Goal: Task Accomplishment & Management: Manage account settings

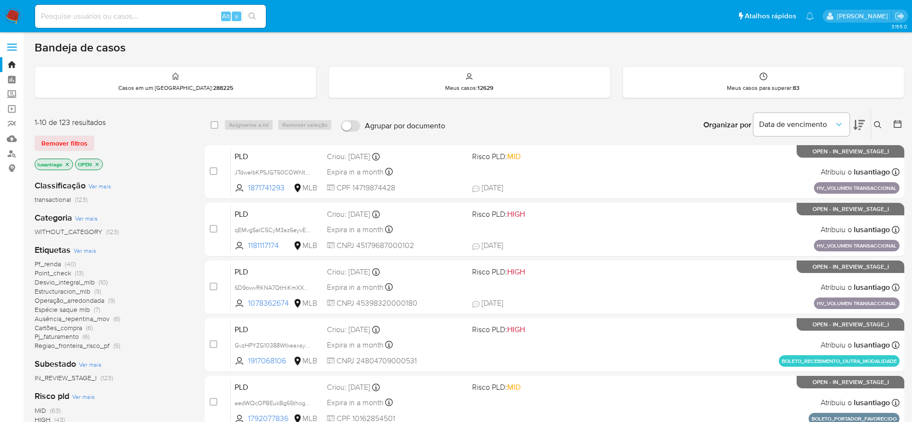
click at [132, 13] on input at bounding box center [150, 16] width 231 height 12
paste input "33572101"
type input "33572101"
click at [255, 14] on icon "search-icon" at bounding box center [252, 16] width 8 height 8
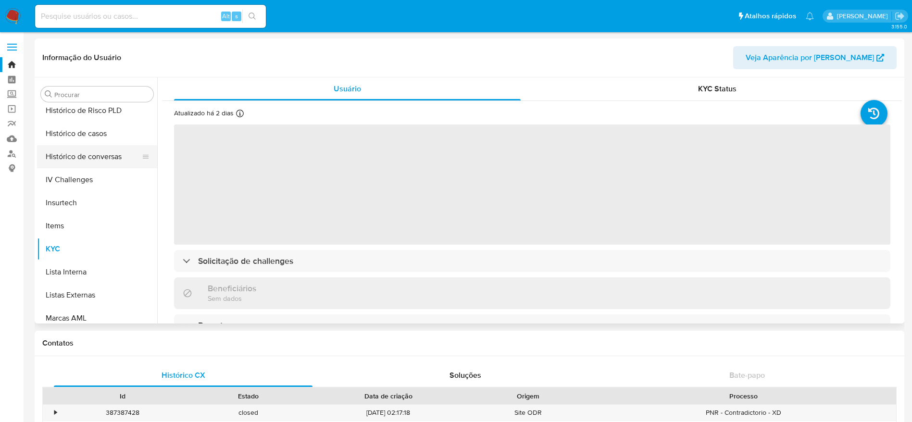
scroll to position [285, 0]
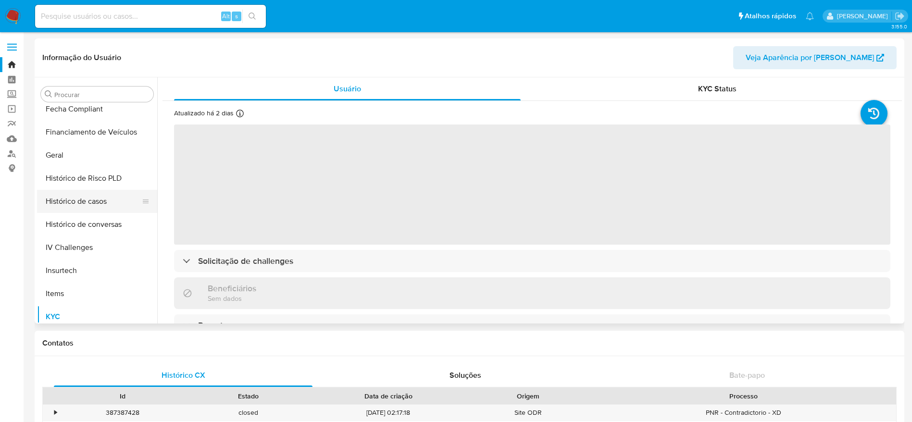
click at [64, 199] on button "Histórico de casos" at bounding box center [93, 201] width 112 height 23
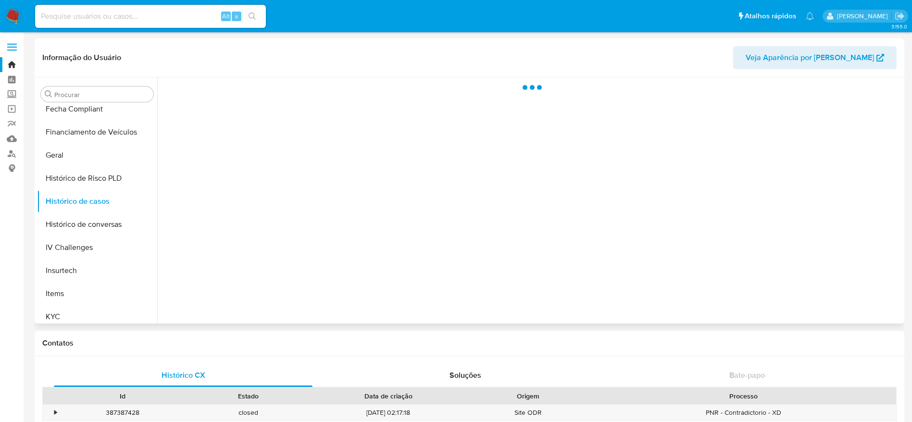
select select "10"
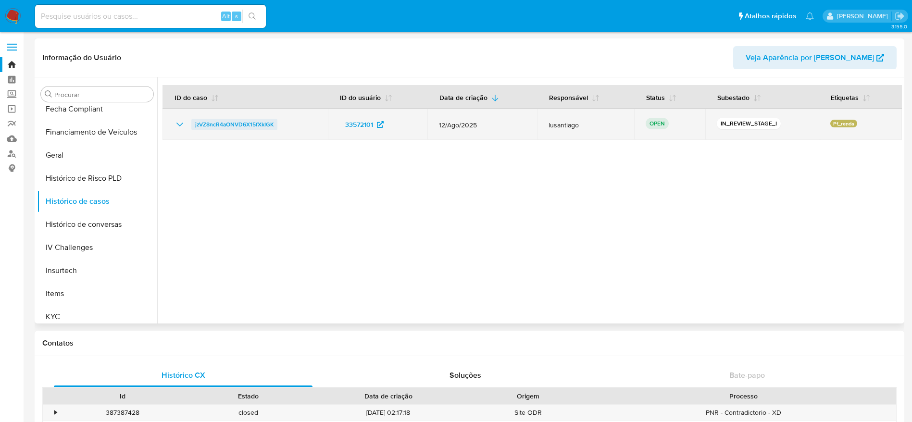
click at [237, 122] on span "jzVZ8ncR4aONVD6X15fXkIGK" at bounding box center [234, 125] width 78 height 12
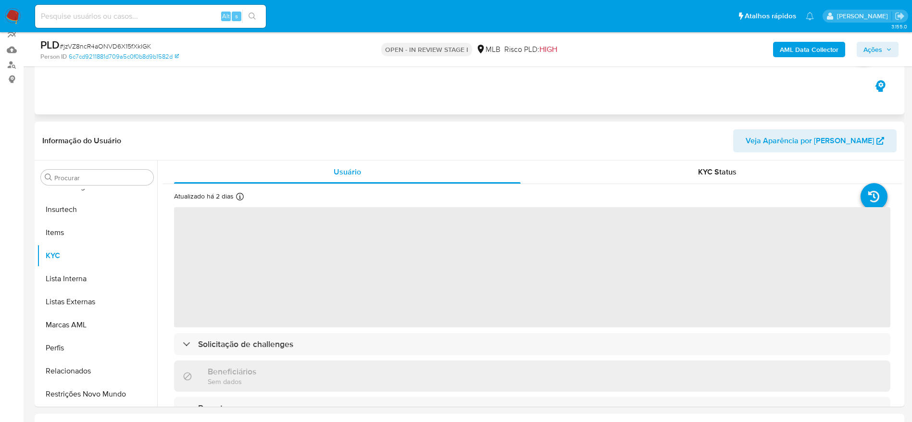
scroll to position [144, 0]
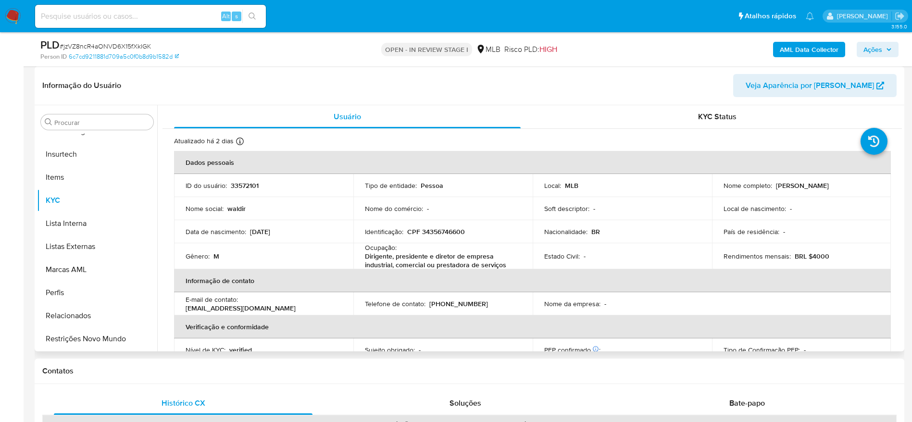
select select "10"
click at [432, 230] on p "CPF 34356746600" at bounding box center [436, 231] width 58 height 9
copy p "34356746600"
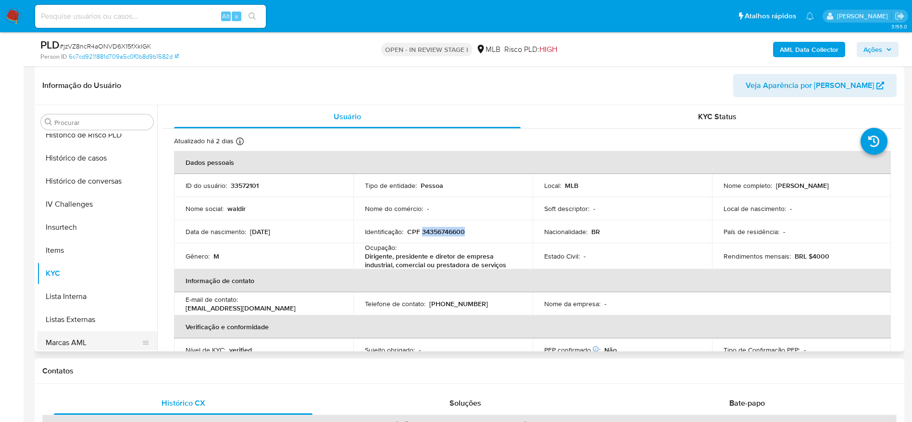
scroll to position [285, 0]
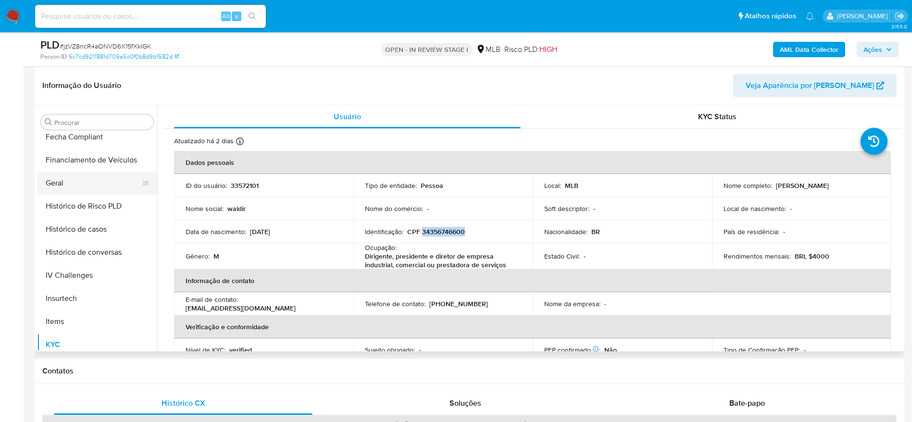
click at [74, 188] on button "Geral" at bounding box center [93, 183] width 112 height 23
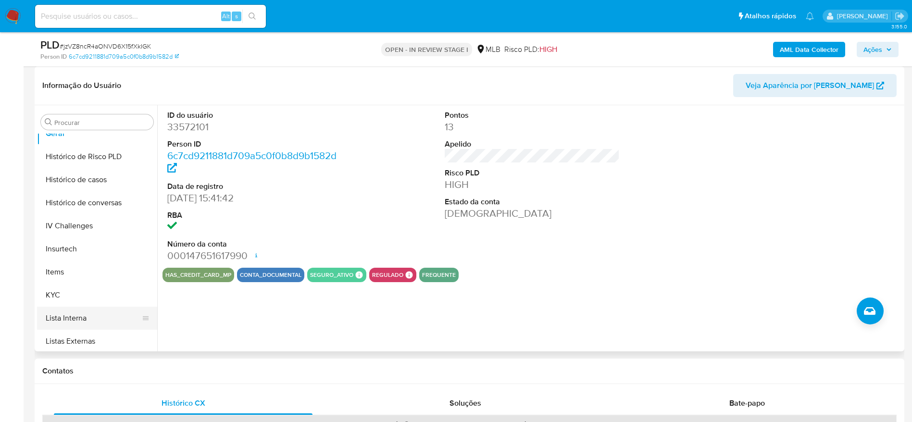
scroll to position [357, 0]
click at [83, 271] on button "KYC" at bounding box center [93, 272] width 112 height 23
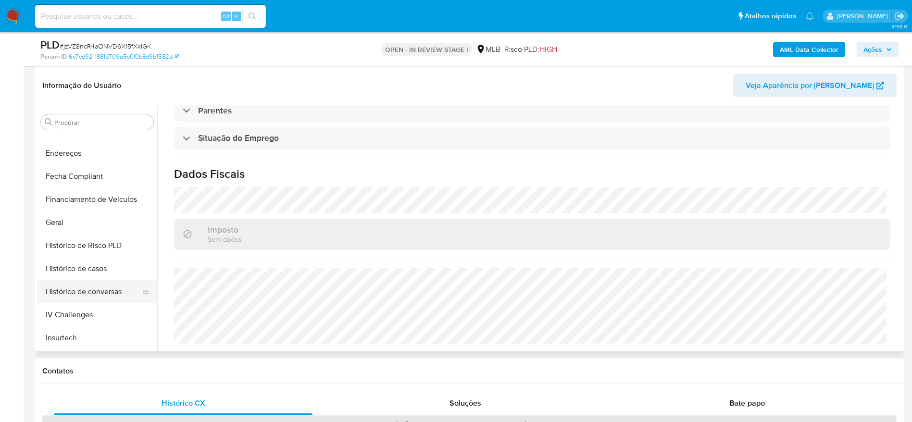
scroll to position [213, 0]
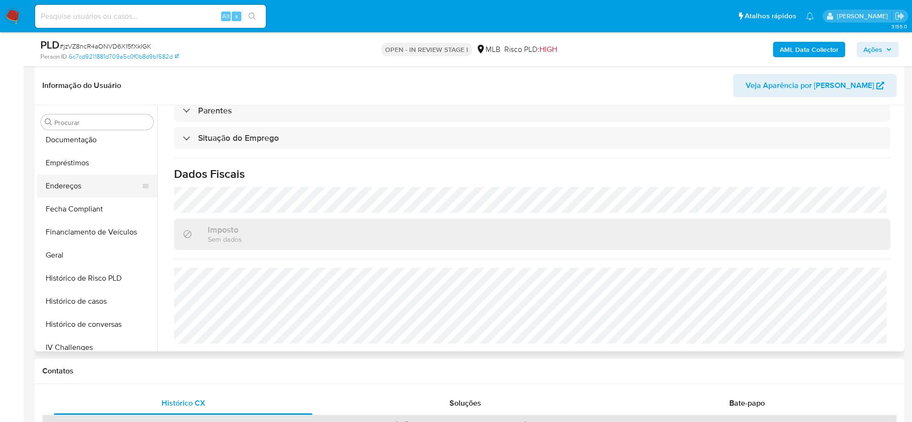
click at [77, 185] on button "Endereços" at bounding box center [93, 185] width 112 height 23
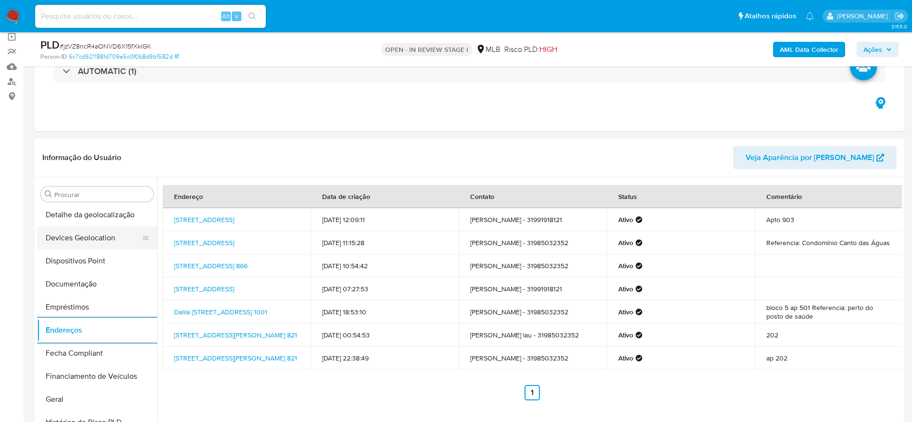
scroll to position [69, 0]
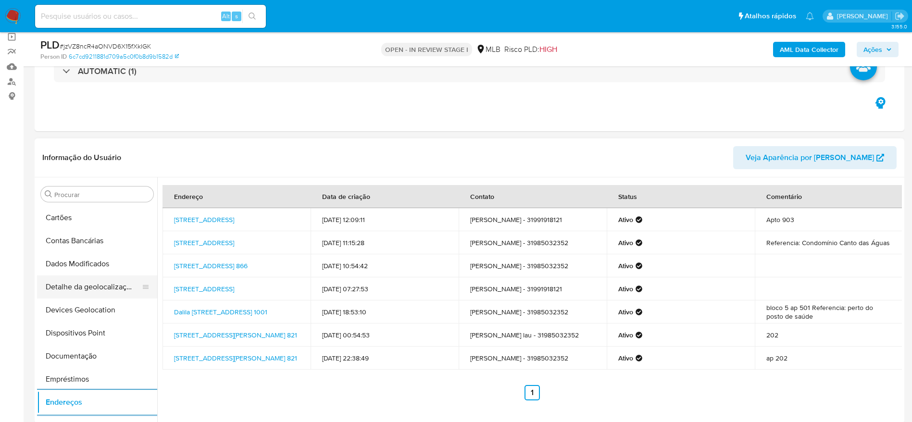
click at [96, 286] on button "Detalhe da geolocalização" at bounding box center [93, 286] width 112 height 23
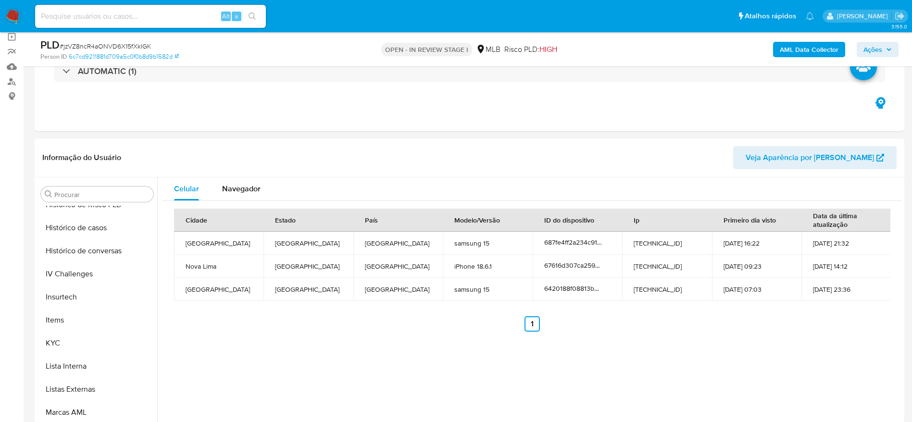
scroll to position [429, 0]
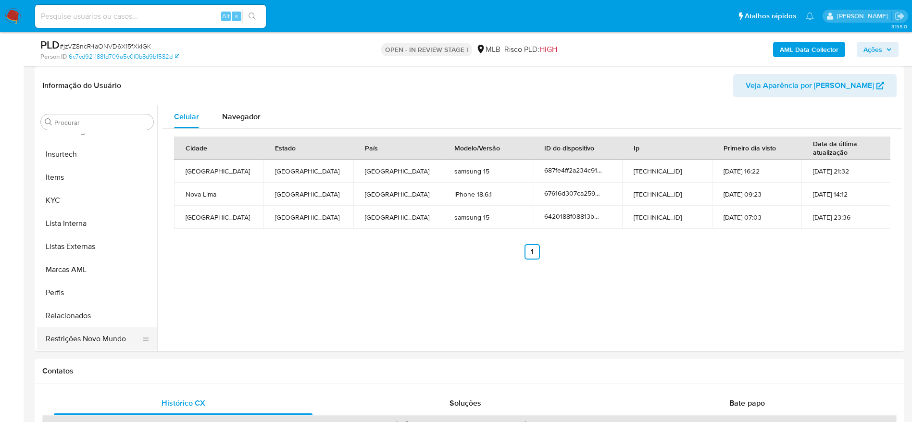
click at [96, 340] on button "Restrições Novo Mundo" at bounding box center [93, 338] width 112 height 23
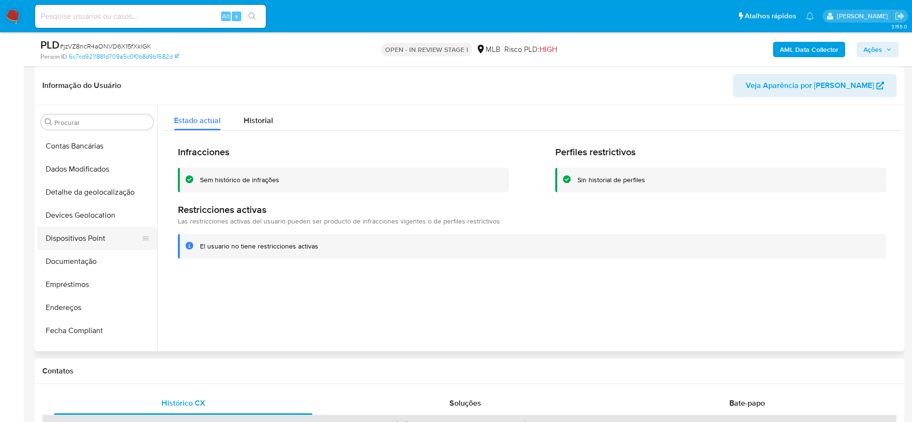
scroll to position [69, 0]
click at [93, 264] on button "Dispositivos Point" at bounding box center [93, 260] width 112 height 23
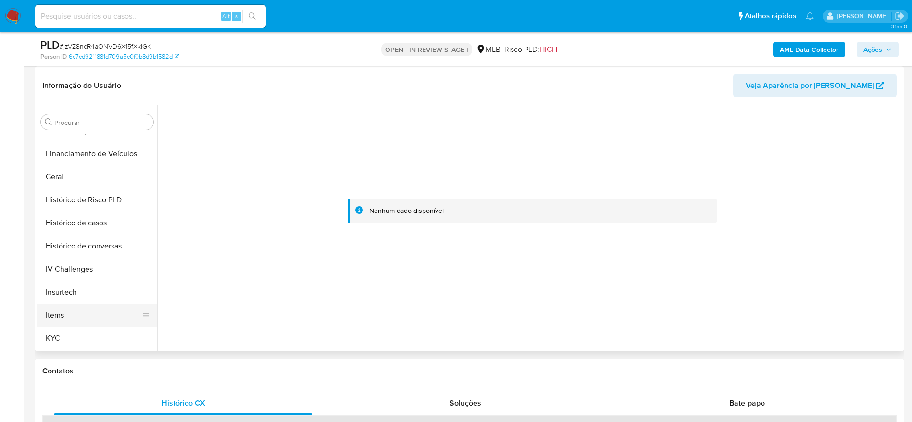
scroll to position [357, 0]
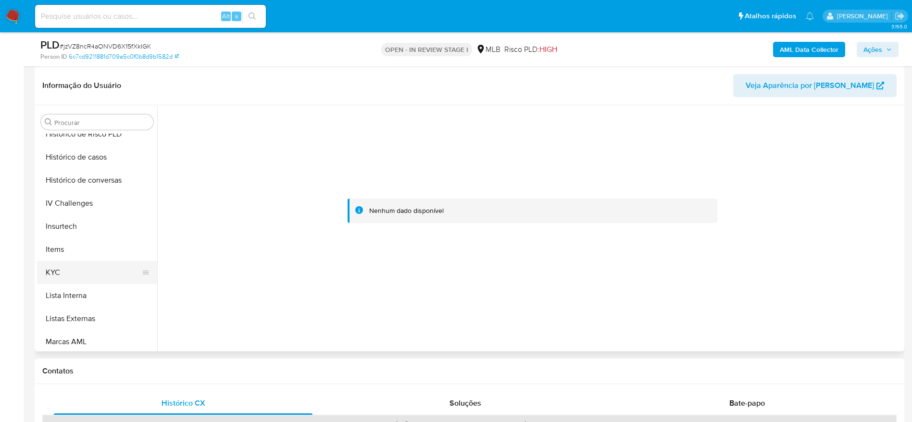
click at [66, 259] on button "Items" at bounding box center [97, 249] width 120 height 23
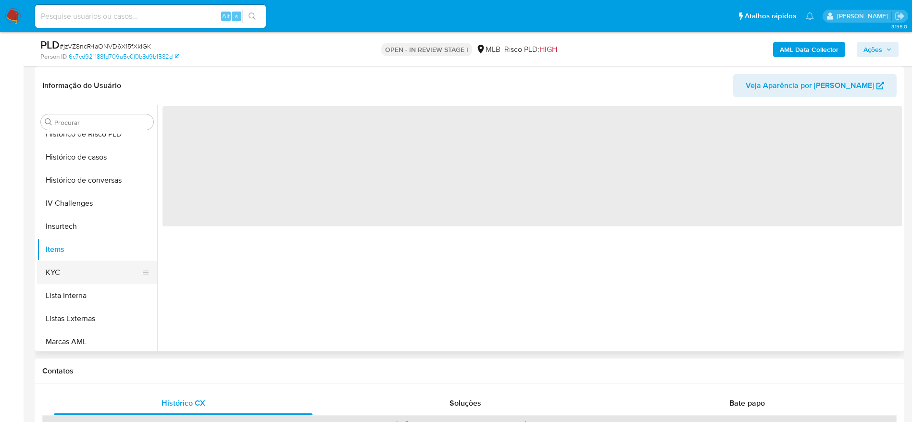
click at [66, 272] on button "KYC" at bounding box center [93, 272] width 112 height 23
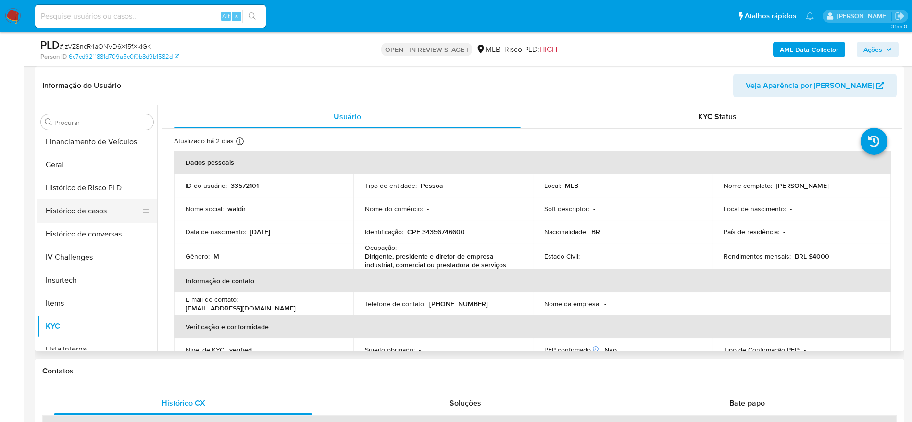
scroll to position [213, 0]
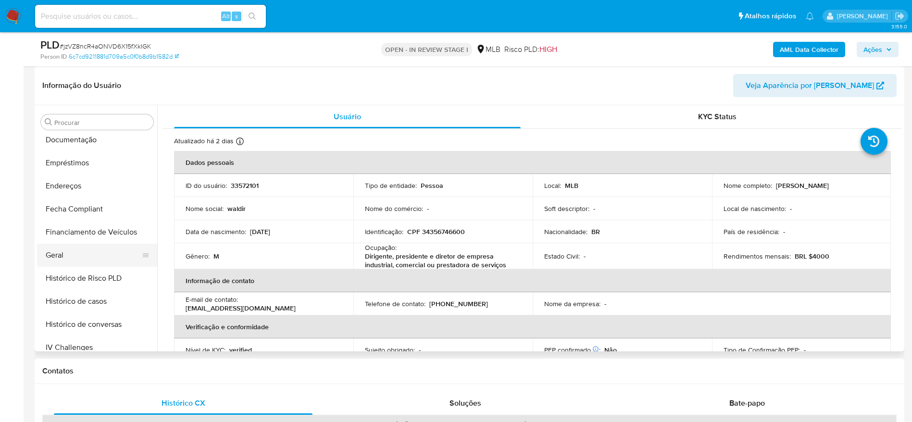
click at [70, 252] on button "Geral" at bounding box center [93, 255] width 112 height 23
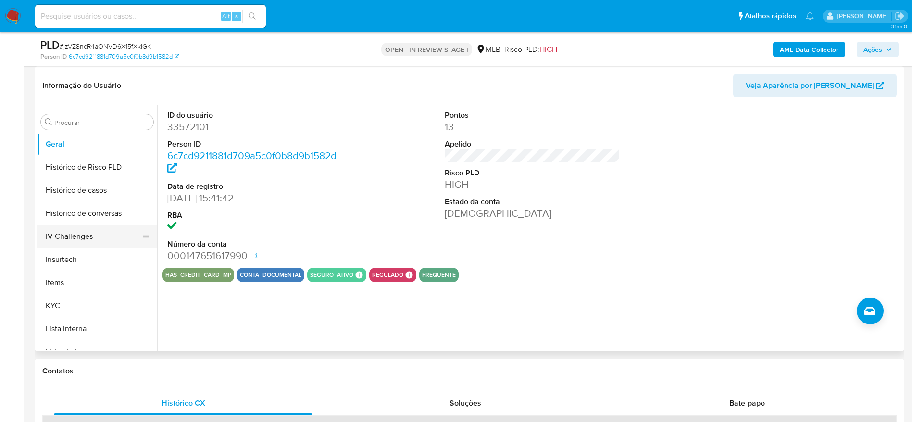
scroll to position [429, 0]
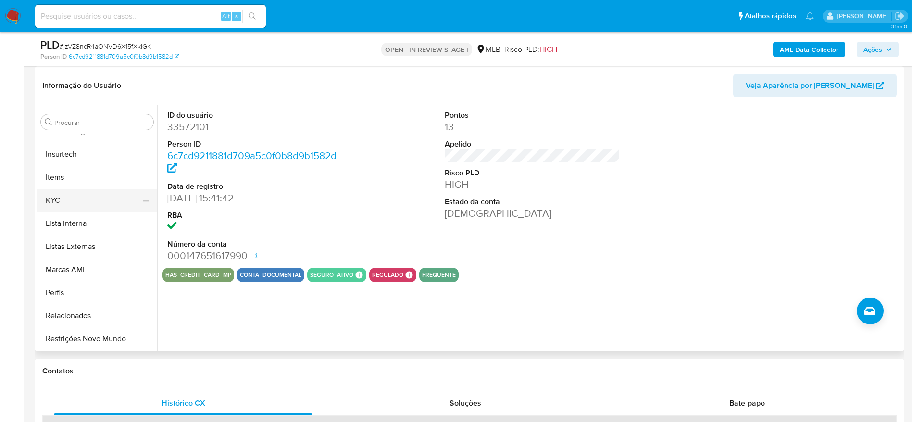
click at [76, 203] on button "KYC" at bounding box center [93, 200] width 112 height 23
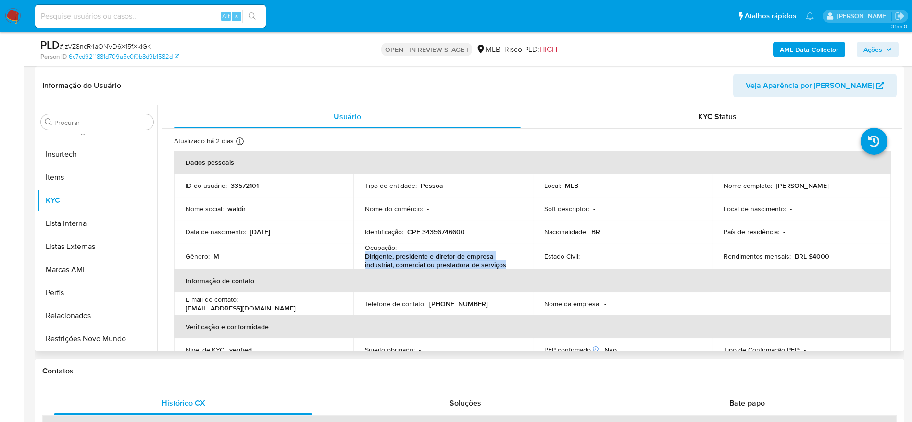
drag, startPoint x: 506, startPoint y: 264, endPoint x: 362, endPoint y: 256, distance: 143.9
click at [362, 256] on td "Ocupação : Dirigente, presidente e diretor de empresa industrial, comercial ou …" at bounding box center [442, 256] width 179 height 26
copy p "Dirigente, presidente e diretor de empresa industrial, comercial ou prestadora …"
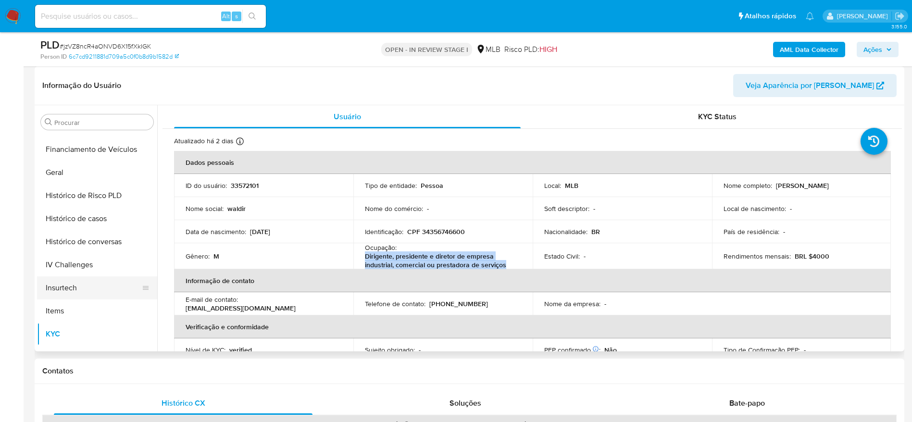
scroll to position [285, 0]
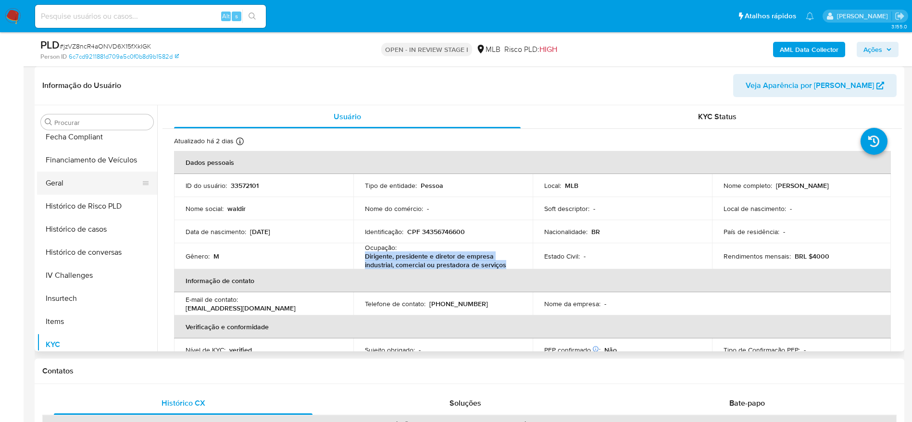
click at [85, 187] on button "Geral" at bounding box center [93, 183] width 112 height 23
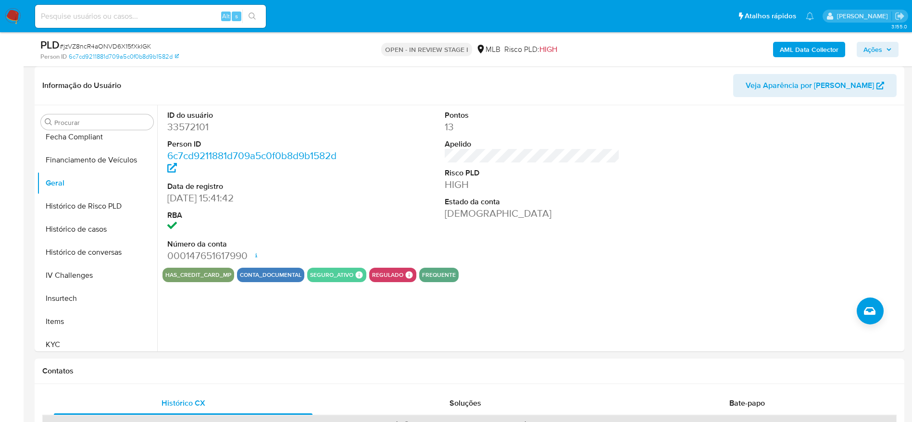
click at [872, 51] on span "Ações" at bounding box center [872, 49] width 19 height 15
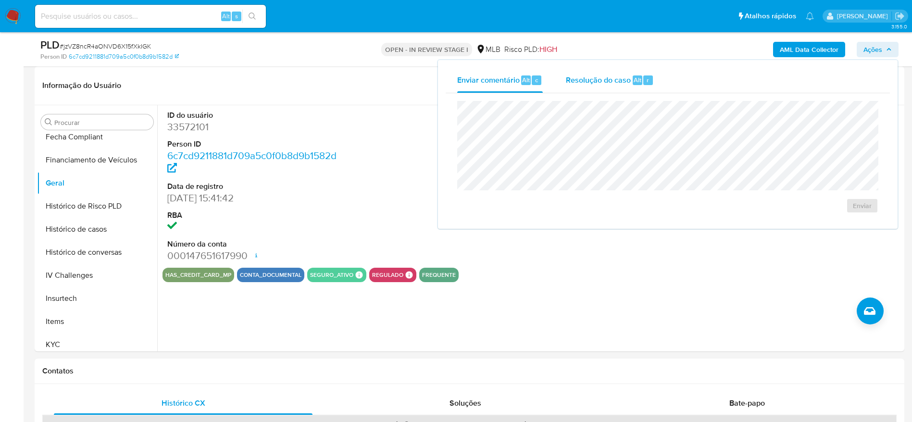
click at [614, 83] on span "Resolução do caso" at bounding box center [598, 79] width 65 height 11
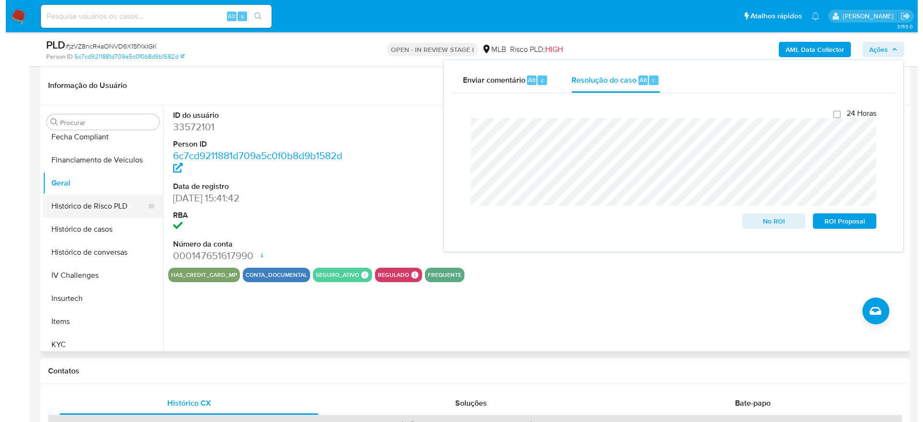
scroll to position [0, 0]
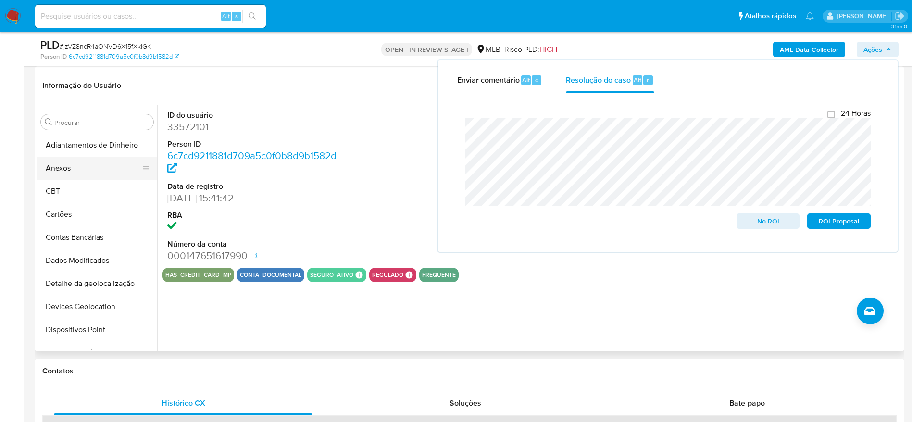
click at [73, 172] on button "Anexos" at bounding box center [93, 168] width 112 height 23
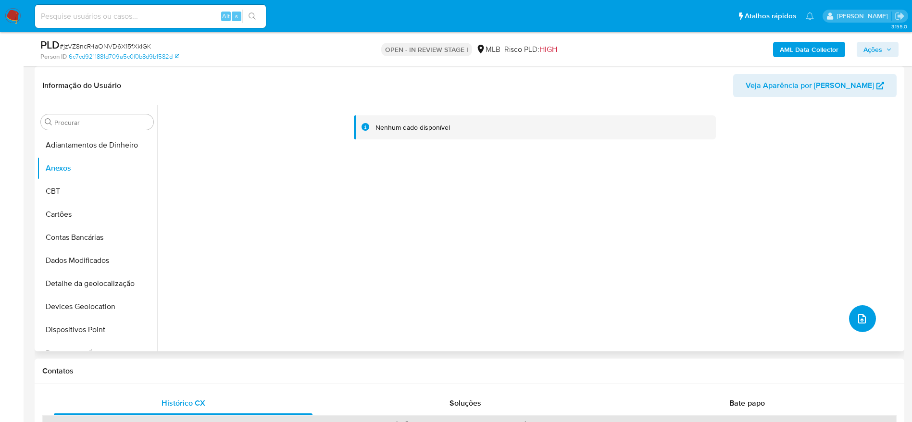
click at [861, 320] on icon "upload-file" at bounding box center [862, 319] width 8 height 10
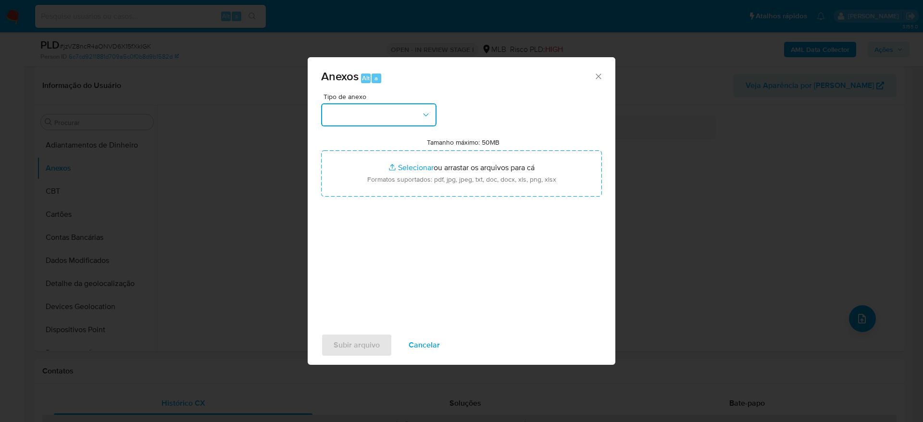
click at [390, 124] on button "button" at bounding box center [378, 114] width 115 height 23
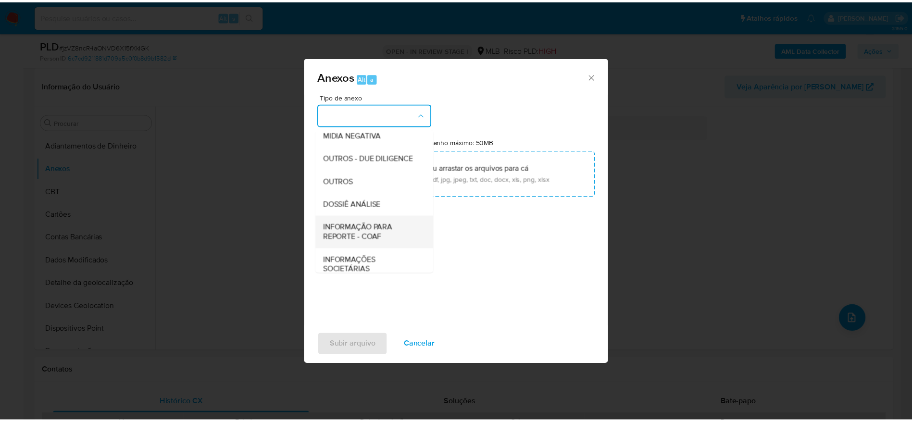
scroll to position [148, 0]
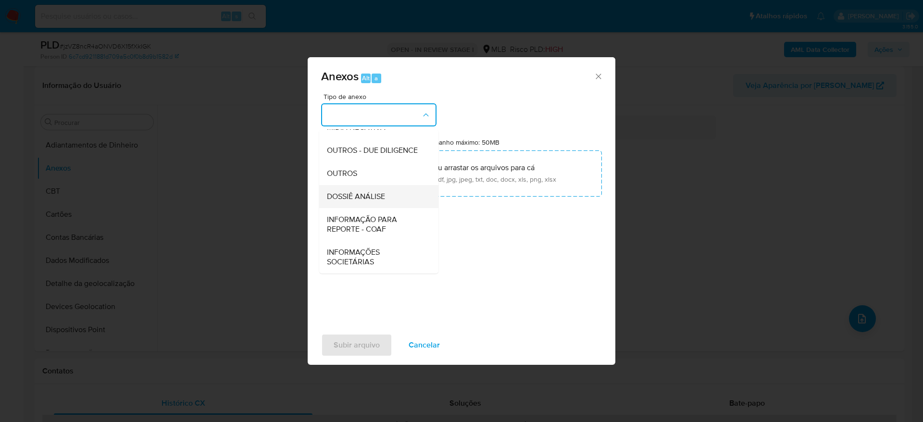
click at [366, 196] on span "DOSSIÊ ANÁLISE" at bounding box center [356, 197] width 58 height 10
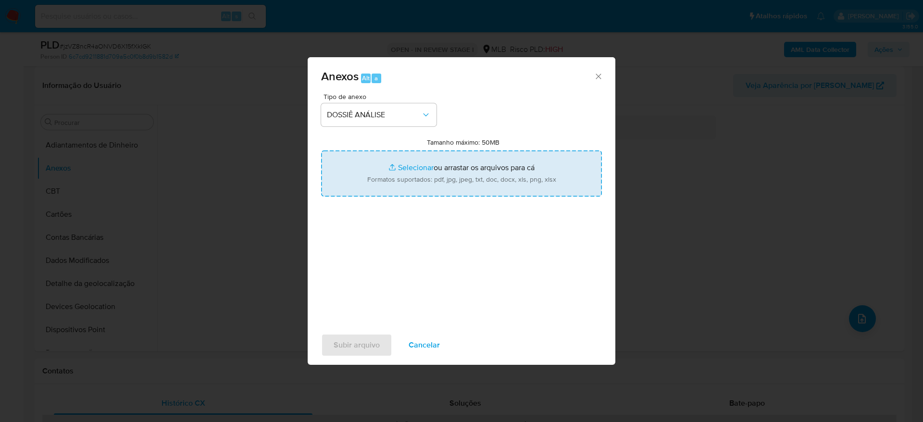
type input "C:\fakepath\Caselog jzVZ8ncR4aONVD6X15fXkIGK_2025_08_20_17_48_25 - CPF 34356746…"
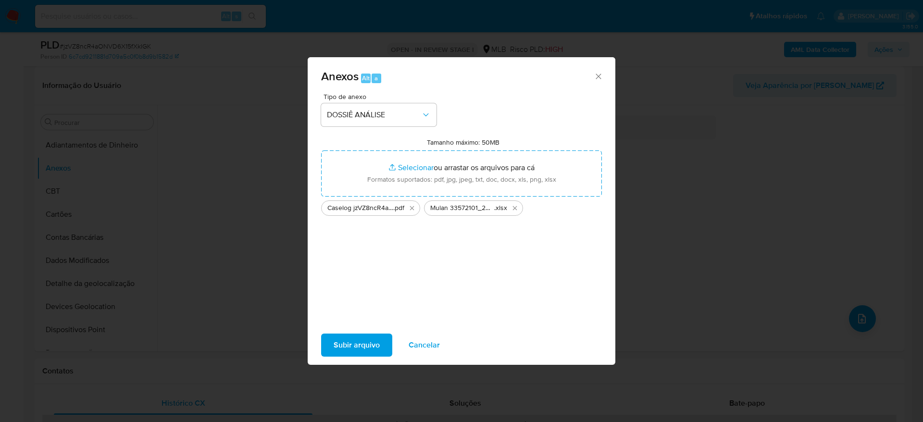
click at [350, 345] on span "Subir arquivo" at bounding box center [356, 344] width 46 height 21
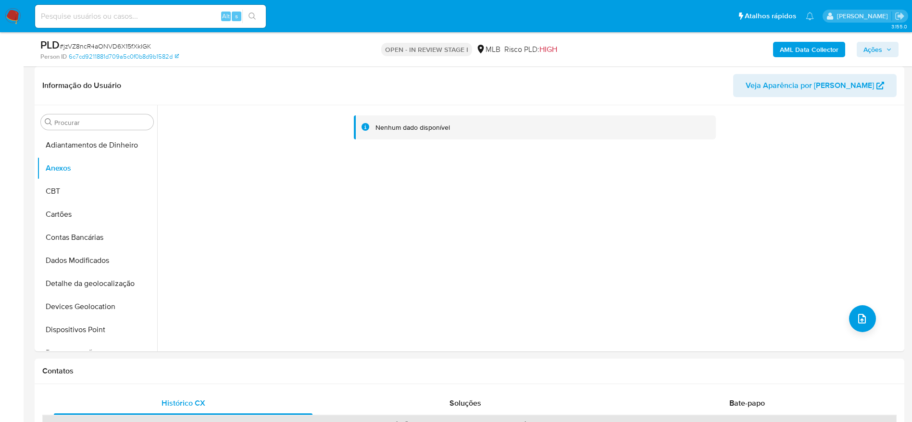
click at [793, 45] on b "AML Data Collector" at bounding box center [808, 49] width 59 height 15
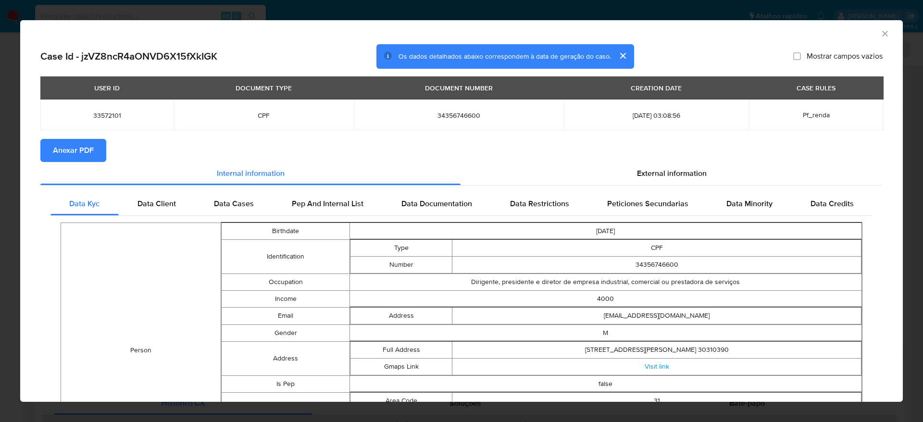
click at [67, 151] on span "Anexar PDF" at bounding box center [73, 150] width 41 height 21
click at [880, 35] on icon "Fechar a janela" at bounding box center [885, 34] width 10 height 10
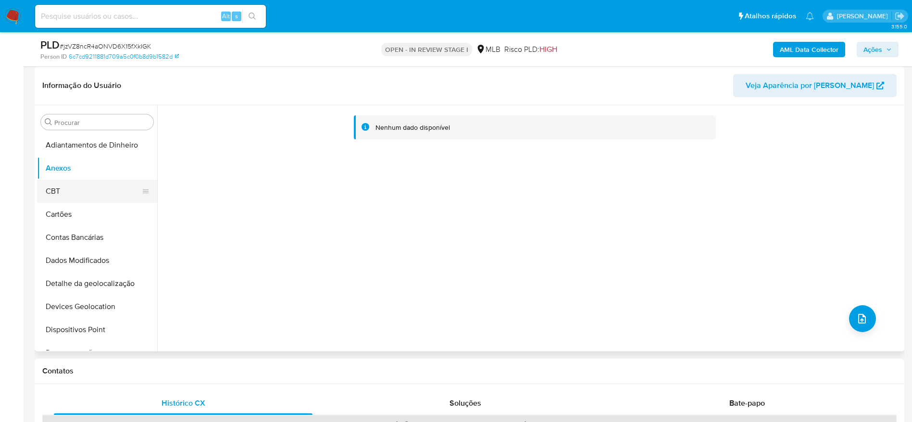
click at [60, 189] on button "CBT" at bounding box center [93, 191] width 112 height 23
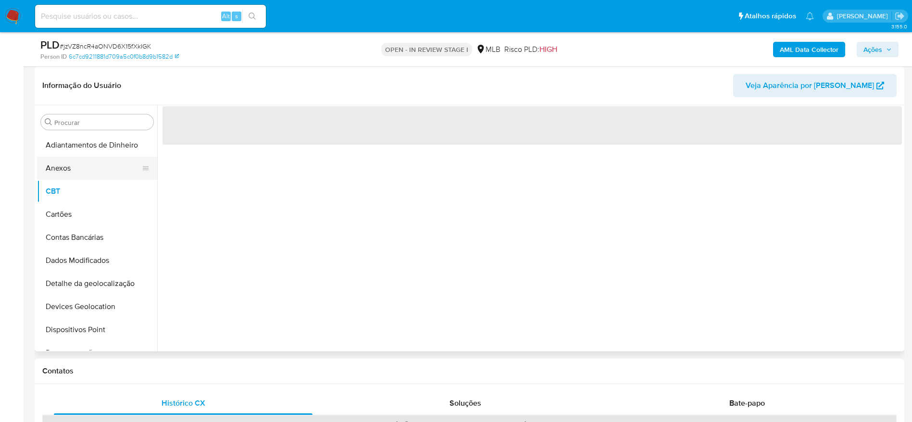
click at [70, 166] on button "Anexos" at bounding box center [93, 168] width 112 height 23
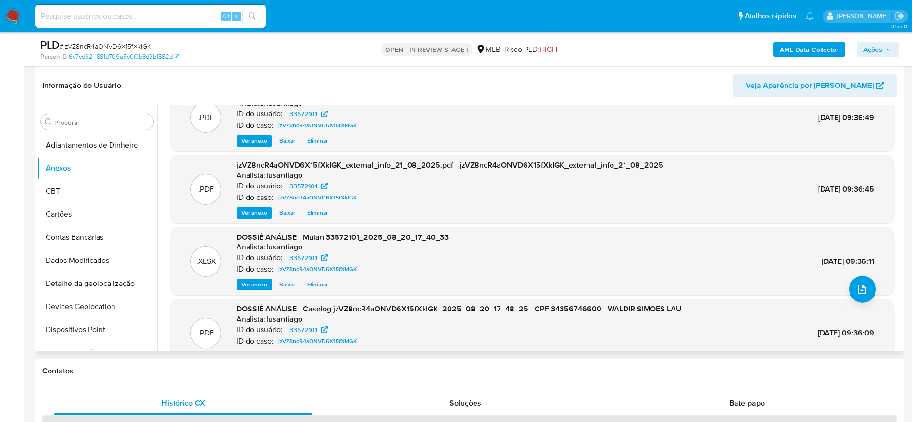
scroll to position [54, 0]
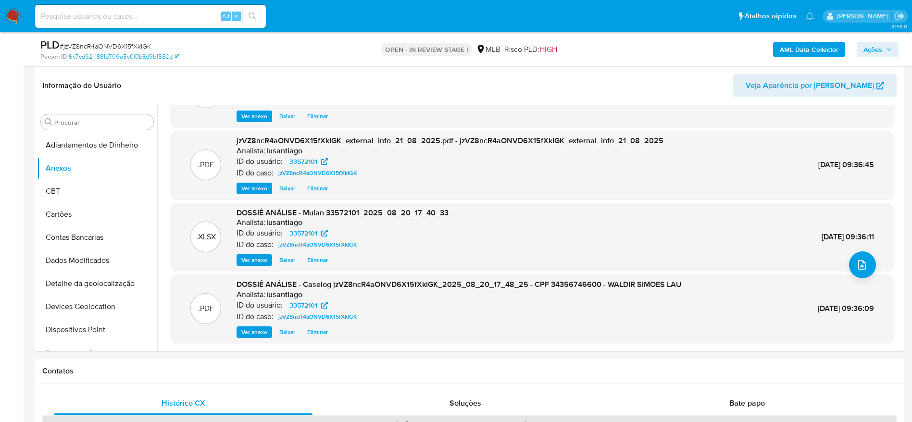
click at [880, 48] on span "Ações" at bounding box center [872, 49] width 19 height 15
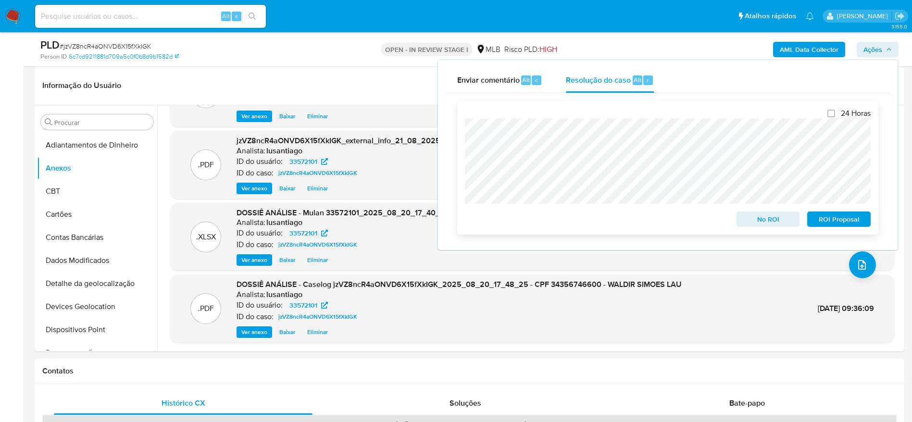
click at [745, 223] on span "No ROI" at bounding box center [768, 218] width 50 height 13
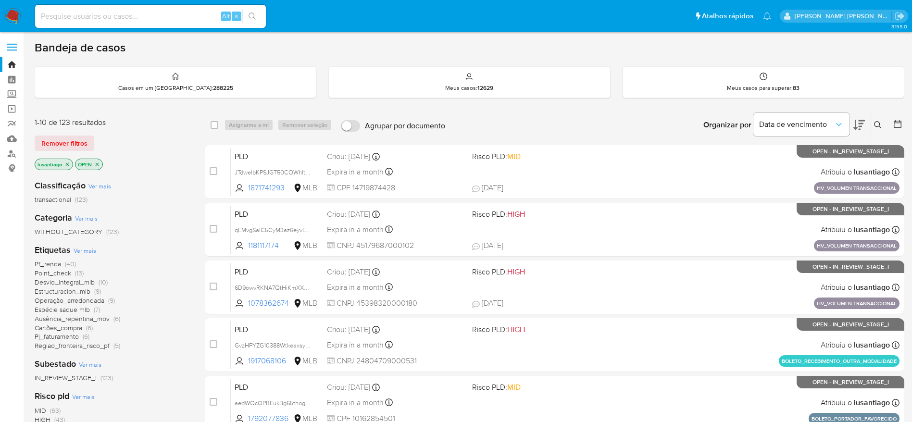
click at [99, 21] on input at bounding box center [150, 16] width 231 height 12
paste input "2487239673"
type input "2487239673"
click at [252, 16] on icon "search-icon" at bounding box center [252, 16] width 8 height 8
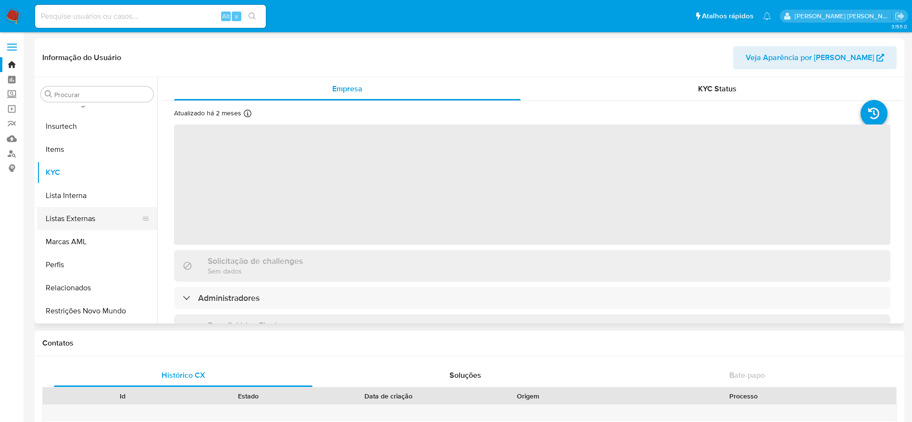
scroll to position [357, 0]
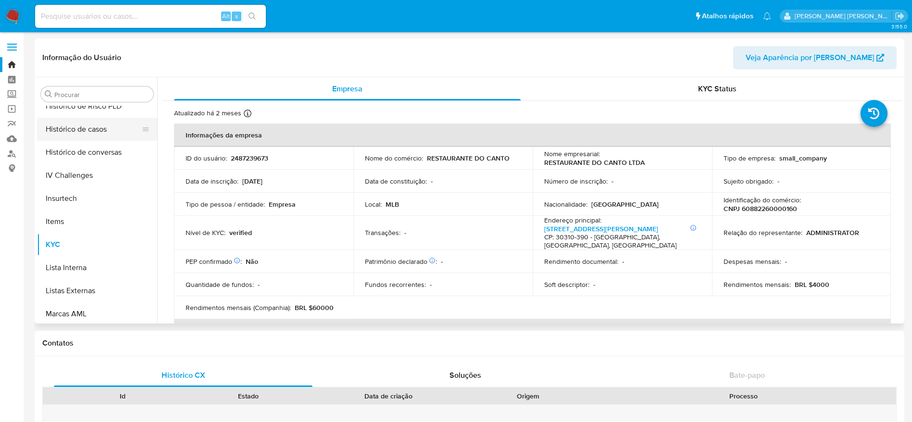
click at [87, 129] on button "Histórico de casos" at bounding box center [93, 129] width 112 height 23
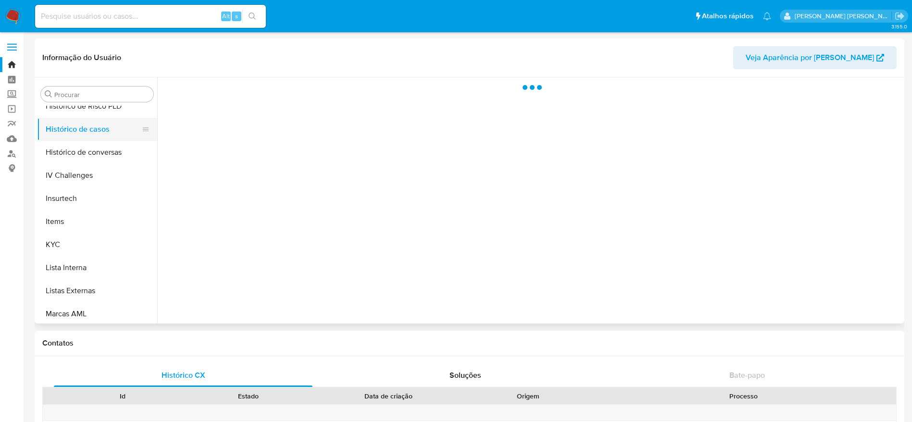
select select "10"
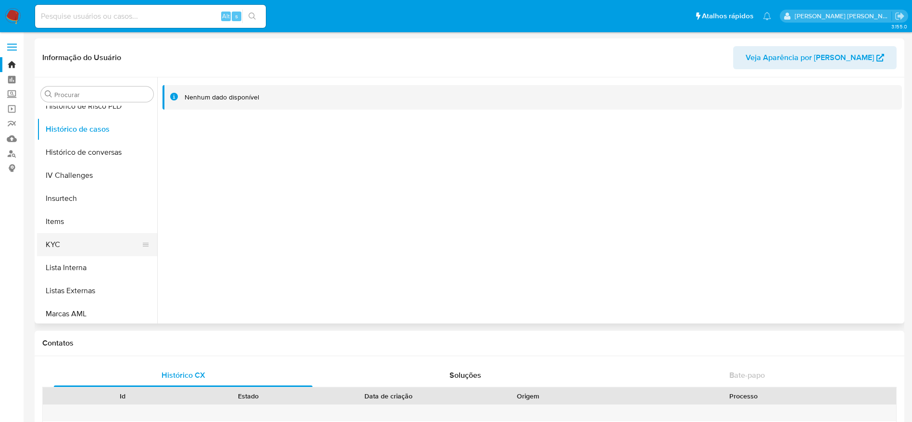
click at [83, 245] on button "KYC" at bounding box center [93, 244] width 112 height 23
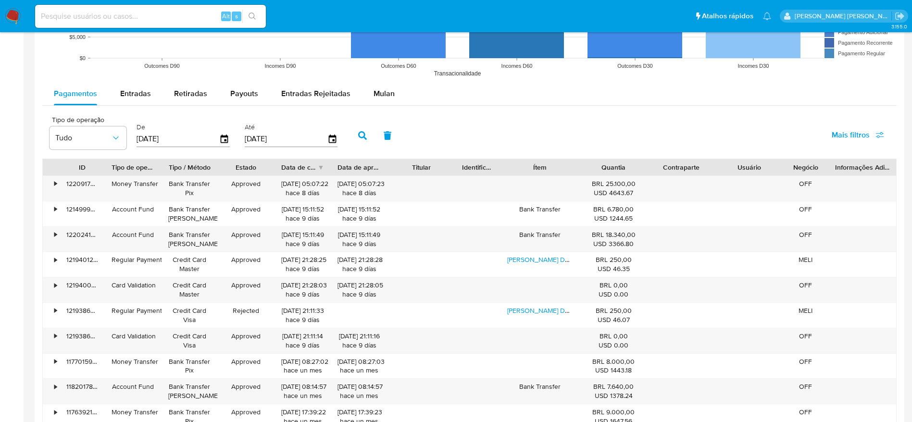
scroll to position [865, 0]
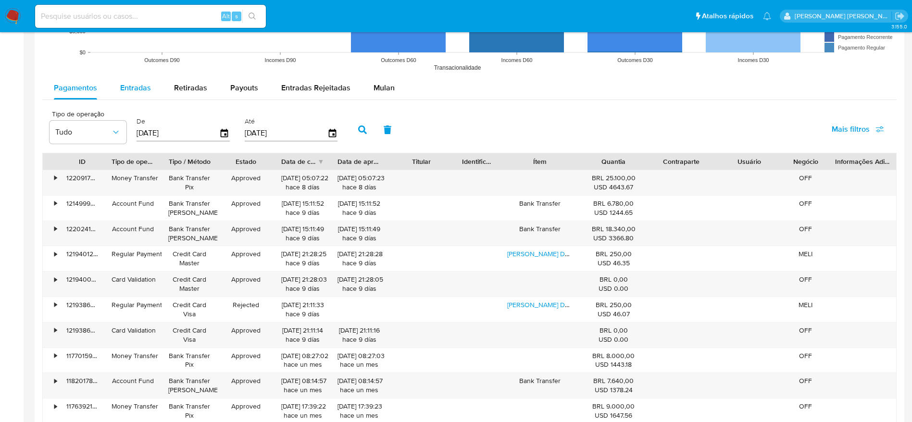
click at [137, 83] on span "Entradas" at bounding box center [135, 87] width 31 height 11
select select "10"
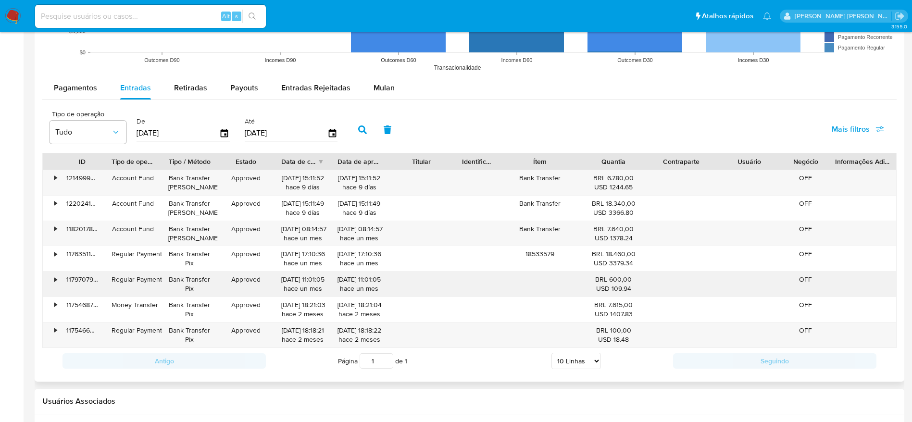
click at [52, 284] on div "•" at bounding box center [51, 283] width 17 height 25
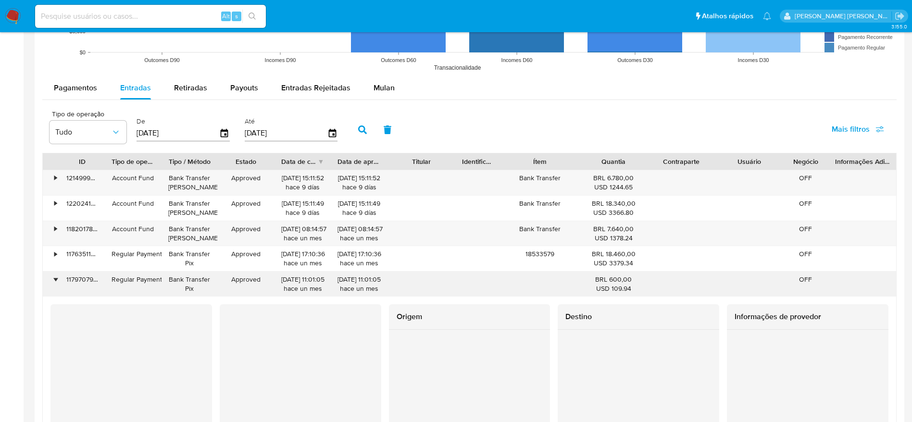
click at [52, 284] on div "•" at bounding box center [51, 283] width 17 height 25
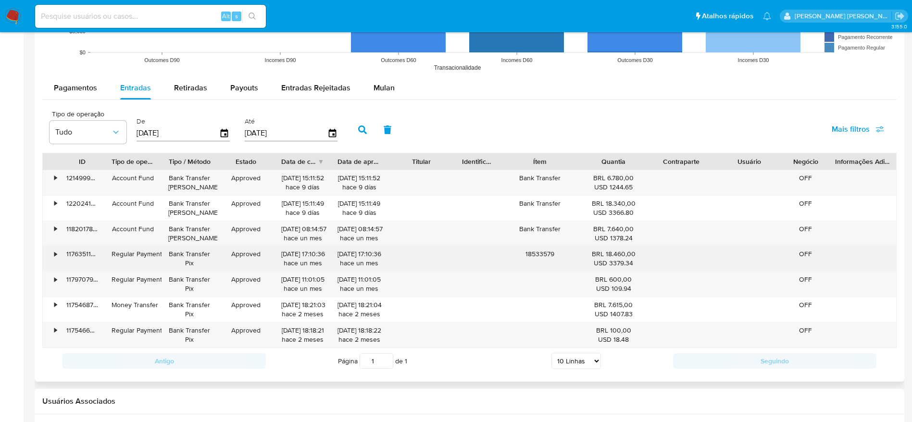
click at [52, 254] on div "•" at bounding box center [51, 258] width 17 height 25
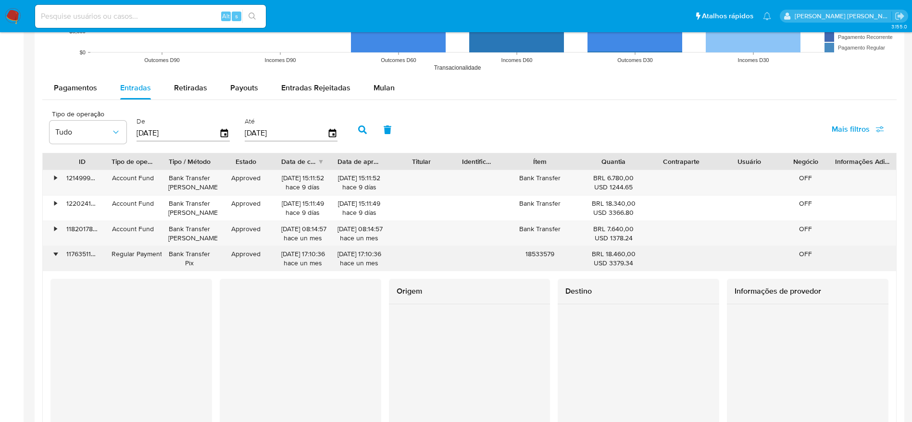
scroll to position [937, 0]
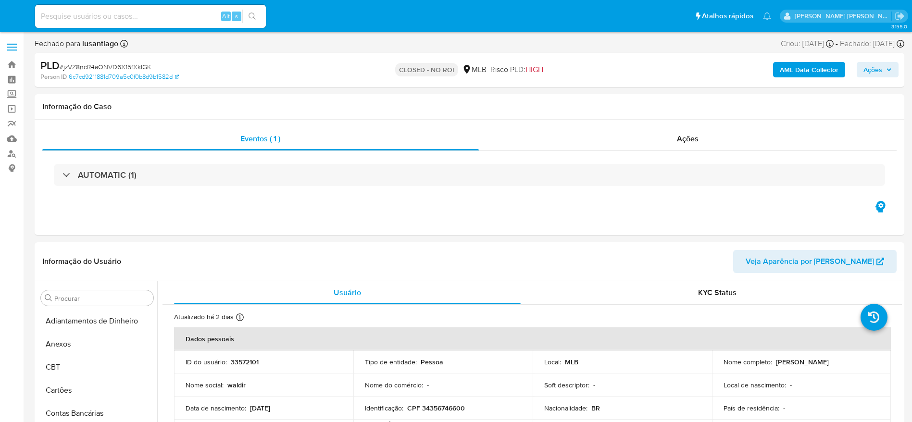
select select "10"
click at [134, 16] on input at bounding box center [150, 16] width 231 height 12
paste input "42032309"
type input "42032309"
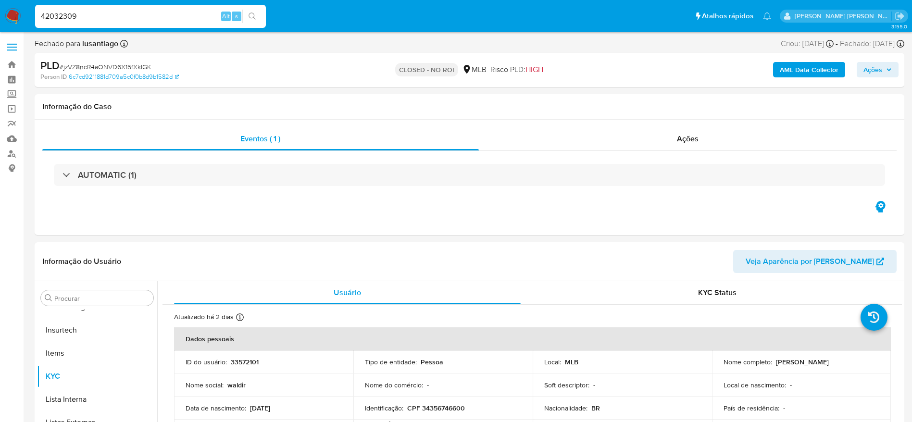
click at [256, 13] on icon "search-icon" at bounding box center [252, 16] width 8 height 8
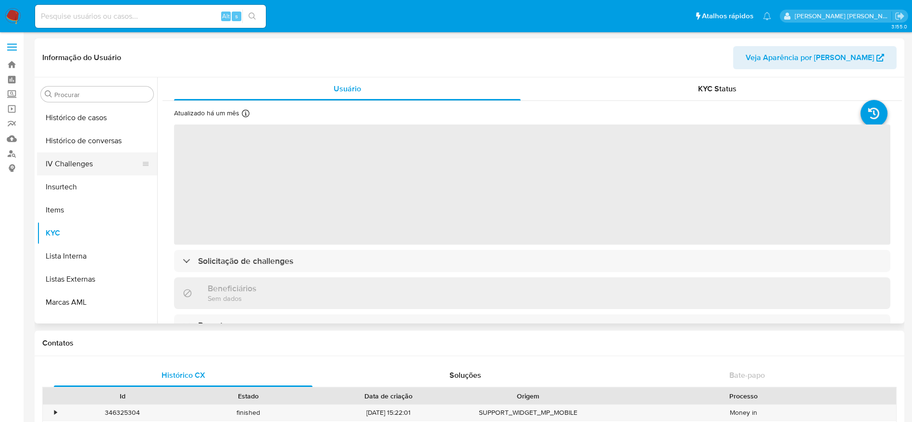
scroll to position [285, 0]
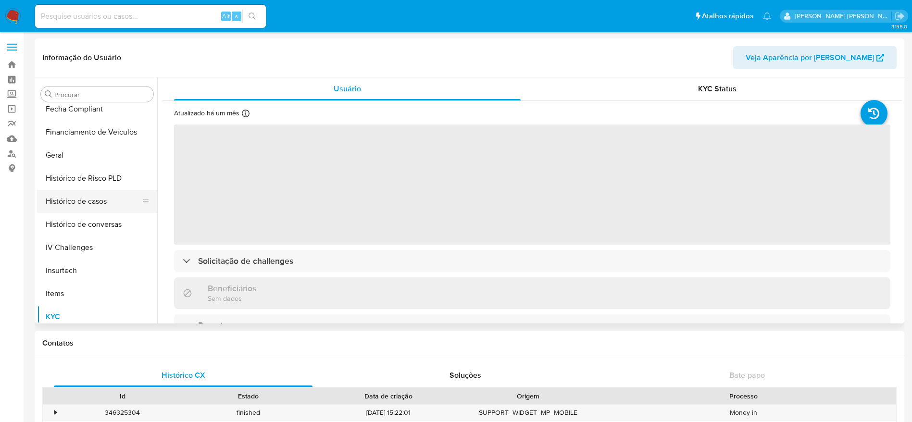
click at [92, 204] on button "Histórico de casos" at bounding box center [93, 201] width 112 height 23
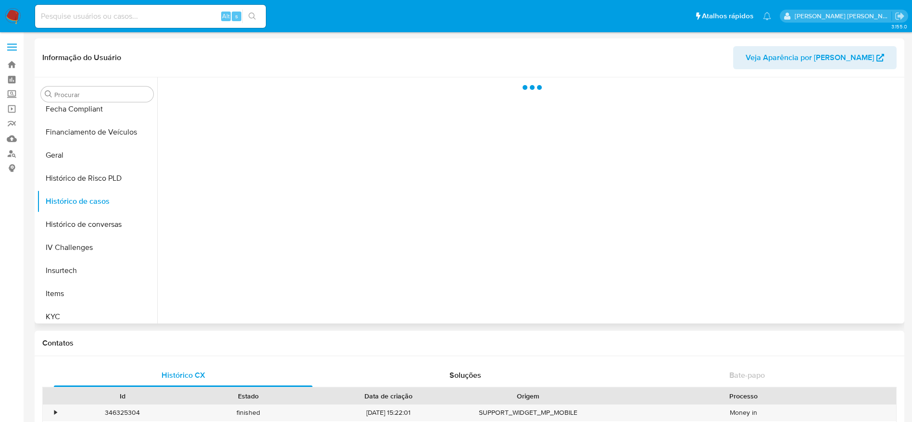
select select "10"
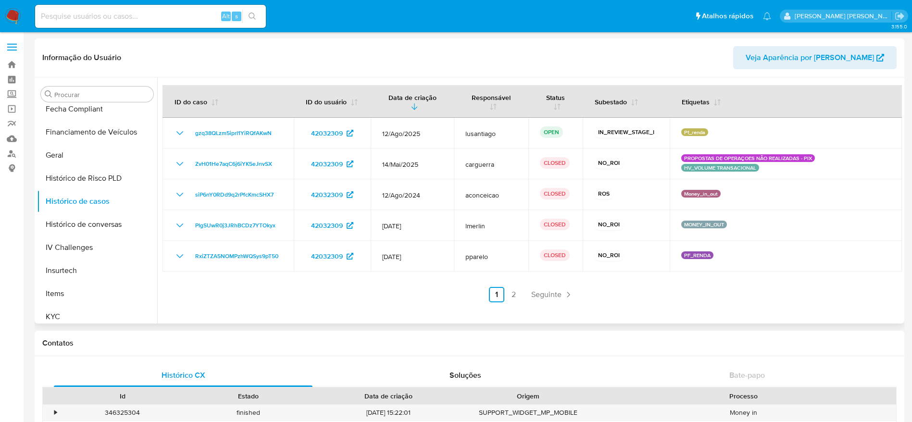
click at [511, 296] on link "2" at bounding box center [513, 294] width 15 height 15
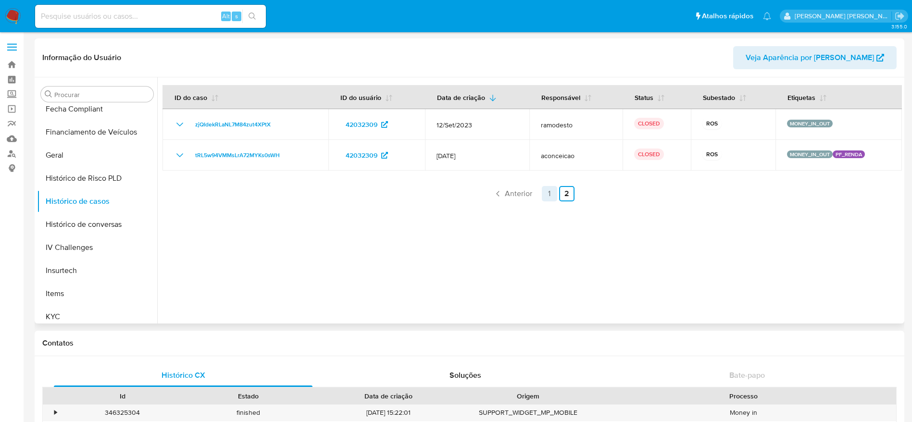
click at [546, 195] on link "1" at bounding box center [549, 193] width 15 height 15
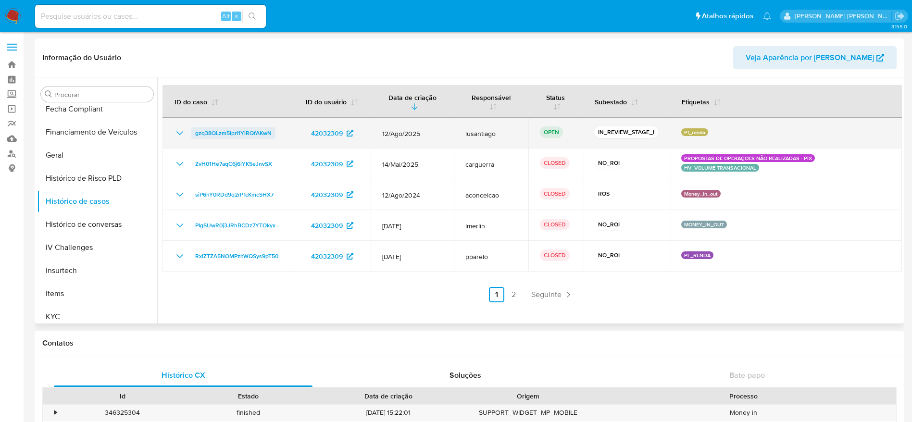
click at [214, 133] on span "gzq38QLzm5iprI1YiRQfAKwN" at bounding box center [233, 133] width 76 height 12
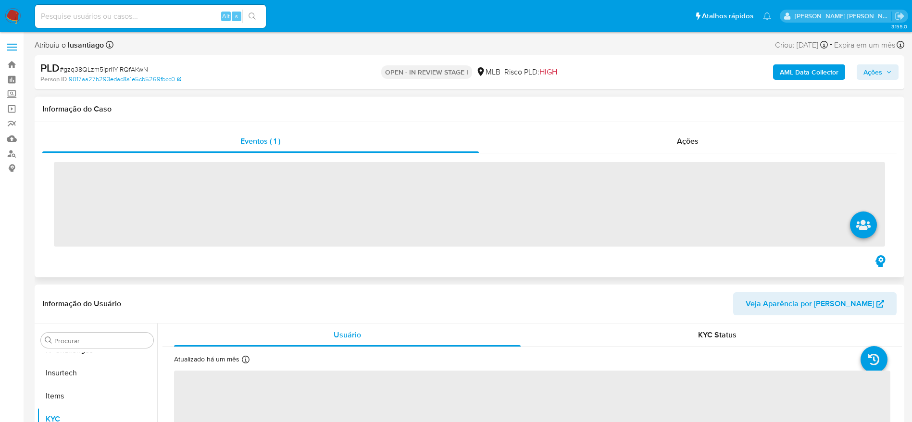
scroll to position [429, 0]
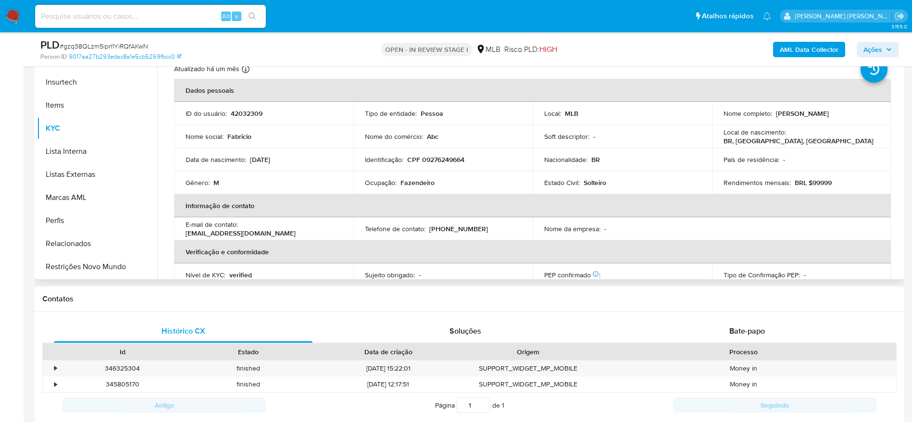
select select "10"
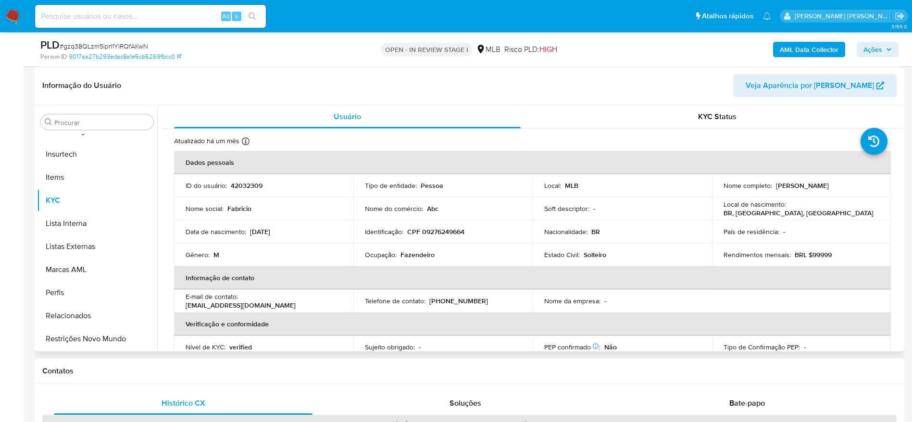
click at [444, 230] on p "CPF 09276249664" at bounding box center [435, 231] width 57 height 9
drag, startPoint x: 444, startPoint y: 230, endPoint x: 439, endPoint y: 230, distance: 4.8
click at [440, 230] on p "CPF 09276249664" at bounding box center [435, 231] width 57 height 9
click at [426, 235] on p "CPF 09276249664" at bounding box center [435, 231] width 57 height 9
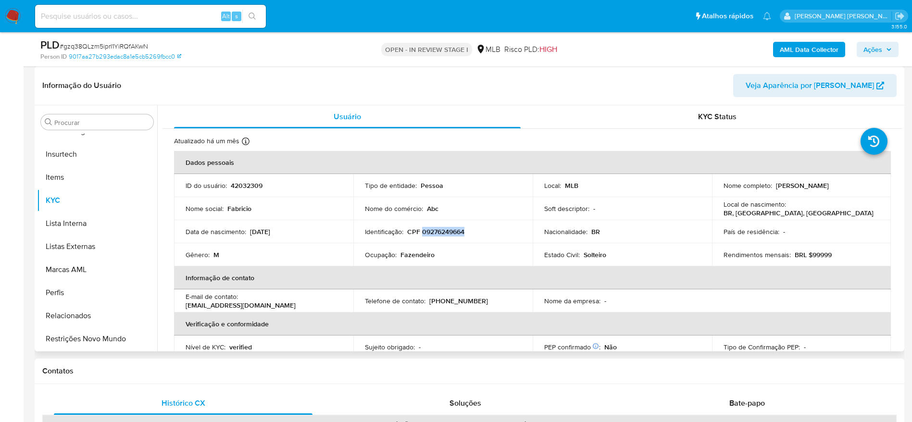
copy p "09276249664"
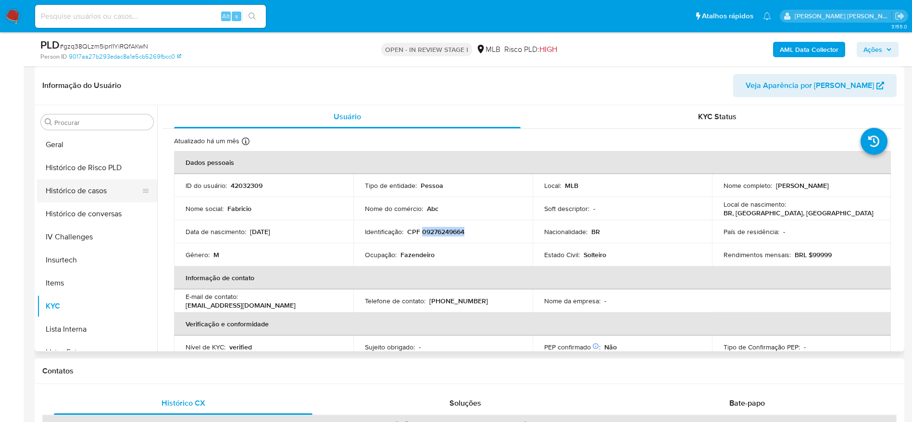
scroll to position [285, 0]
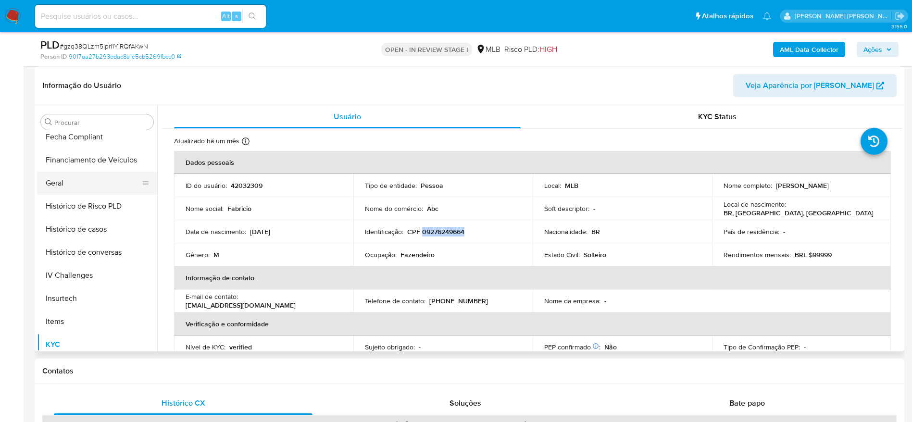
click at [71, 182] on button "Geral" at bounding box center [93, 183] width 112 height 23
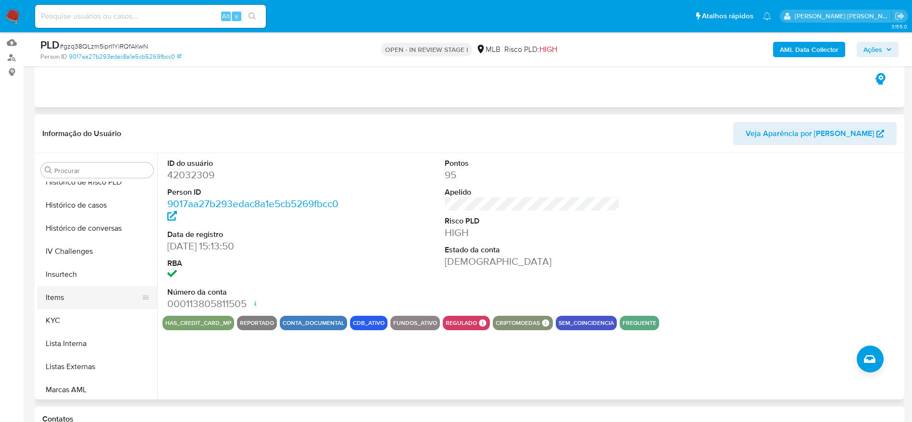
scroll to position [429, 0]
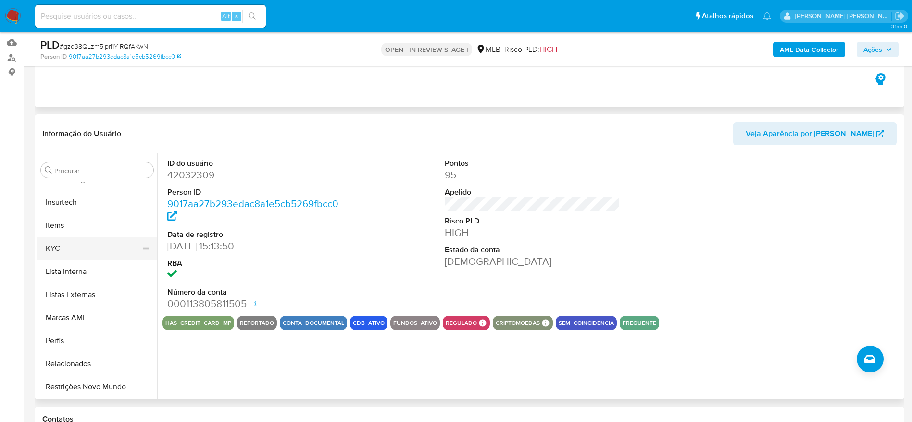
click at [63, 240] on button "KYC" at bounding box center [93, 248] width 112 height 23
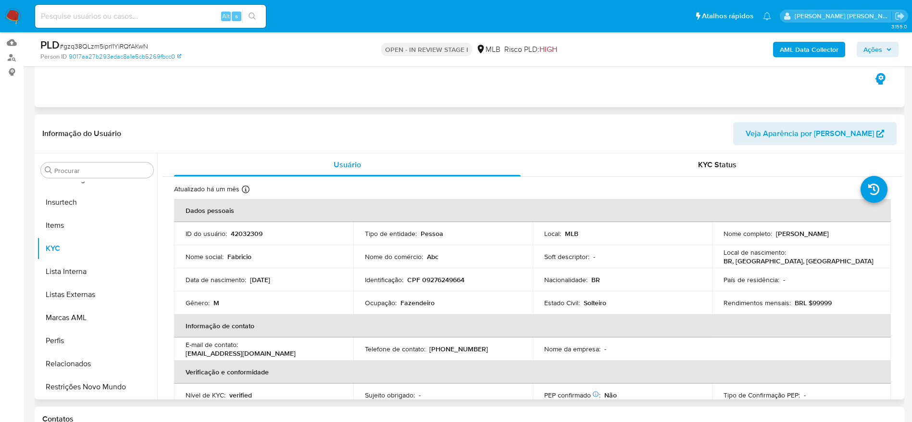
drag, startPoint x: 897, startPoint y: 180, endPoint x: 901, endPoint y: 187, distance: 8.2
click at [901, 187] on div "Usuário KYC Status Atualizado há um mês Criado: [DATE] 19:10:22 Atualizado: [DA…" at bounding box center [529, 276] width 744 height 246
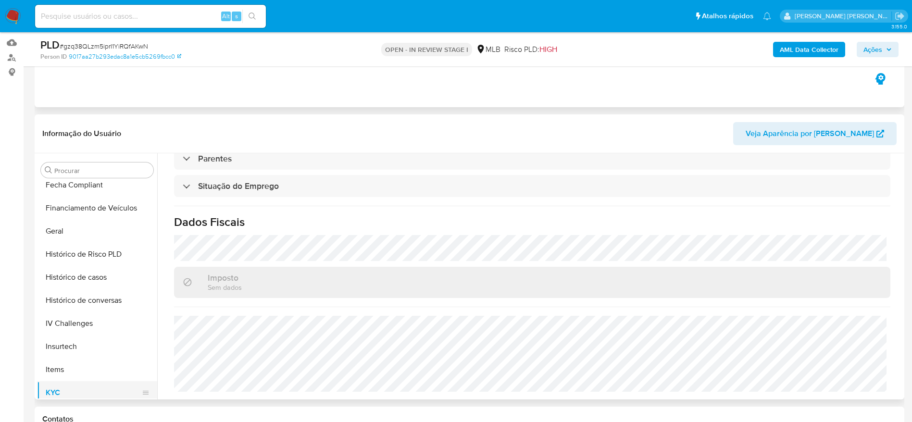
scroll to position [213, 0]
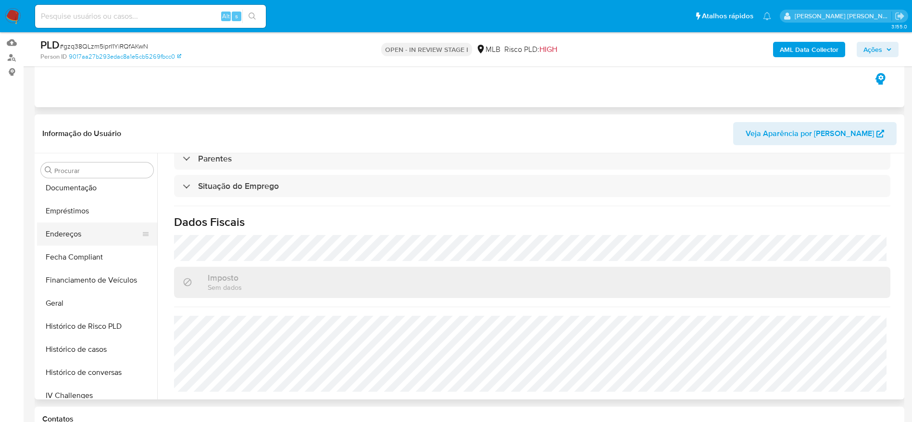
click at [71, 236] on button "Endereços" at bounding box center [93, 233] width 112 height 23
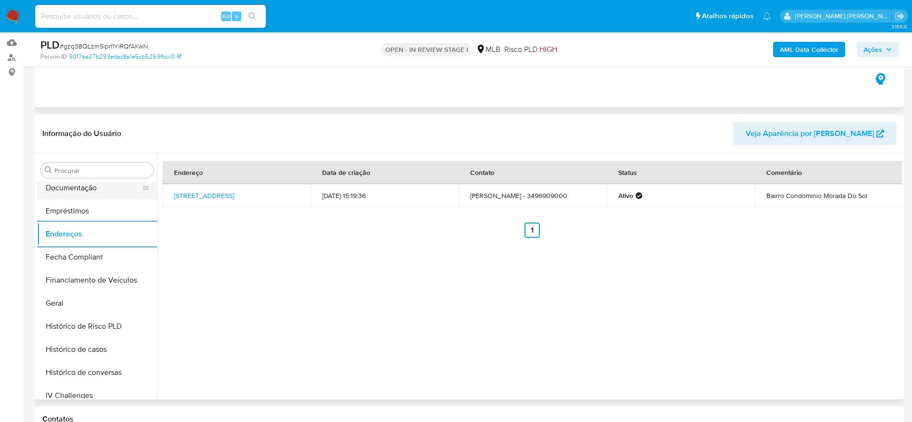
scroll to position [69, 0]
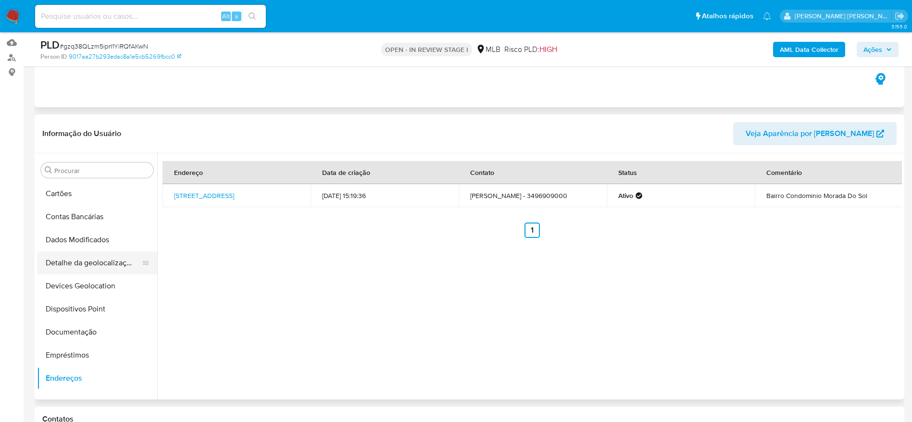
click at [95, 271] on button "Detalhe da geolocalização" at bounding box center [93, 262] width 112 height 23
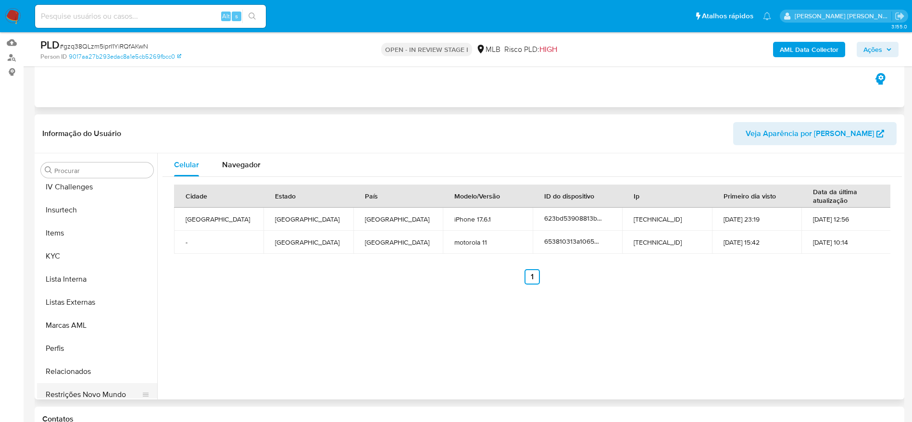
scroll to position [429, 0]
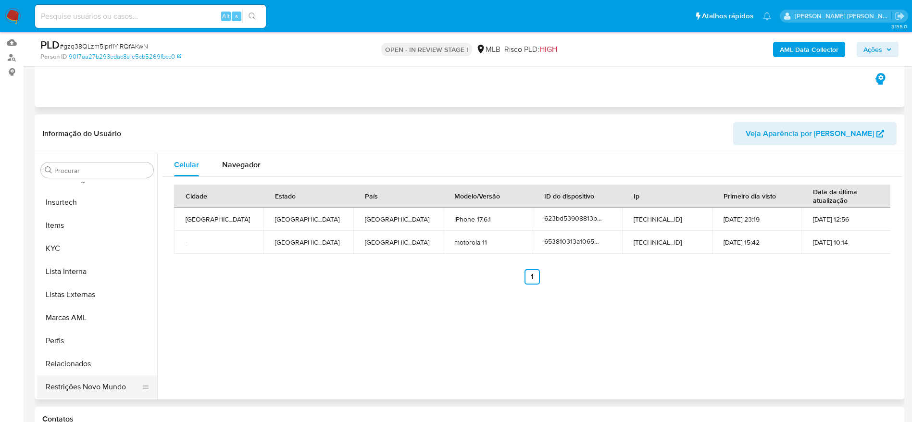
click at [82, 385] on button "Restrições Novo Mundo" at bounding box center [93, 386] width 112 height 23
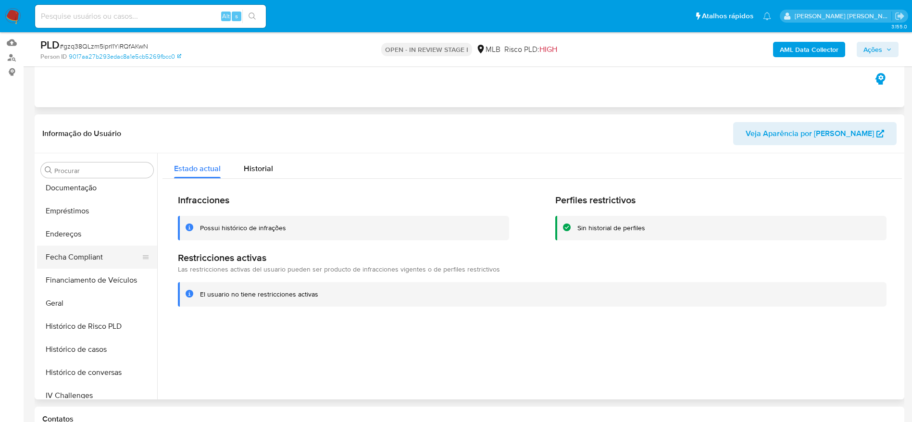
scroll to position [141, 0]
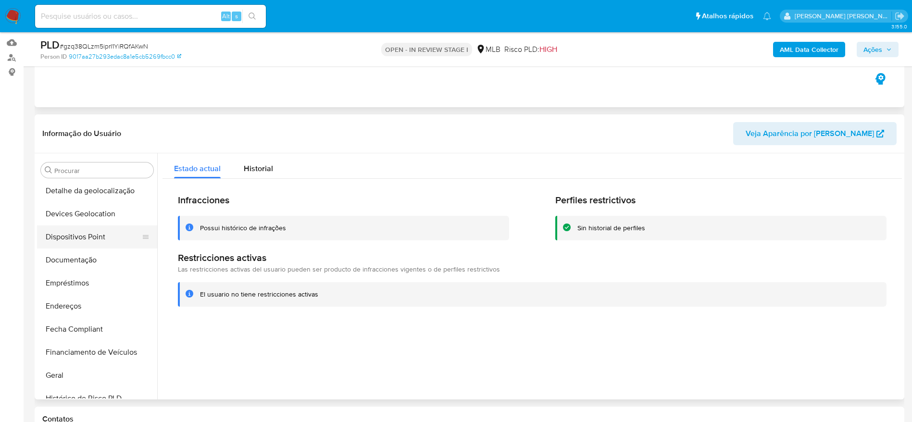
click at [63, 231] on button "Dispositivos Point" at bounding box center [93, 236] width 112 height 23
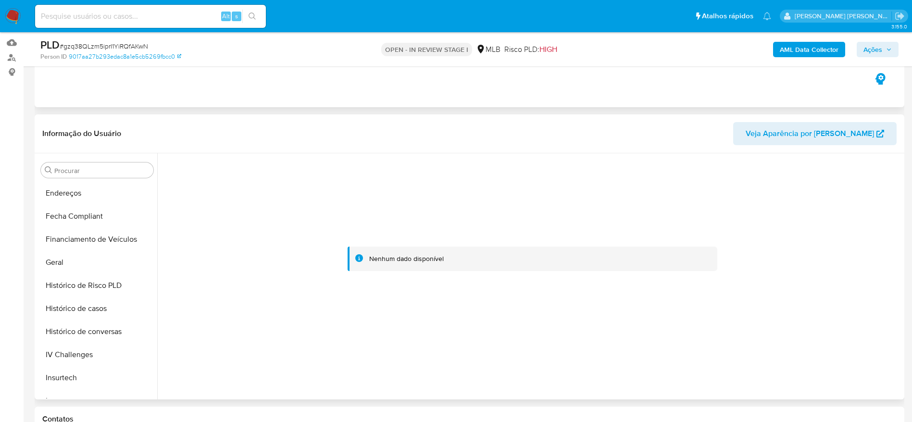
scroll to position [429, 0]
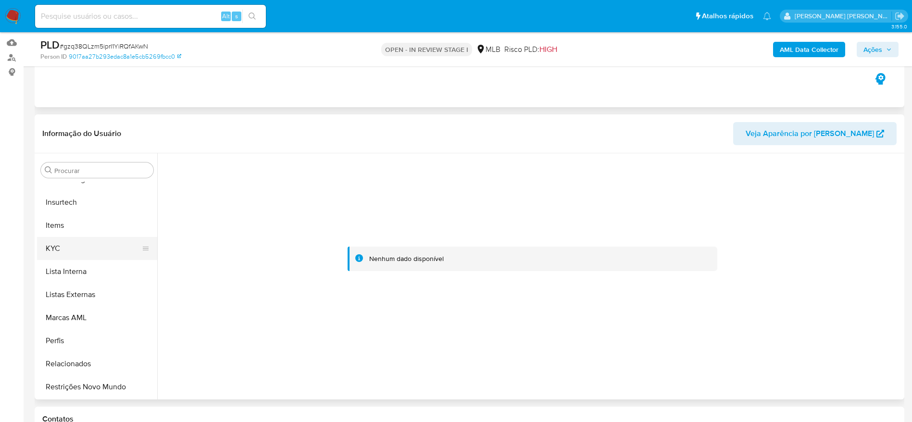
click at [66, 247] on button "KYC" at bounding box center [93, 248] width 112 height 23
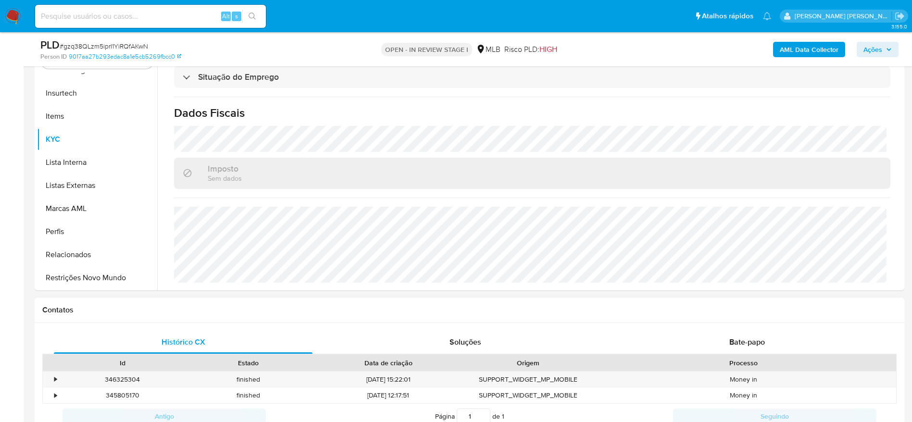
scroll to position [384, 0]
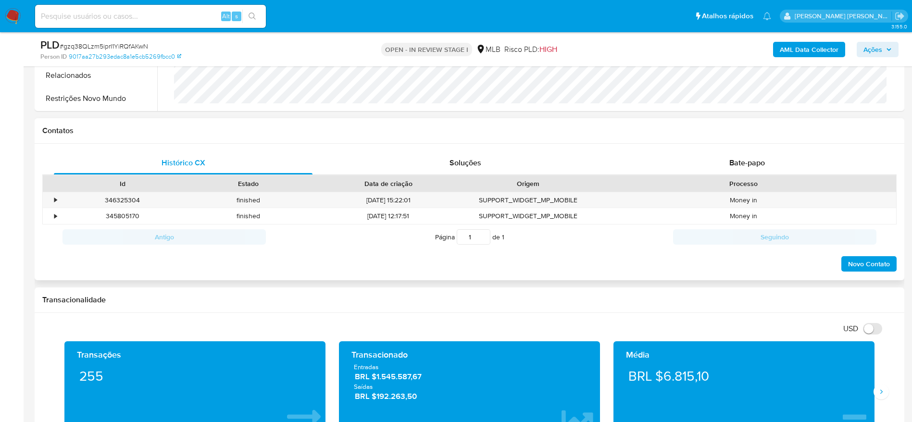
click at [758, 149] on div "Histórico CX Soluções Bate-papo Id Estado Data de criação Origem Processo • 346…" at bounding box center [469, 212] width 869 height 137
click at [760, 155] on div "Bate-papo" at bounding box center [746, 162] width 259 height 23
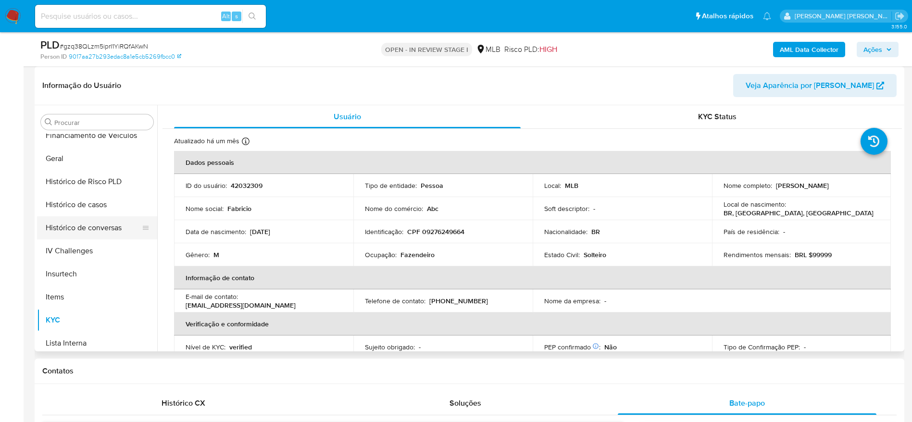
scroll to position [285, 0]
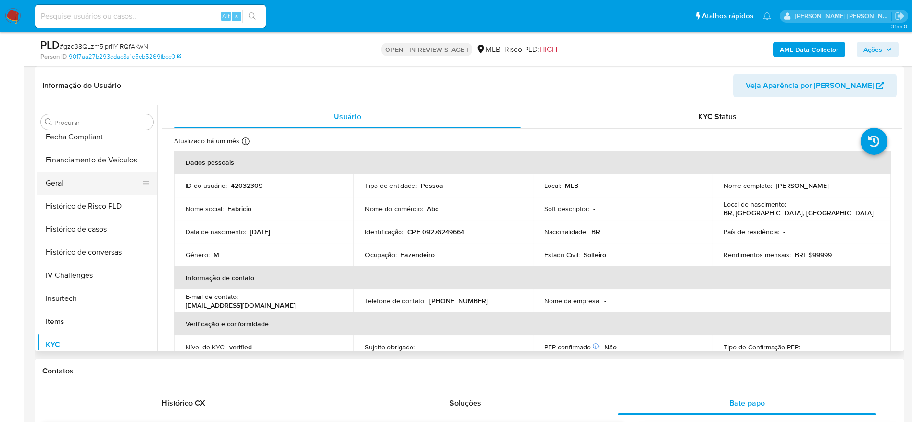
click at [81, 184] on button "Geral" at bounding box center [93, 183] width 112 height 23
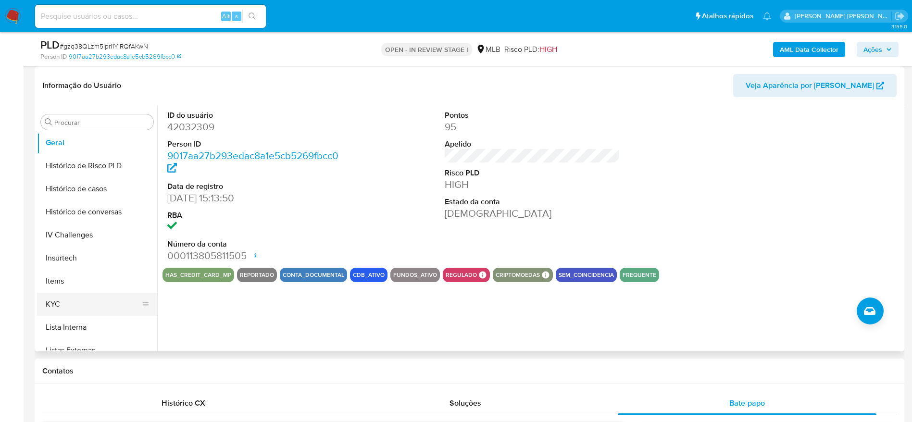
scroll to position [357, 0]
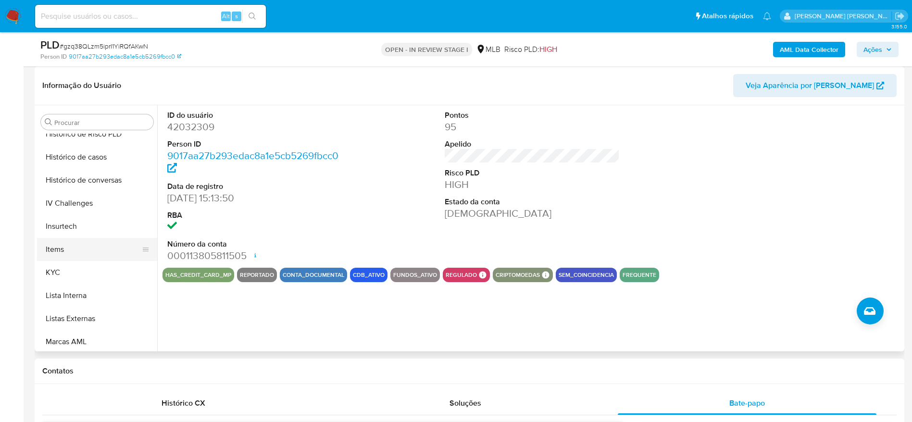
click at [74, 259] on button "Items" at bounding box center [93, 249] width 112 height 23
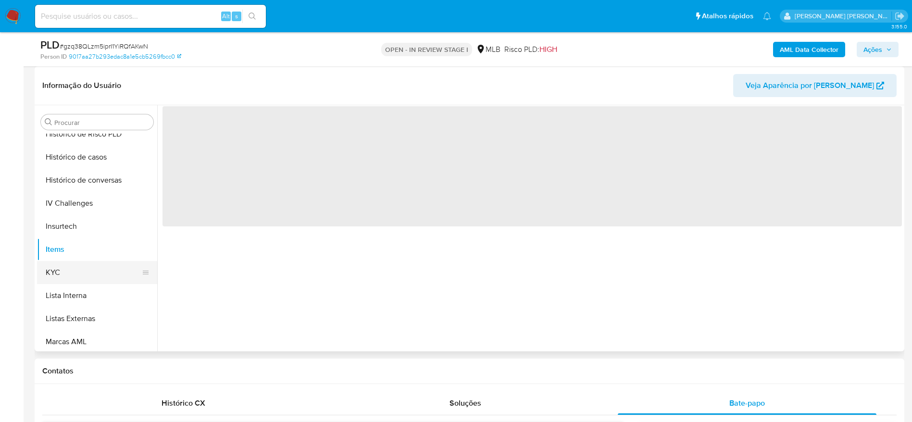
click at [71, 271] on button "KYC" at bounding box center [93, 272] width 112 height 23
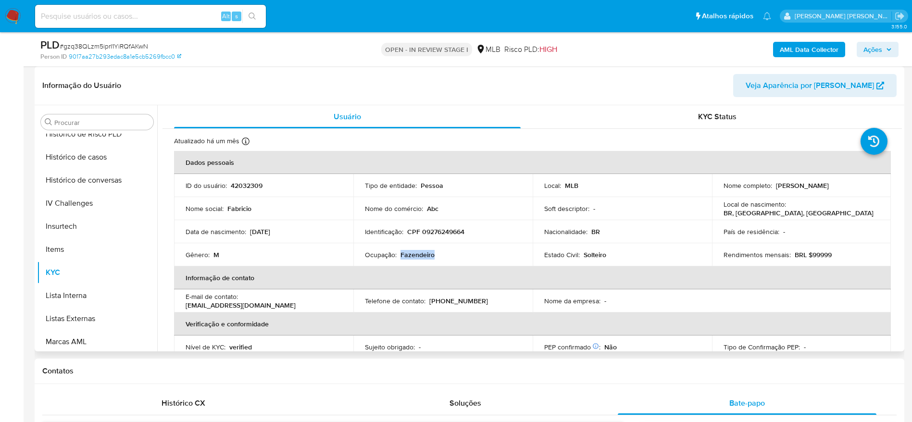
drag, startPoint x: 437, startPoint y: 253, endPoint x: 399, endPoint y: 258, distance: 38.3
click at [399, 258] on div "Ocupação : Fazendeiro" at bounding box center [443, 254] width 156 height 9
copy p "Fazendeiro"
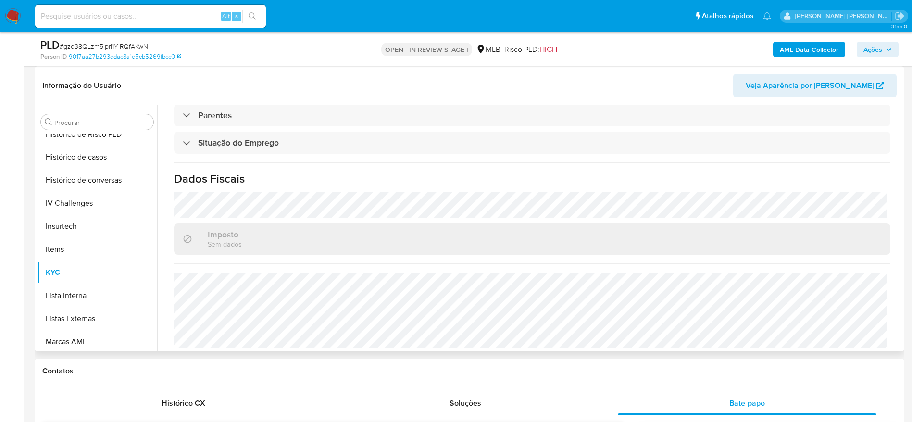
scroll to position [400, 0]
click at [90, 154] on button "Histórico de casos" at bounding box center [93, 157] width 112 height 23
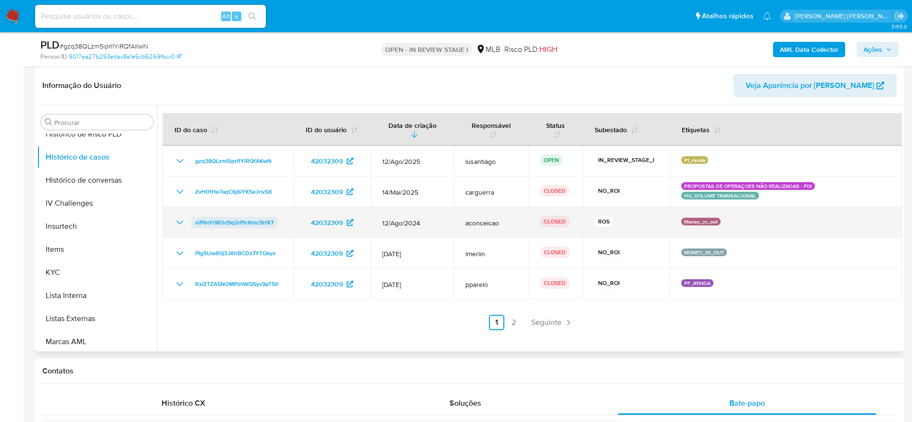
click at [250, 219] on span "siP6nY0RDd9q2rPfcKmcSHX7" at bounding box center [234, 223] width 78 height 12
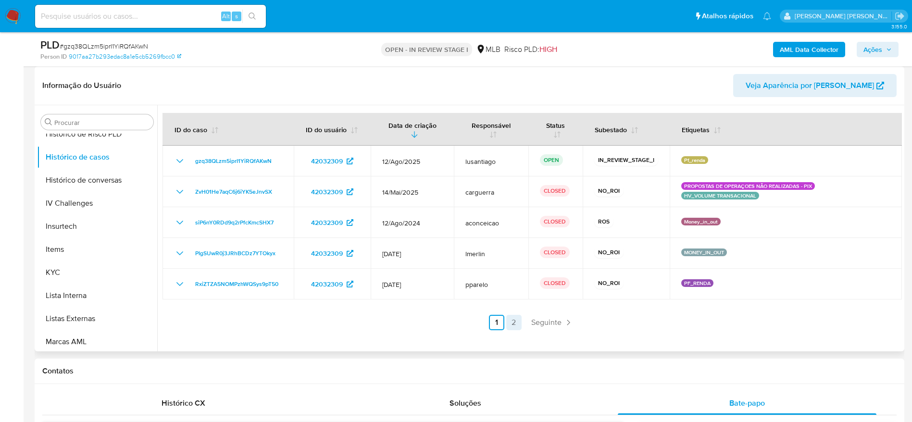
click at [506, 329] on link "2" at bounding box center [513, 322] width 15 height 15
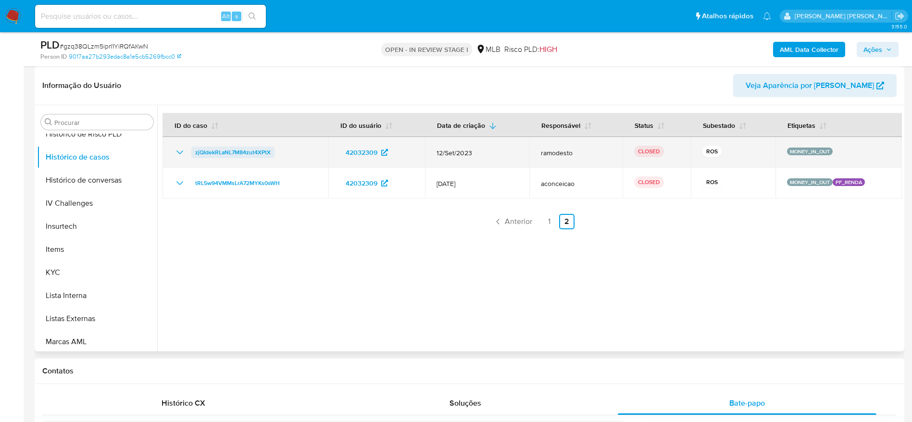
click at [254, 150] on span "zjQIdekRLaNL7M84zut4XPtX" at bounding box center [232, 153] width 75 height 12
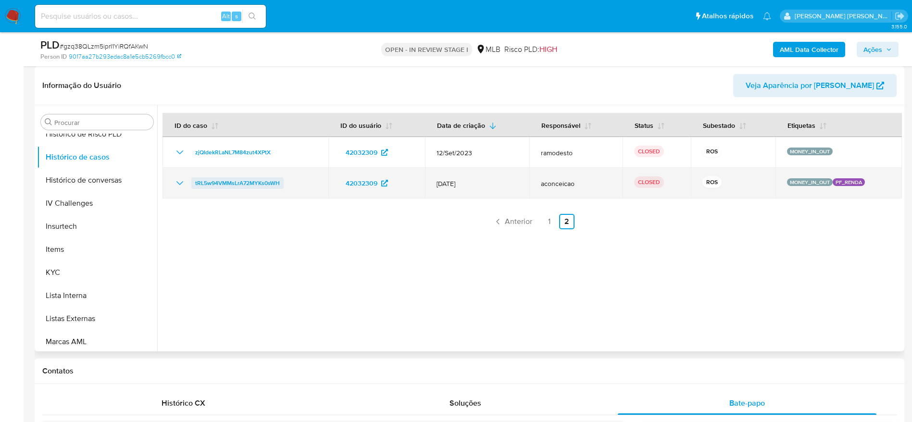
click at [272, 183] on span "tRL5w94VMMsLrA72MYKs0sWH" at bounding box center [237, 183] width 85 height 12
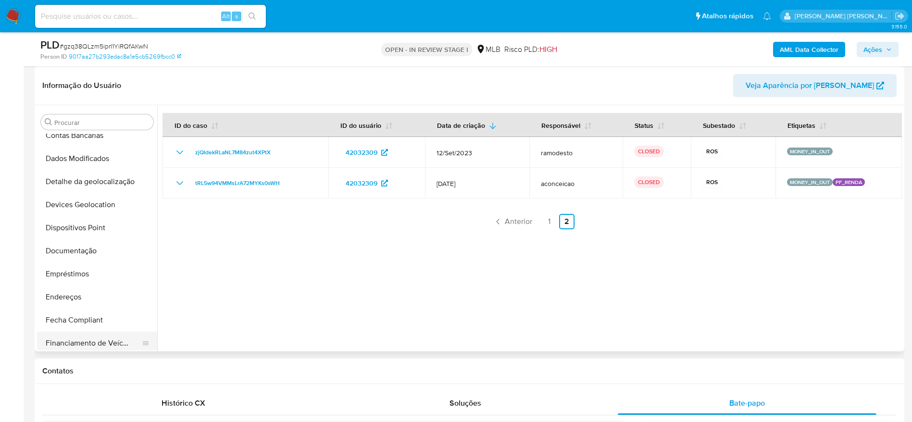
scroll to position [69, 0]
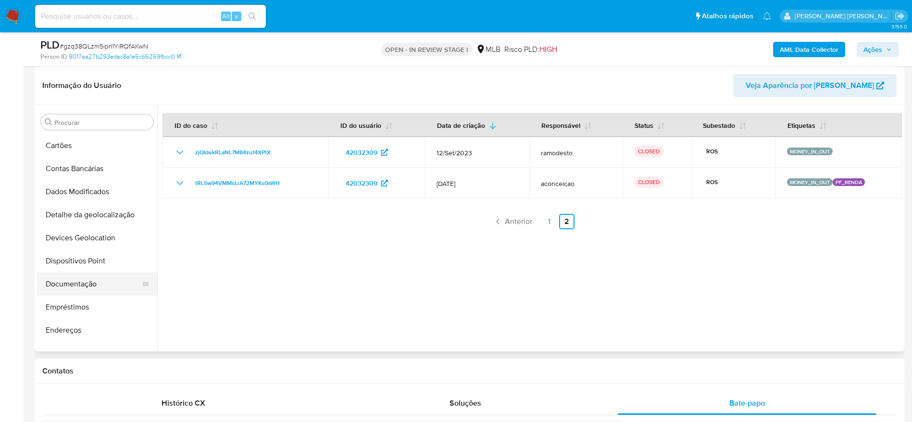
click at [80, 291] on button "Documentação" at bounding box center [93, 283] width 112 height 23
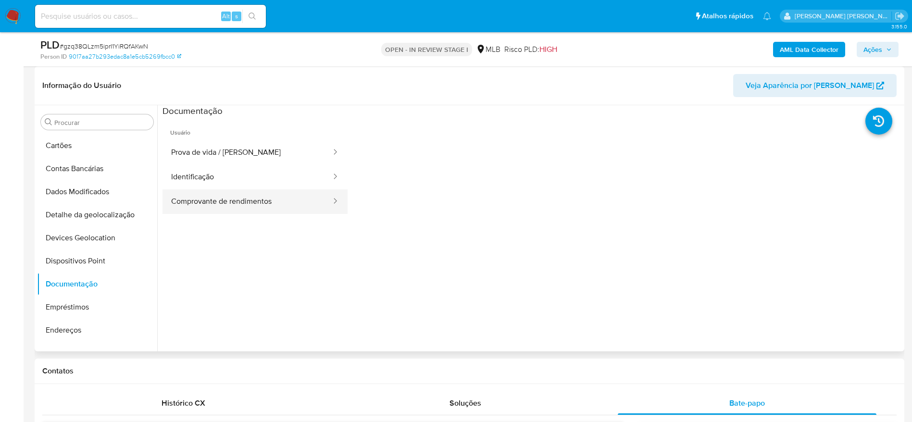
click at [221, 203] on button "Comprovante de rendimentos" at bounding box center [247, 201] width 170 height 25
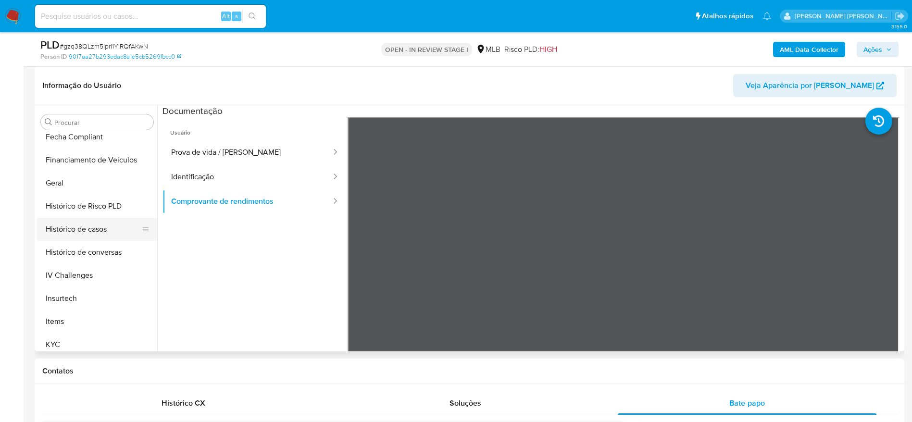
scroll to position [357, 0]
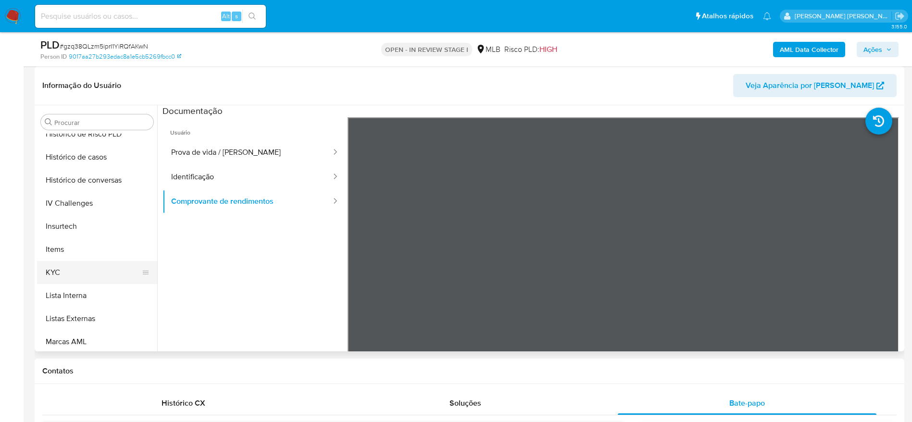
click at [78, 270] on button "KYC" at bounding box center [93, 272] width 112 height 23
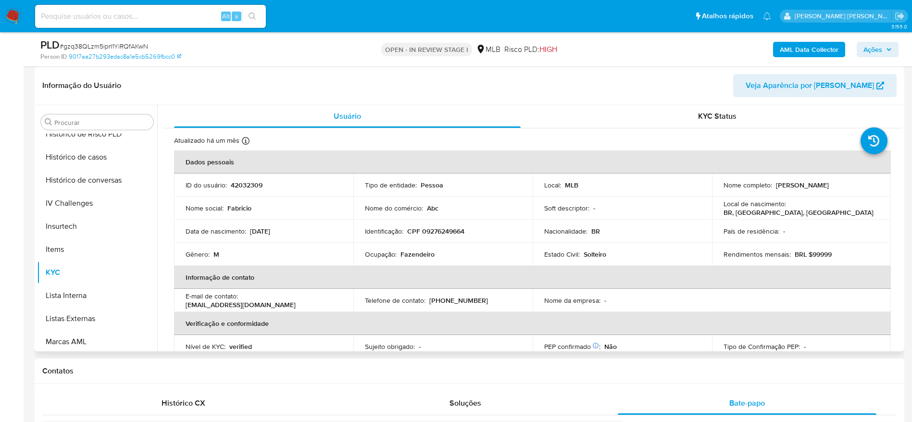
scroll to position [0, 0]
click at [722, 107] on div "KYC Status" at bounding box center [716, 116] width 346 height 23
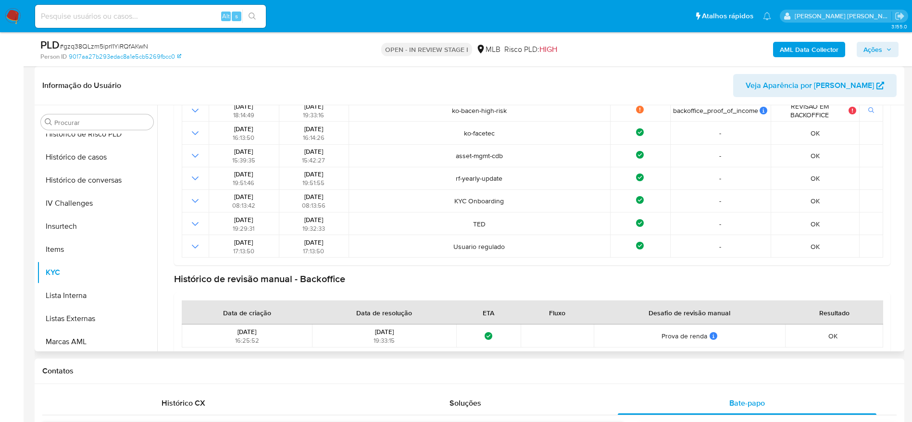
scroll to position [253, 0]
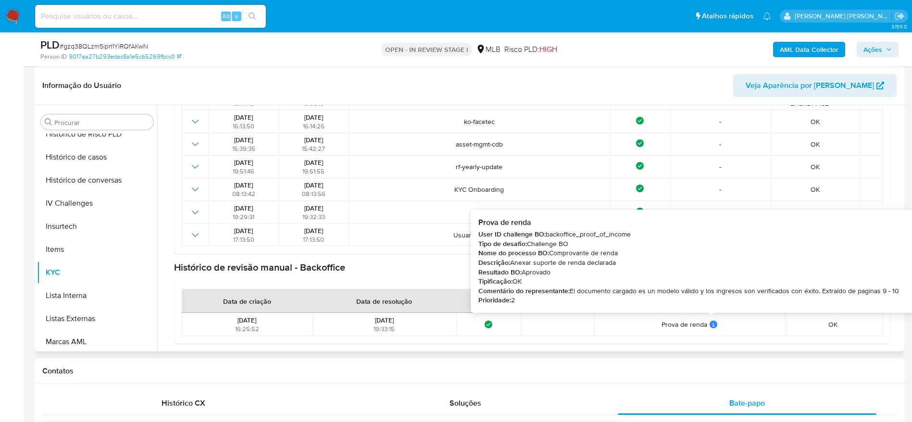
click at [709, 322] on icon at bounding box center [713, 325] width 8 height 8
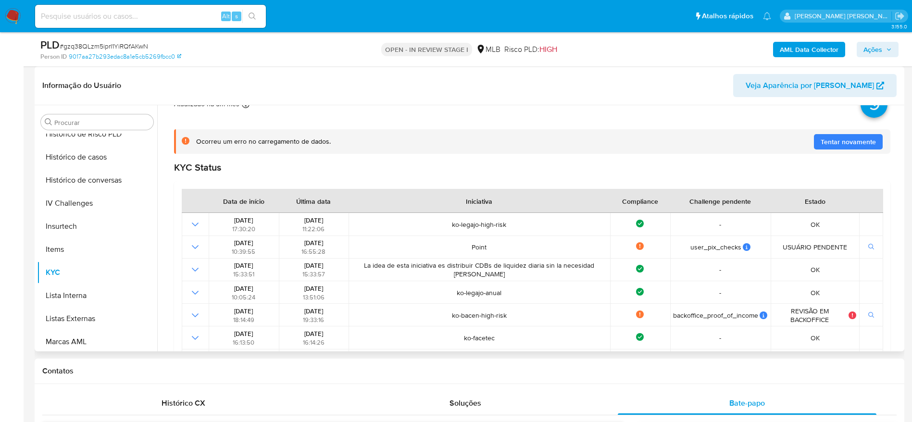
scroll to position [0, 0]
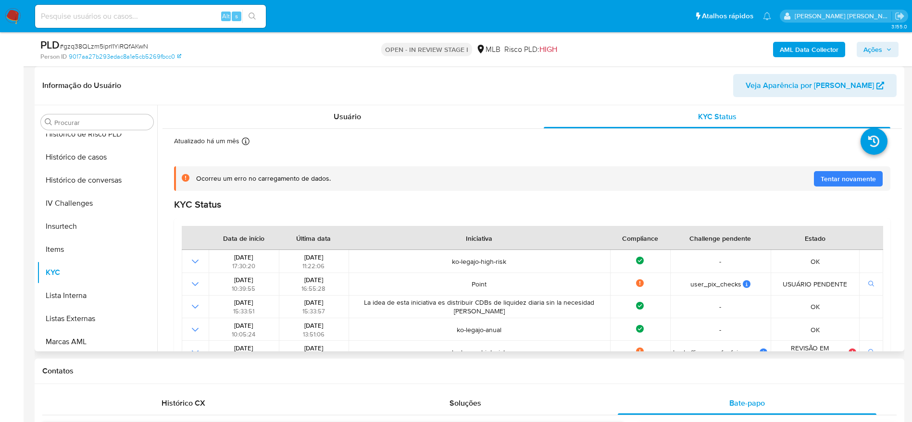
click at [843, 179] on span "Tentar novamente" at bounding box center [847, 178] width 55 height 15
click at [374, 117] on div "Usuário" at bounding box center [347, 116] width 346 height 23
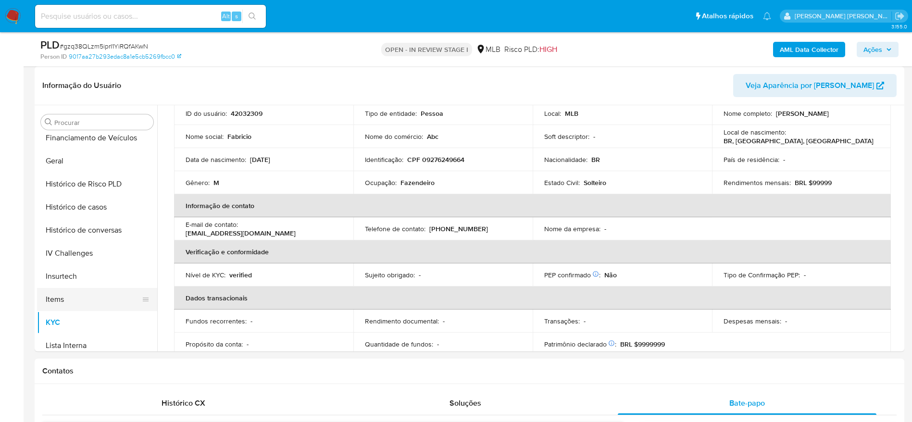
scroll to position [285, 0]
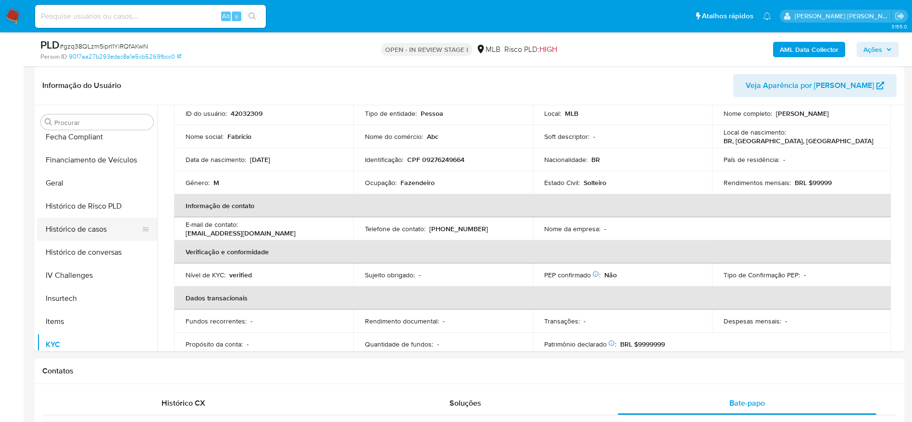
click at [77, 231] on button "Histórico de casos" at bounding box center [93, 229] width 112 height 23
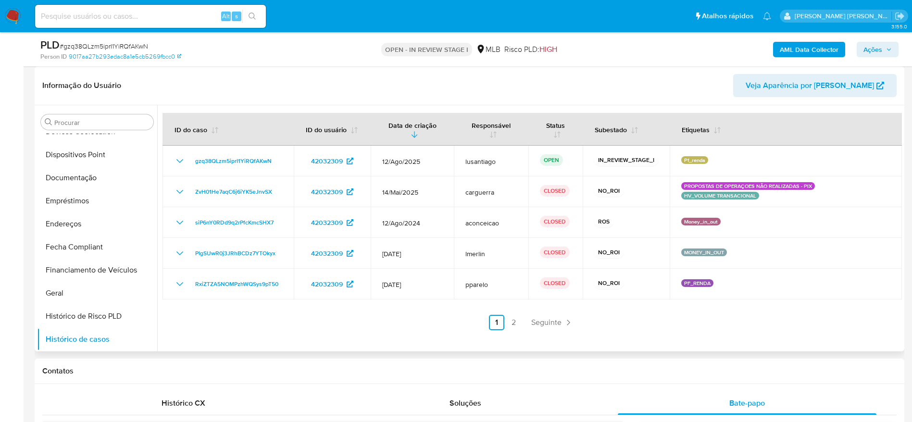
scroll to position [69, 0]
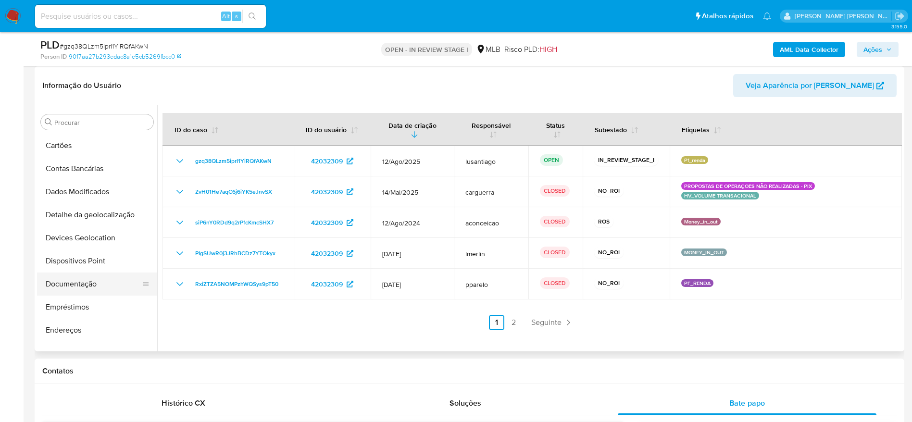
click at [92, 289] on button "Documentação" at bounding box center [93, 283] width 112 height 23
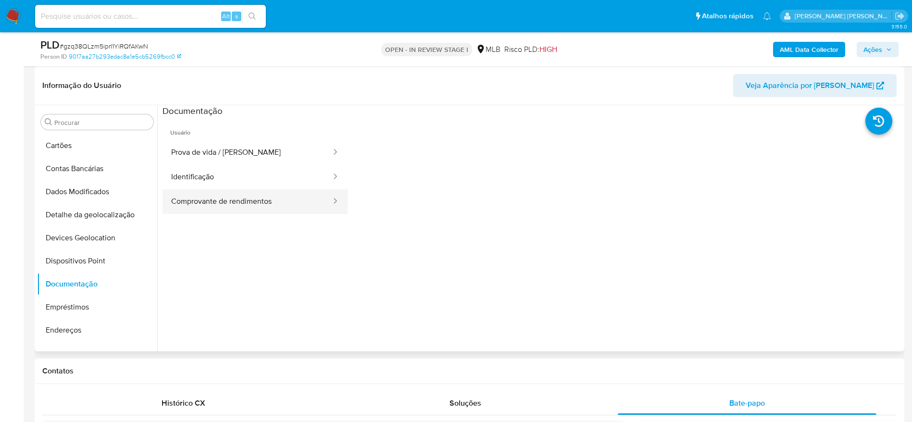
click at [243, 201] on button "Comprovante de rendimentos" at bounding box center [247, 201] width 170 height 25
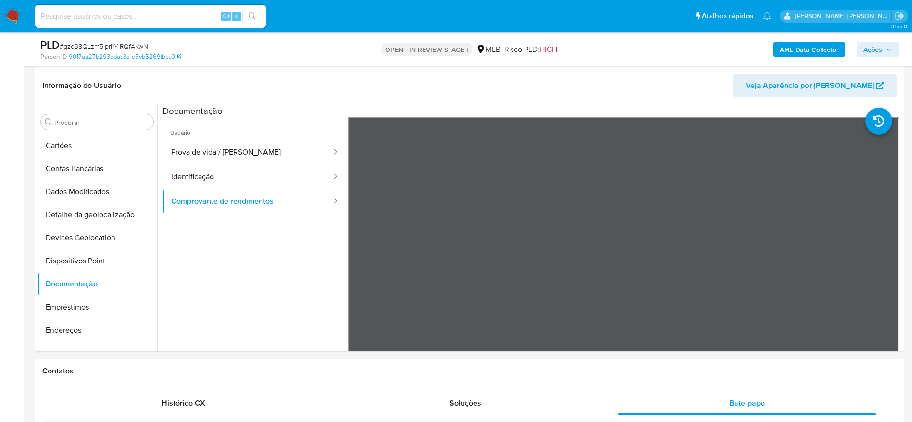
click at [881, 42] on span "Ações" at bounding box center [872, 49] width 19 height 15
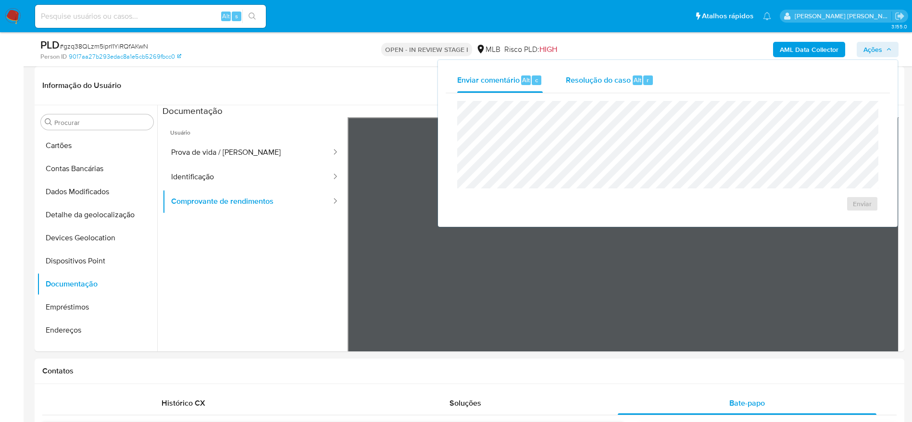
click at [616, 84] on span "Resolução do caso" at bounding box center [598, 79] width 65 height 11
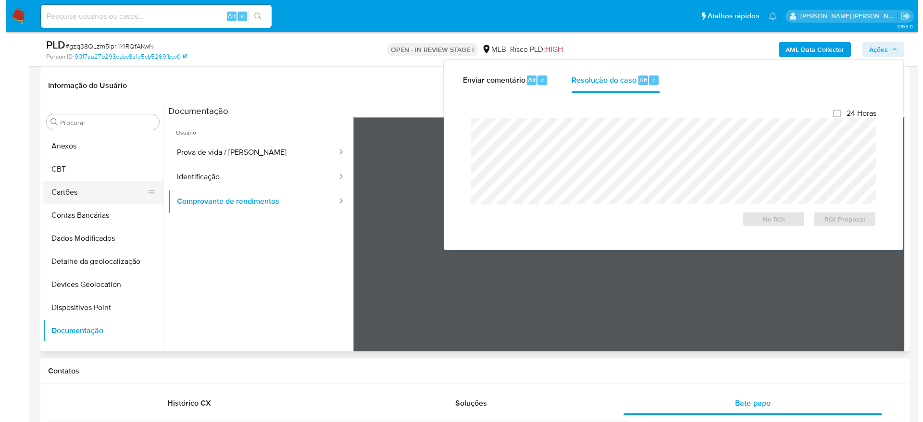
scroll to position [0, 0]
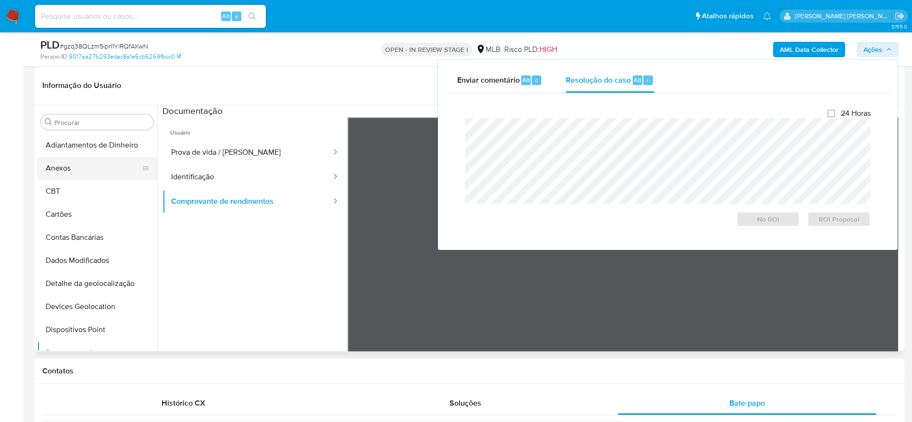
click at [83, 167] on button "Anexos" at bounding box center [93, 168] width 112 height 23
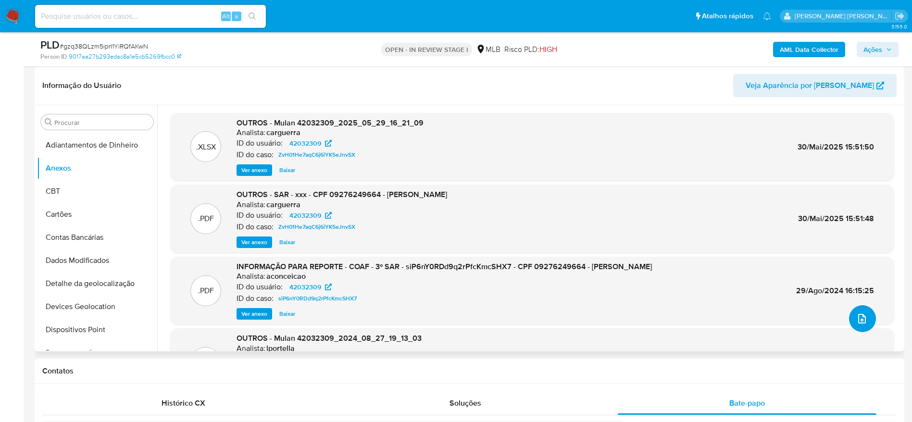
click at [857, 317] on icon "upload-file" at bounding box center [862, 319] width 12 height 12
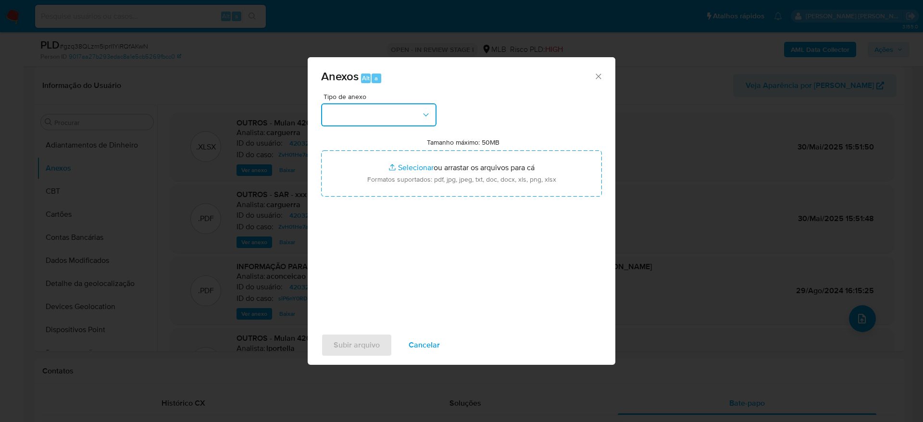
click at [411, 123] on button "button" at bounding box center [378, 114] width 115 height 23
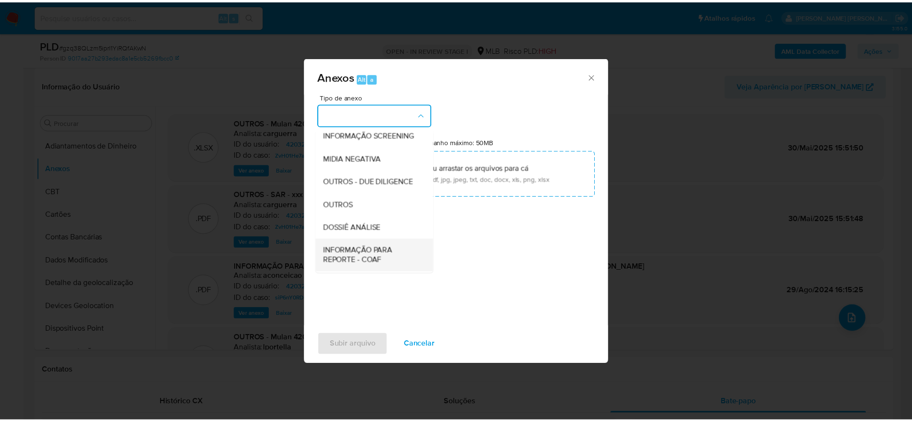
scroll to position [148, 0]
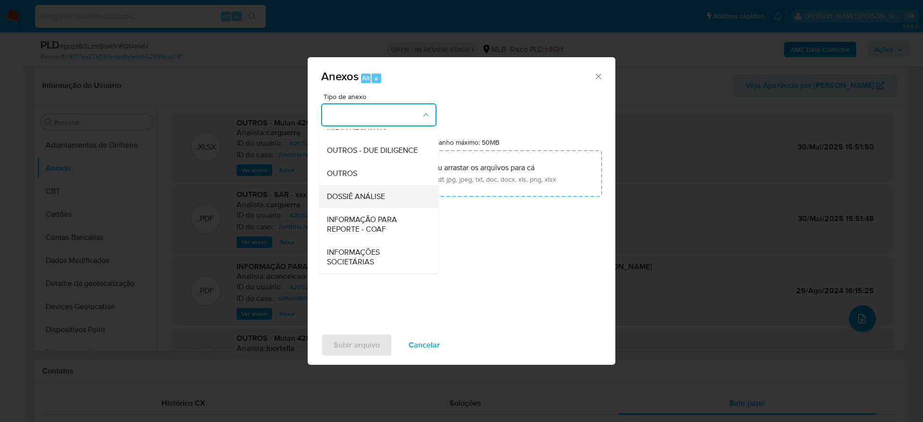
click at [366, 192] on span "DOSSIÊ ANÁLISE" at bounding box center [356, 197] width 58 height 10
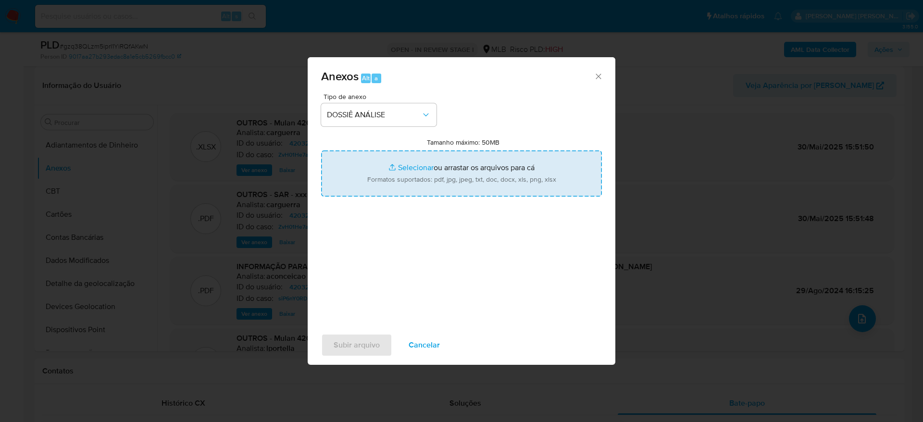
type input "C:\fakepath\Mulan 42032309_2025_08_20_17_42_40.xlsx"
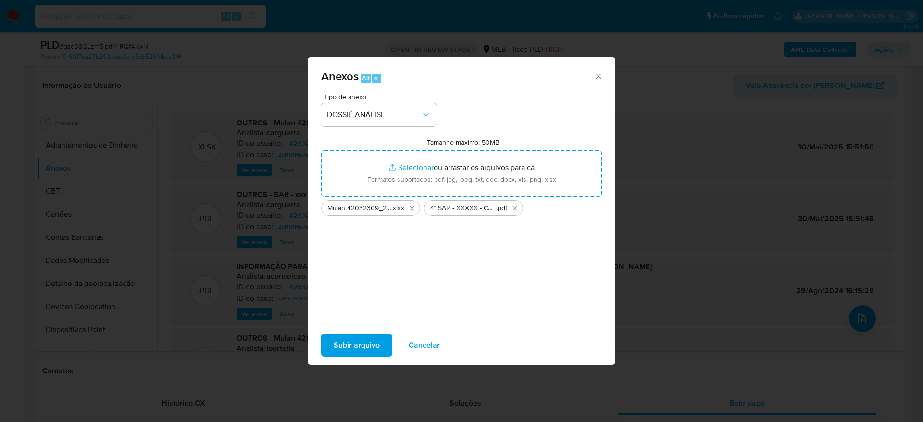
click at [358, 358] on div "Subir arquivo Cancelar" at bounding box center [462, 345] width 308 height 37
click at [360, 344] on span "Subir arquivo" at bounding box center [356, 344] width 46 height 21
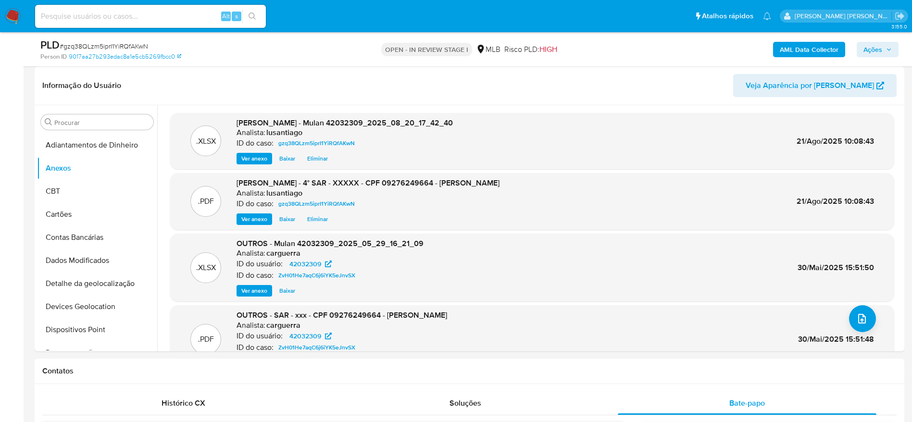
click at [794, 49] on b "AML Data Collector" at bounding box center [808, 49] width 59 height 15
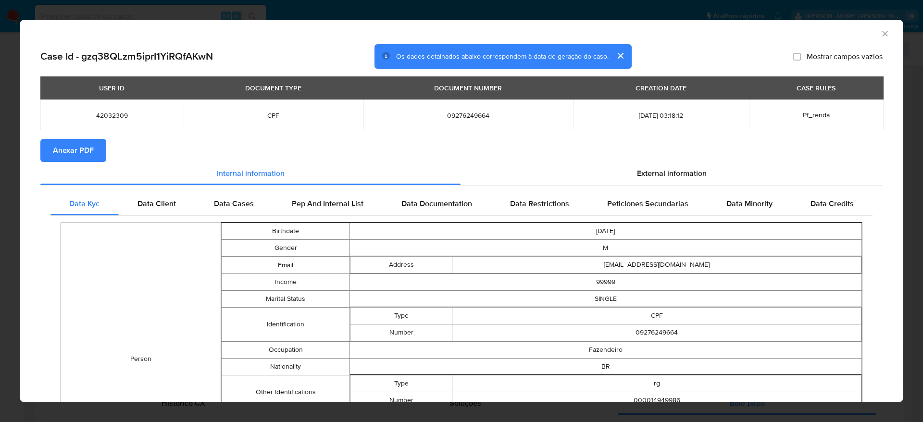
click at [89, 153] on span "Anexar PDF" at bounding box center [73, 150] width 41 height 21
click at [880, 30] on icon "Fechar a janela" at bounding box center [885, 34] width 10 height 10
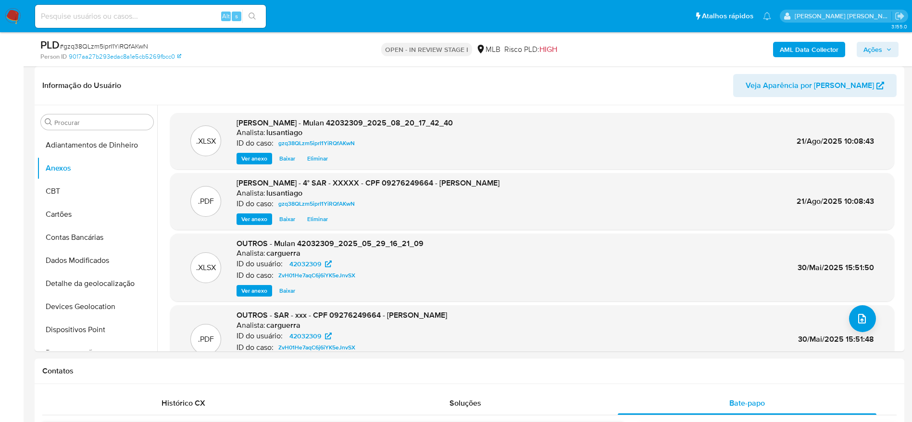
click at [879, 51] on span "Ações" at bounding box center [872, 49] width 19 height 15
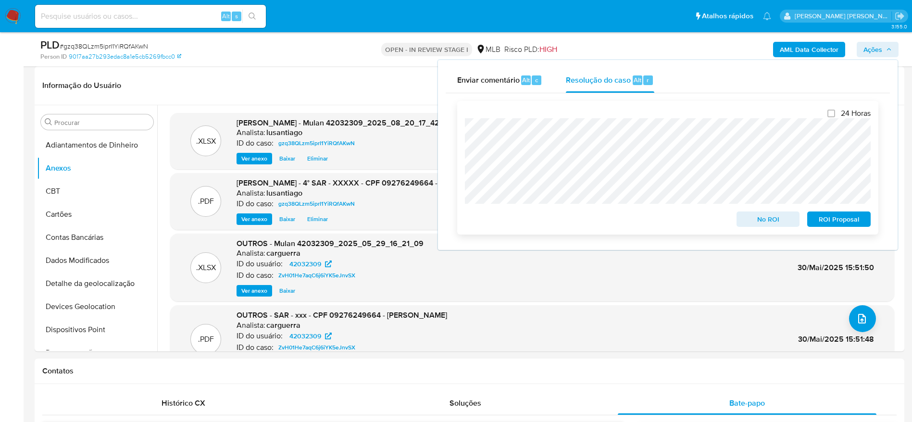
click at [853, 220] on span "ROI Proposal" at bounding box center [839, 218] width 50 height 13
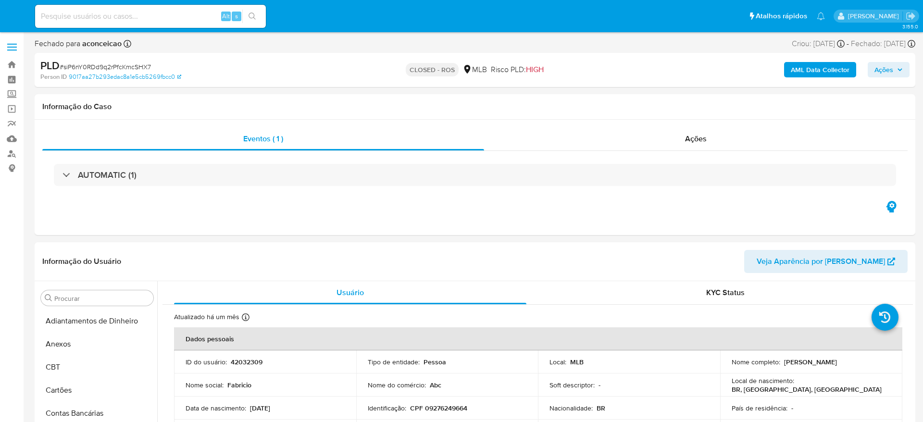
select select "10"
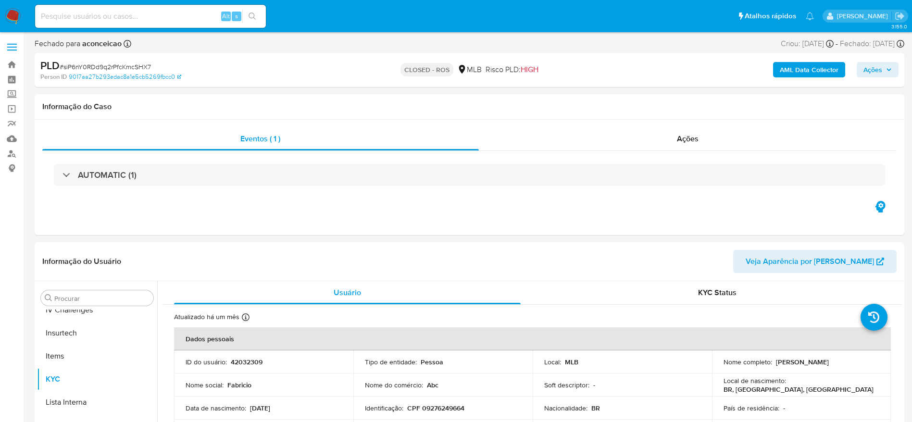
scroll to position [429, 0]
drag, startPoint x: 570, startPoint y: 142, endPoint x: 552, endPoint y: 143, distance: 17.8
click at [570, 143] on div "Ações" at bounding box center [688, 138] width 418 height 23
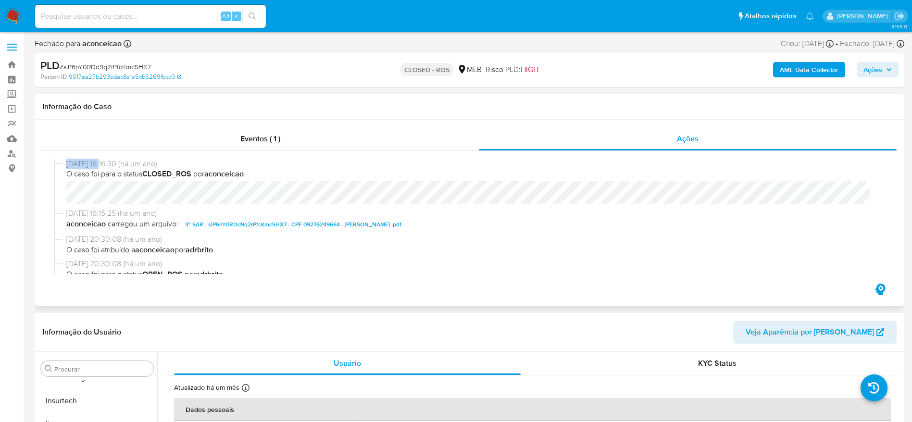
drag, startPoint x: 63, startPoint y: 165, endPoint x: 107, endPoint y: 165, distance: 43.2
click at [107, 165] on div "29/08/2024 16:16:30 (há um ano) O caso foi para o status CLOSED_ROS por aconcei…" at bounding box center [469, 184] width 831 height 50
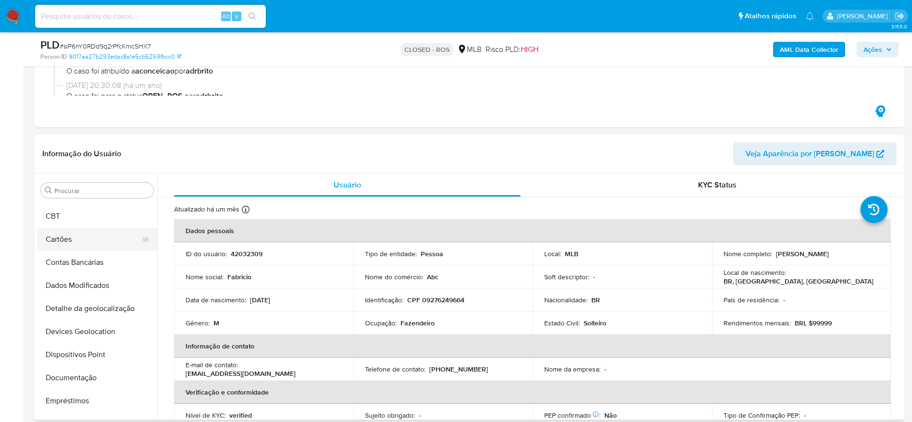
scroll to position [0, 0]
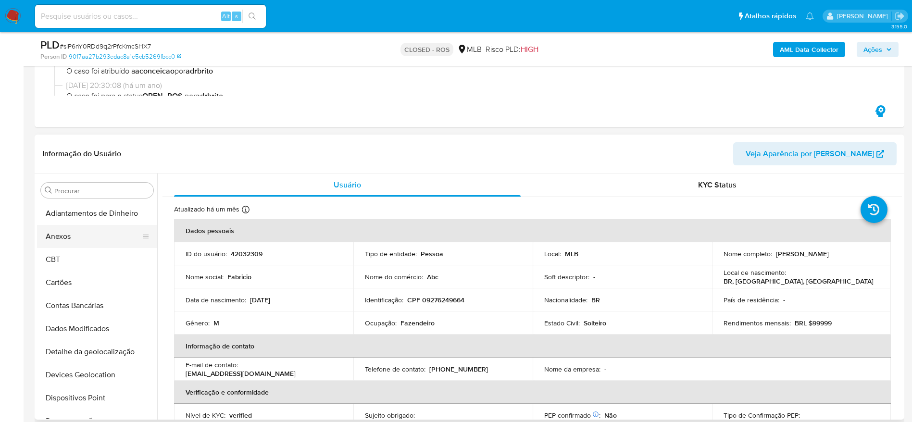
click at [80, 239] on button "Anexos" at bounding box center [93, 236] width 112 height 23
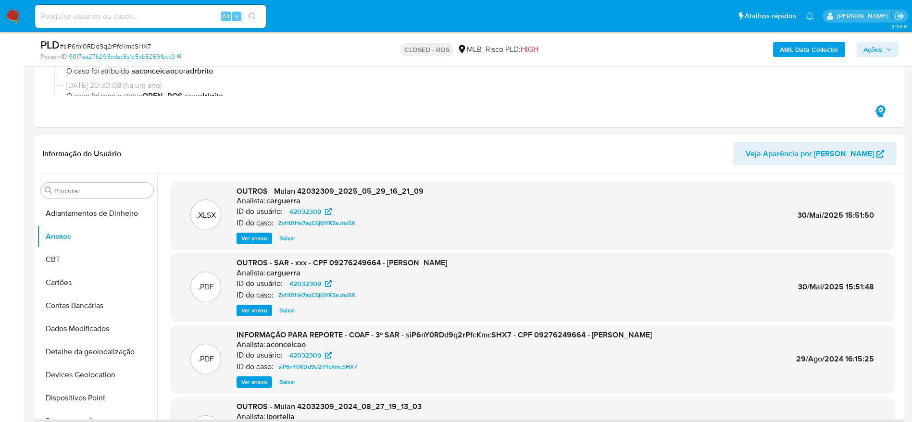
click at [255, 382] on span "Ver anexo" at bounding box center [254, 382] width 26 height 10
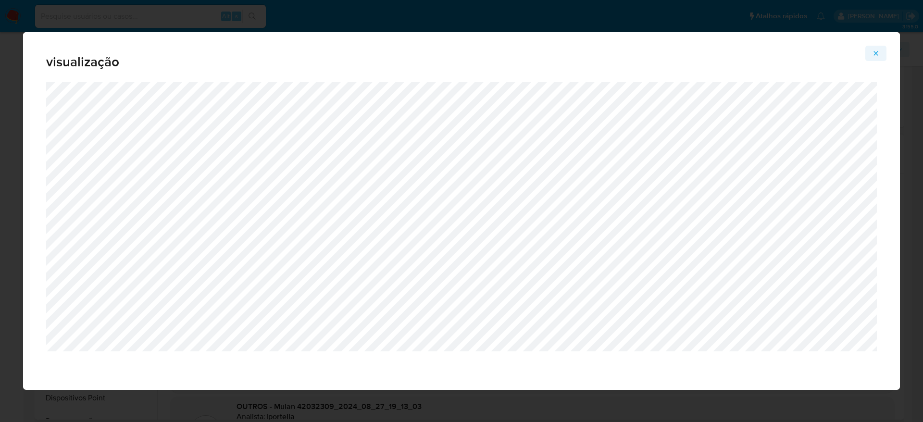
click at [877, 50] on icon "Attachment preview" at bounding box center [876, 53] width 8 height 8
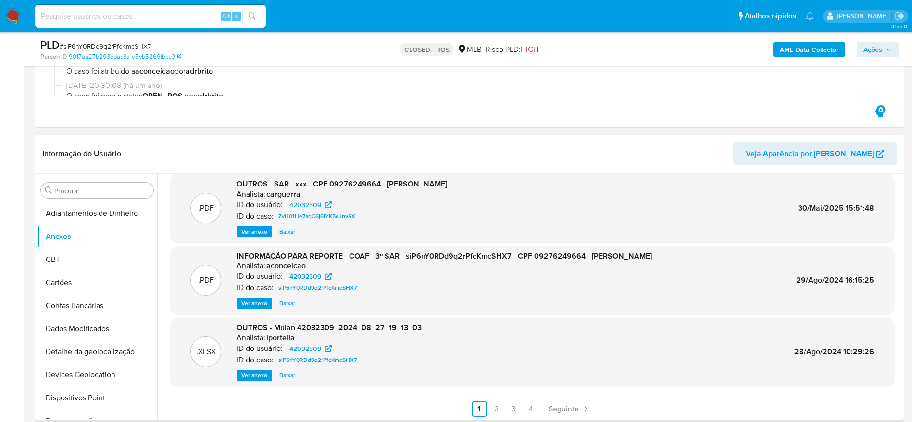
scroll to position [81, 0]
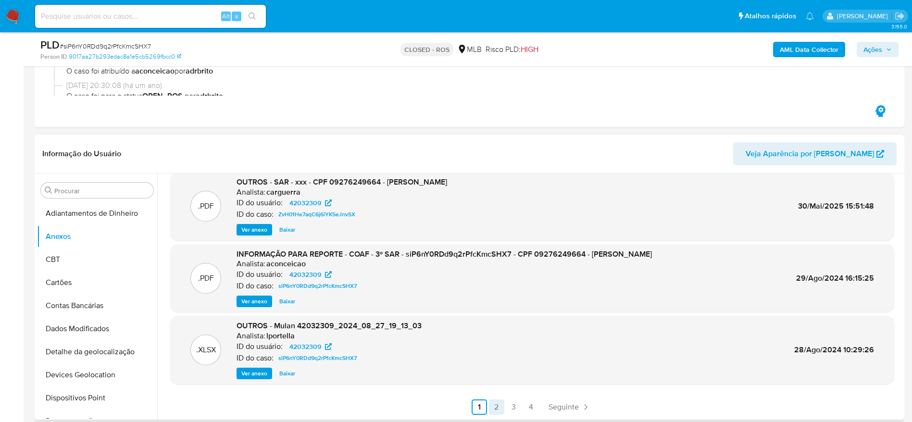
click at [498, 402] on link "2" at bounding box center [496, 406] width 15 height 15
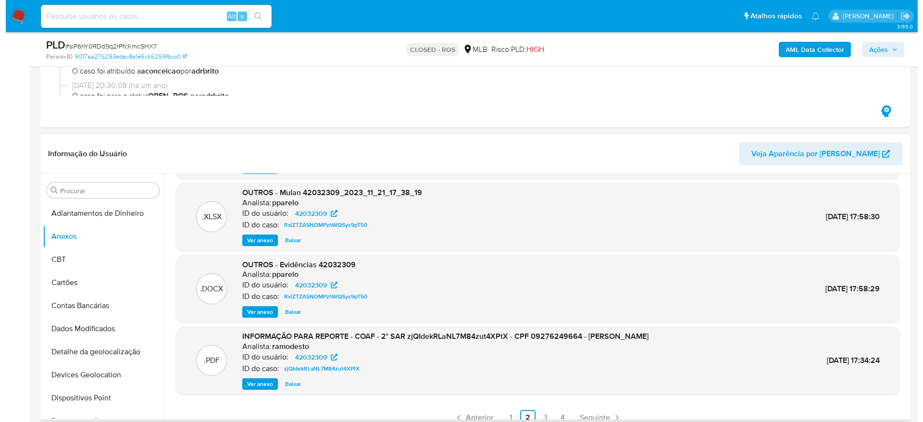
scroll to position [72, 0]
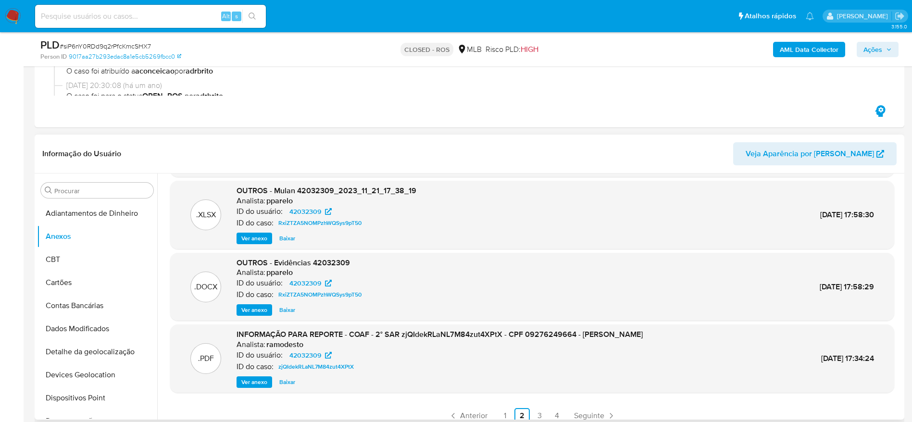
click at [248, 382] on span "Ver anexo" at bounding box center [254, 382] width 26 height 10
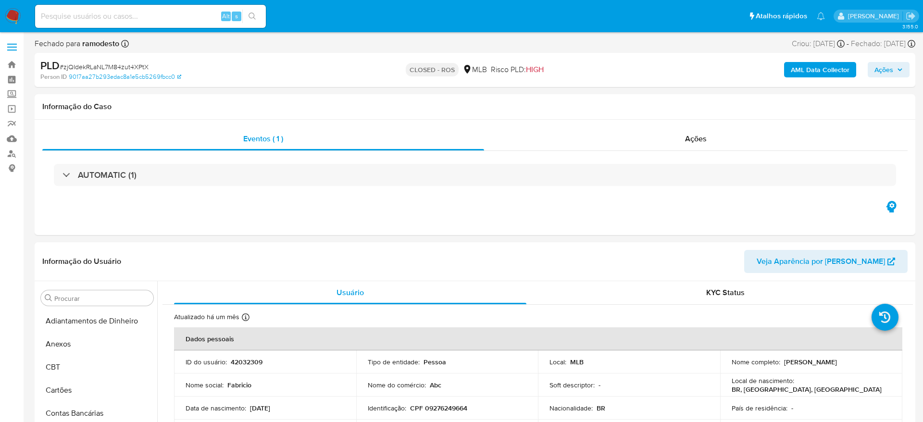
select select "10"
click at [594, 144] on div "Ações" at bounding box center [688, 138] width 418 height 23
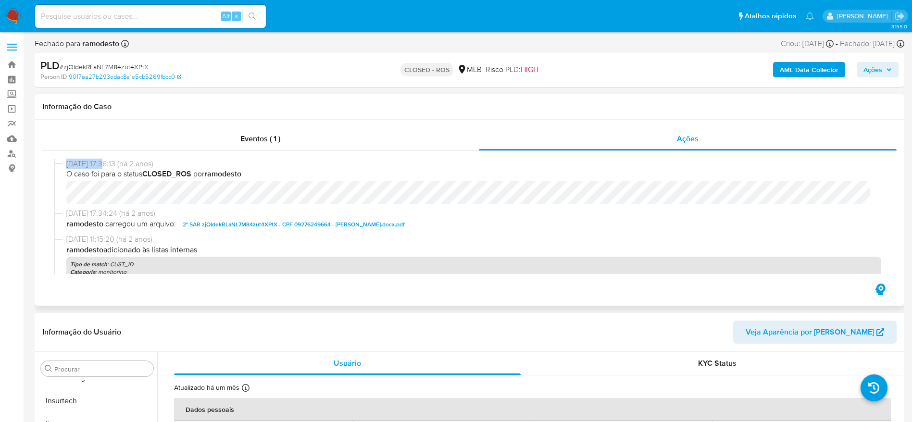
drag, startPoint x: 63, startPoint y: 164, endPoint x: 107, endPoint y: 167, distance: 43.8
click at [107, 167] on div "[DATE] 17:36:13 (há 2 anos) O caso foi para o status CLOSED_ROS por ramodesto" at bounding box center [469, 184] width 831 height 50
copy div "[DATE]"
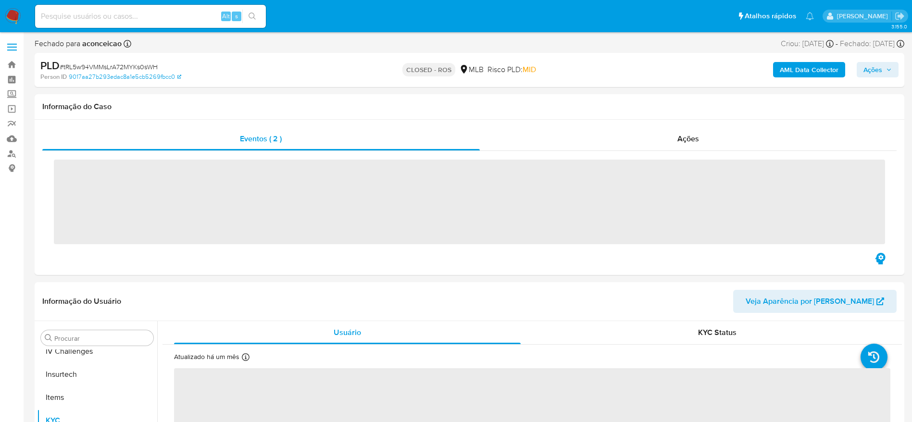
scroll to position [429, 0]
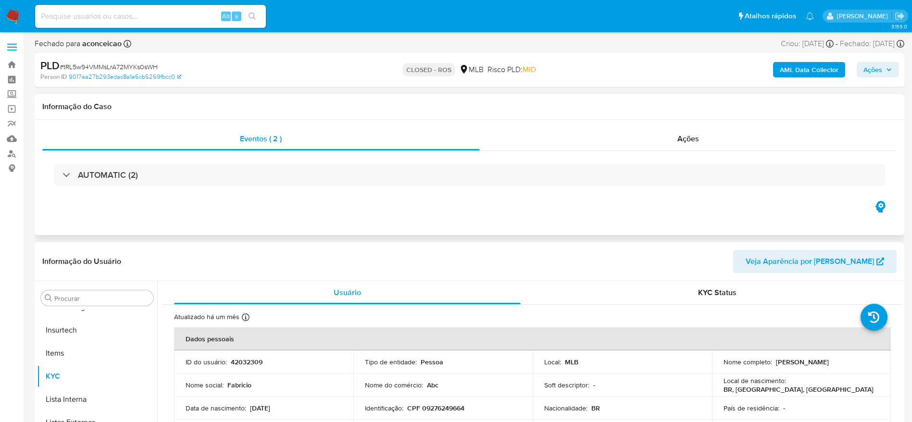
select select "10"
click at [607, 144] on div "Ações" at bounding box center [688, 138] width 417 height 23
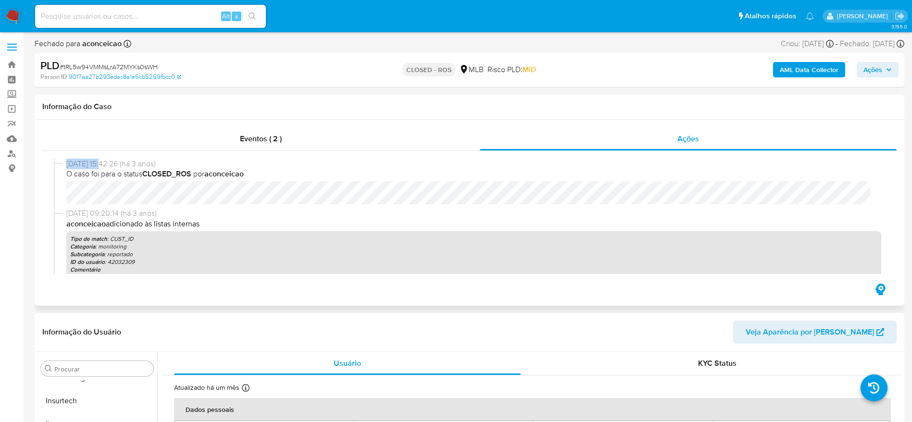
drag, startPoint x: 103, startPoint y: 166, endPoint x: 66, endPoint y: 165, distance: 36.5
click at [66, 165] on span "[DATE] 15:42:26 (há 3 anos)" at bounding box center [473, 164] width 814 height 11
copy span "[DATE]"
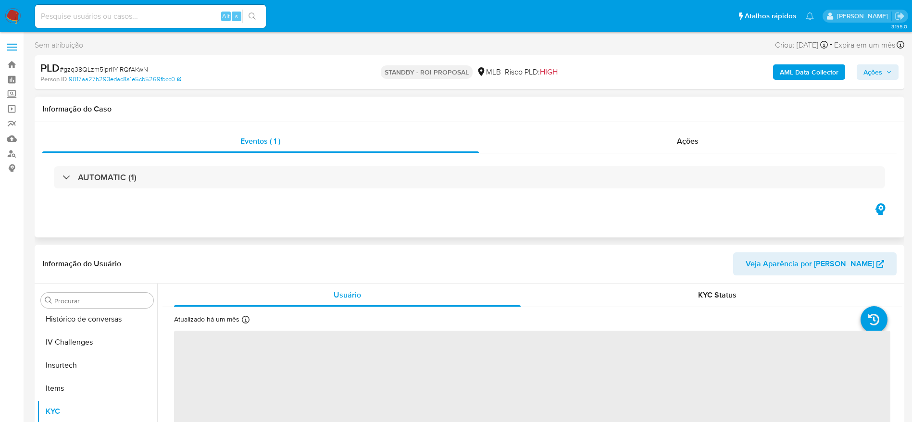
scroll to position [429, 0]
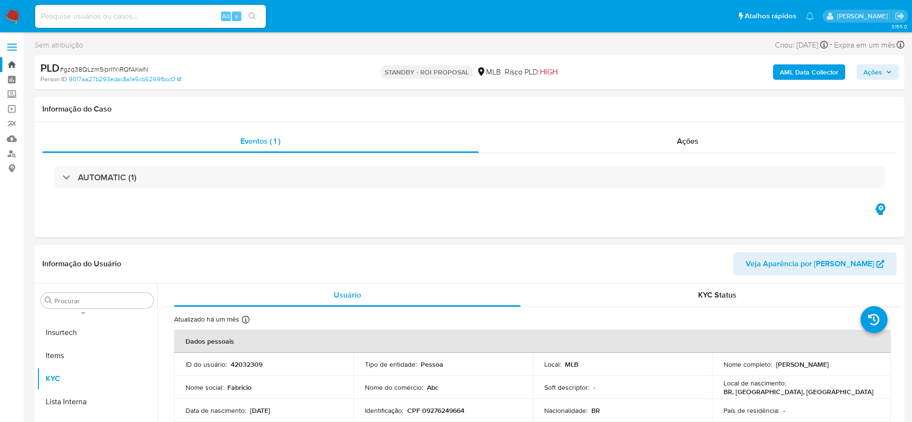
select select "10"
click at [10, 64] on link "Bandeja" at bounding box center [57, 64] width 114 height 15
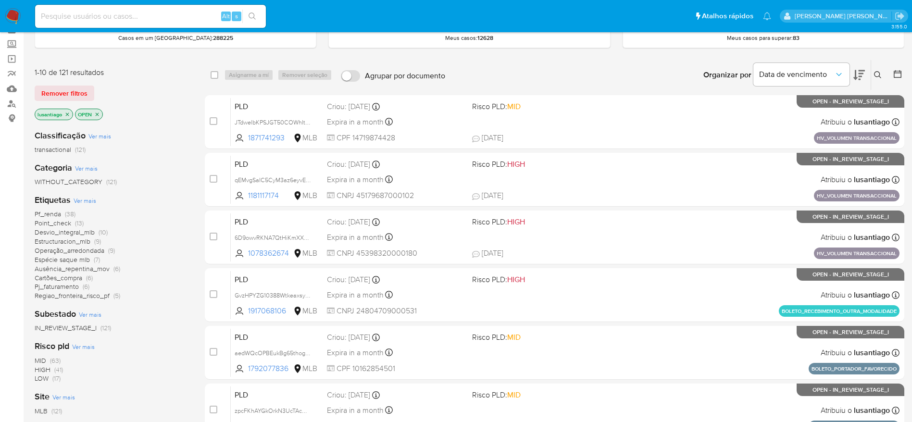
scroll to position [72, 0]
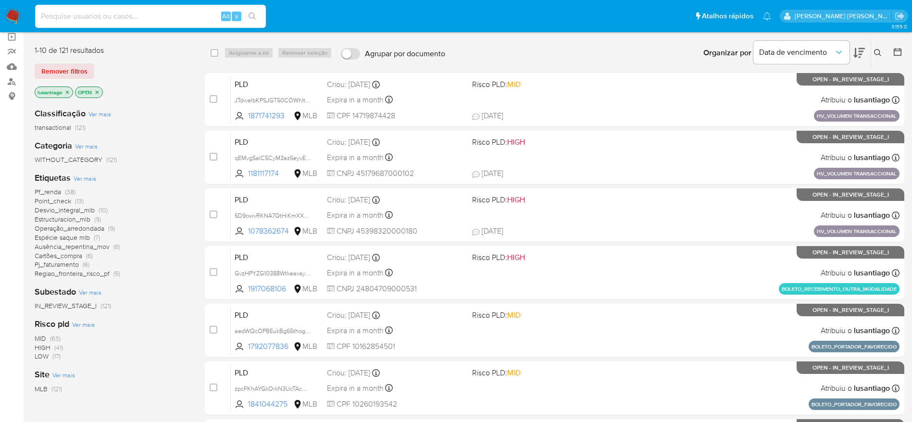
click at [147, 18] on input at bounding box center [150, 16] width 231 height 12
paste input "472050912"
type input "472050912"
click at [253, 19] on icon "search-icon" at bounding box center [252, 16] width 8 height 8
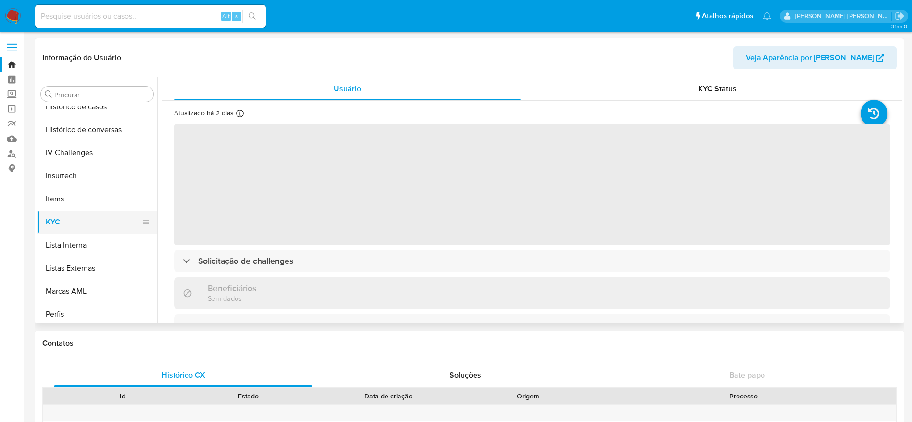
scroll to position [357, 0]
click at [85, 134] on button "Histórico de casos" at bounding box center [93, 129] width 112 height 23
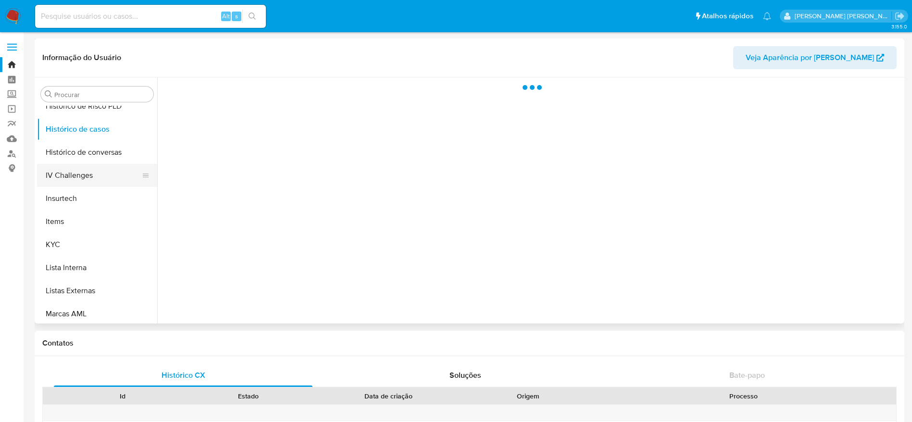
select select "10"
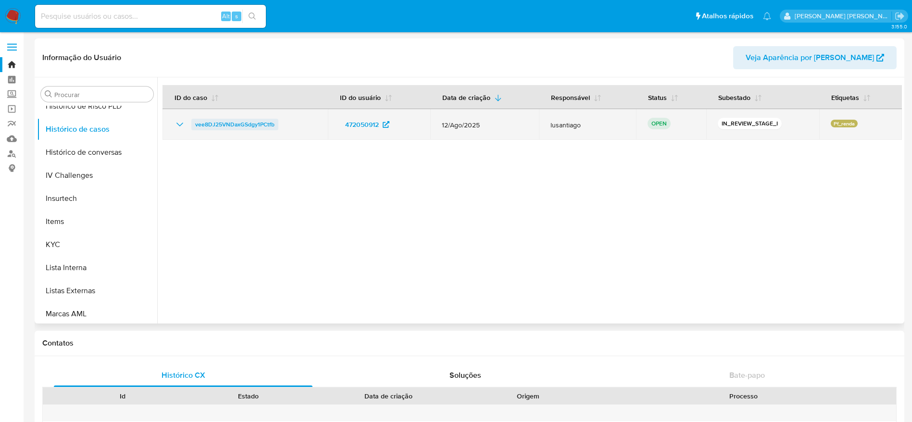
click at [243, 121] on span "vee8DJ25VNDaxGSdgy1PCtfb" at bounding box center [234, 125] width 79 height 12
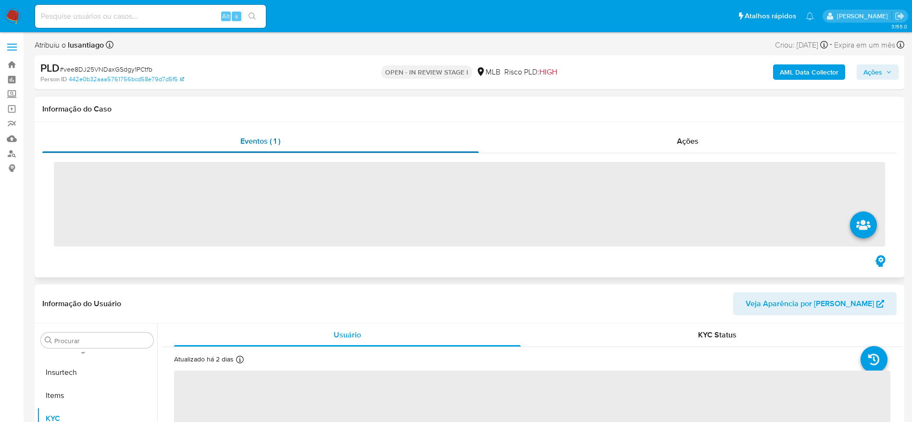
scroll to position [144, 0]
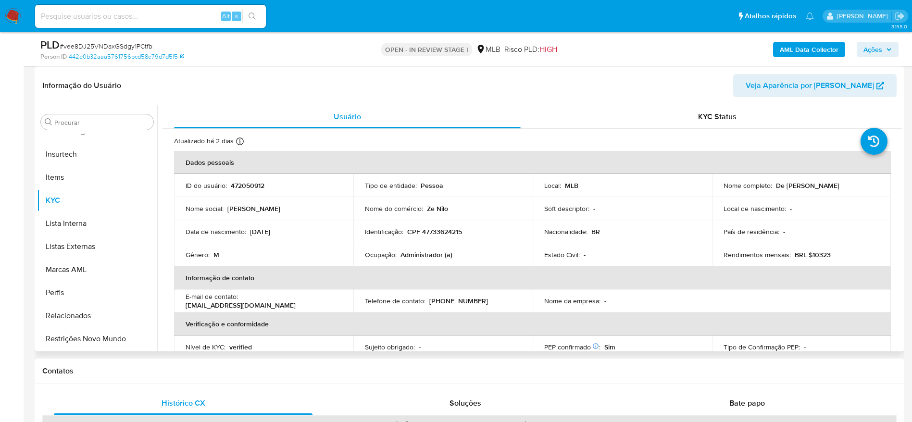
select select "10"
click at [441, 233] on p "CPF 47733624215" at bounding box center [434, 231] width 55 height 9
copy p "47733624215"
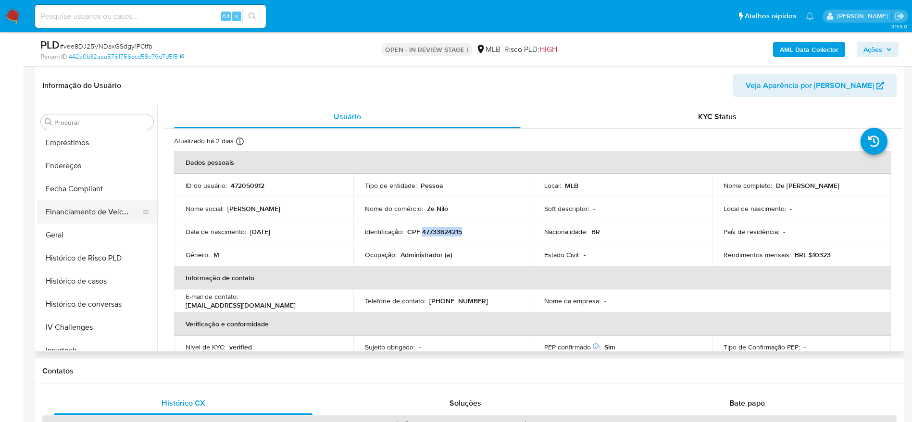
scroll to position [213, 0]
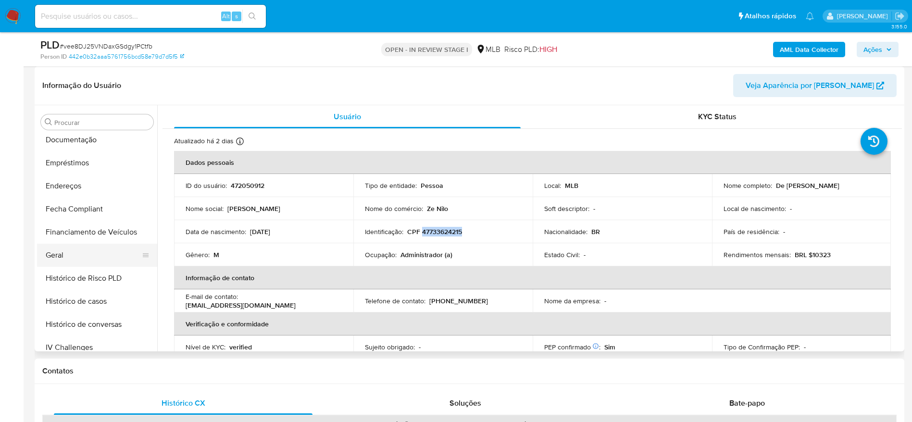
click at [62, 246] on button "Geral" at bounding box center [93, 255] width 112 height 23
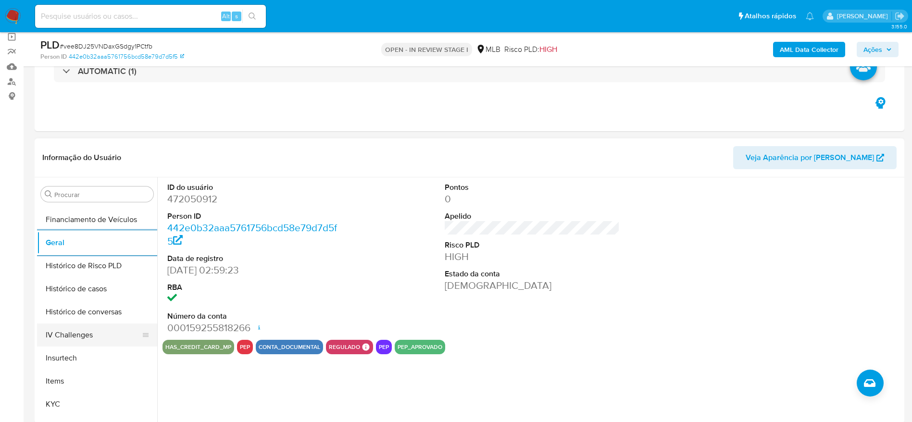
scroll to position [429, 0]
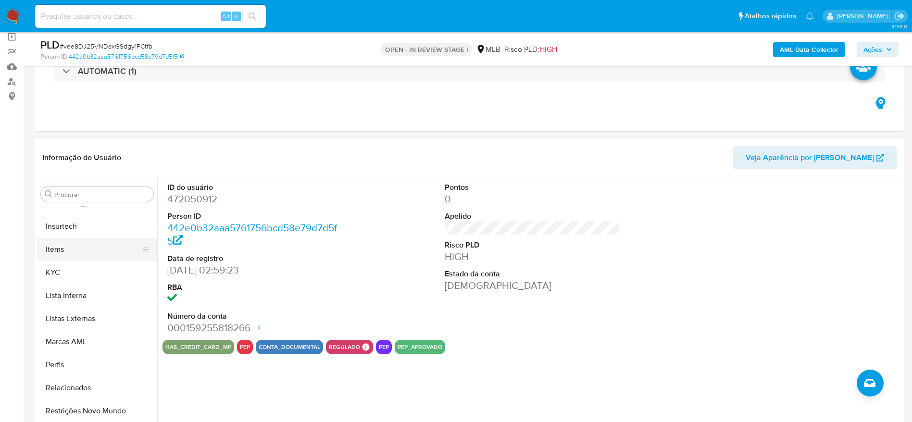
click at [74, 256] on button "Items" at bounding box center [93, 249] width 112 height 23
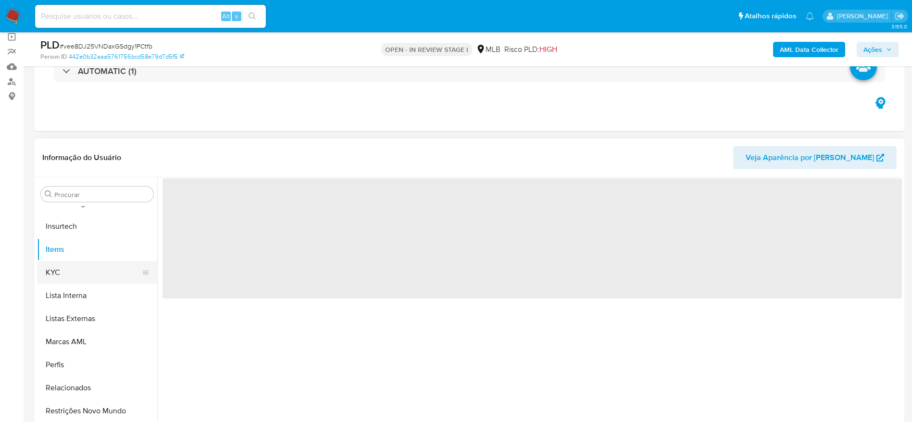
click at [90, 271] on button "KYC" at bounding box center [93, 272] width 112 height 23
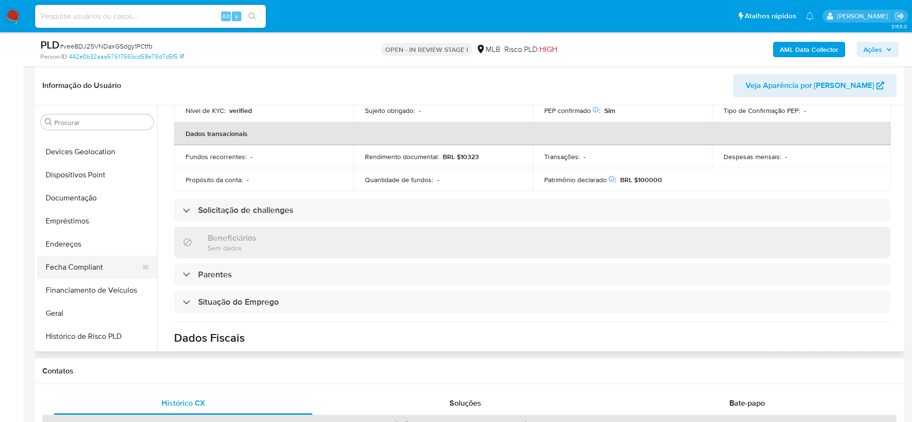
scroll to position [141, 0]
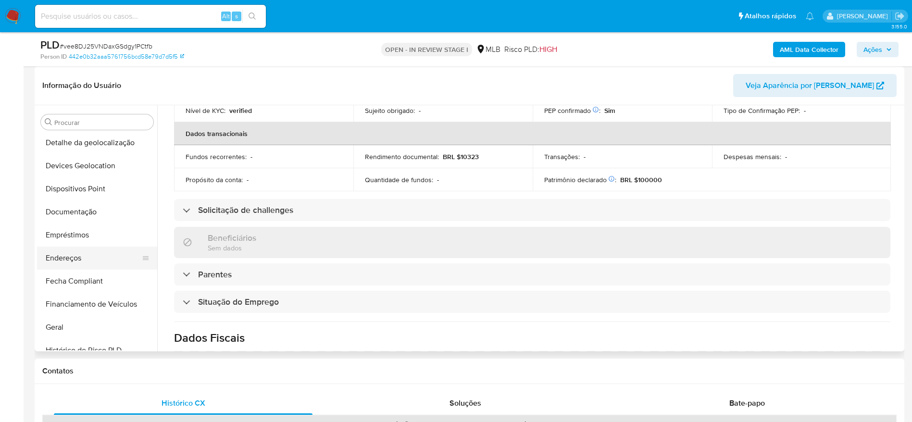
click at [74, 260] on button "Endereços" at bounding box center [93, 258] width 112 height 23
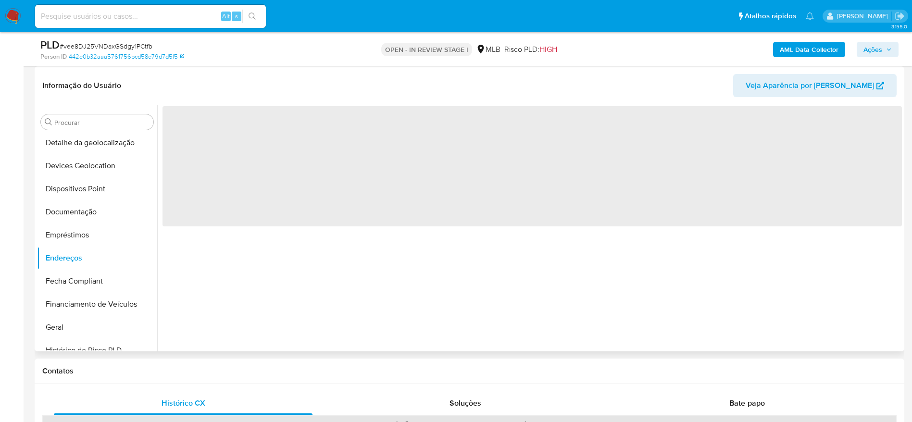
scroll to position [0, 0]
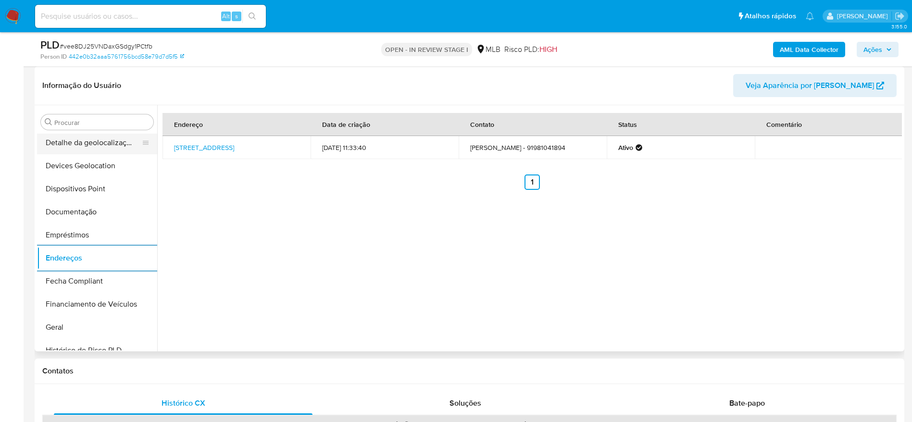
click at [96, 146] on button "Detalhe da geolocalização" at bounding box center [93, 142] width 112 height 23
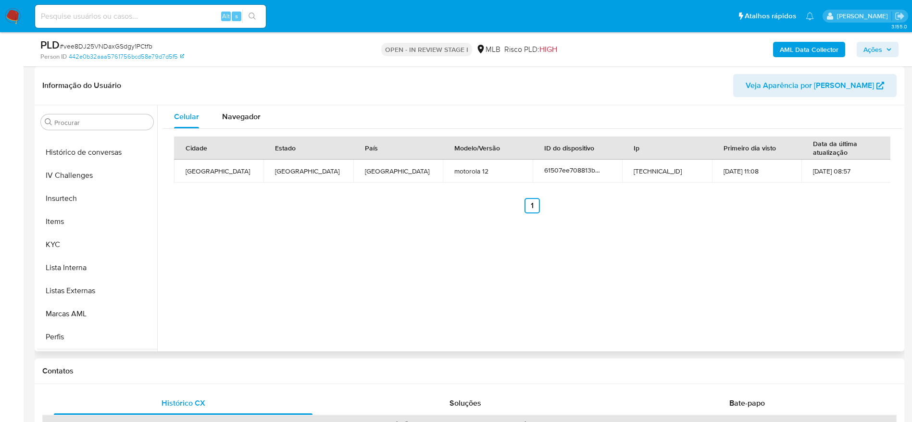
scroll to position [429, 0]
click at [91, 342] on button "Restrições Novo Mundo" at bounding box center [93, 338] width 112 height 23
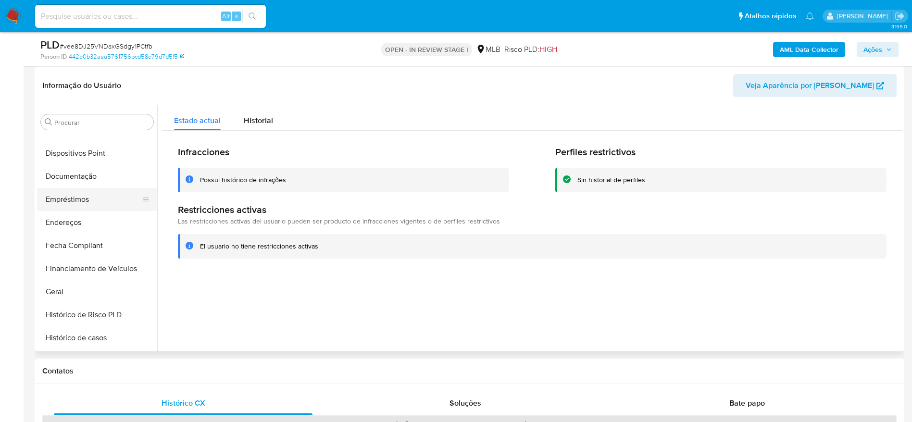
scroll to position [69, 0]
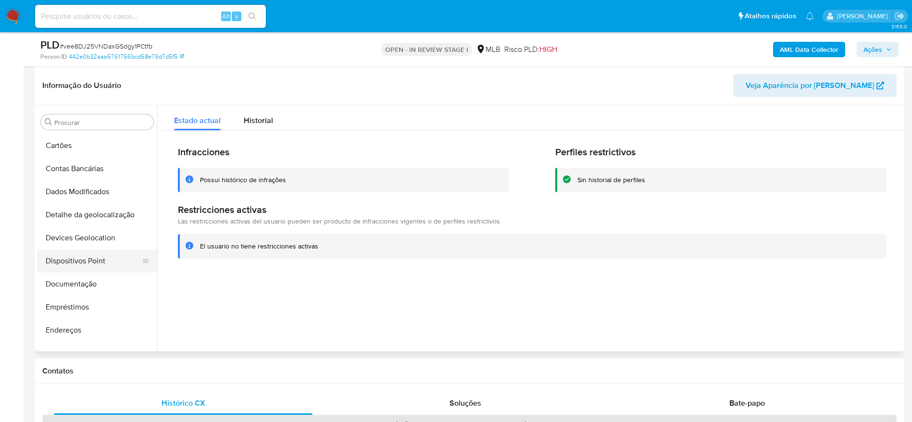
click at [82, 257] on button "Dispositivos Point" at bounding box center [93, 260] width 112 height 23
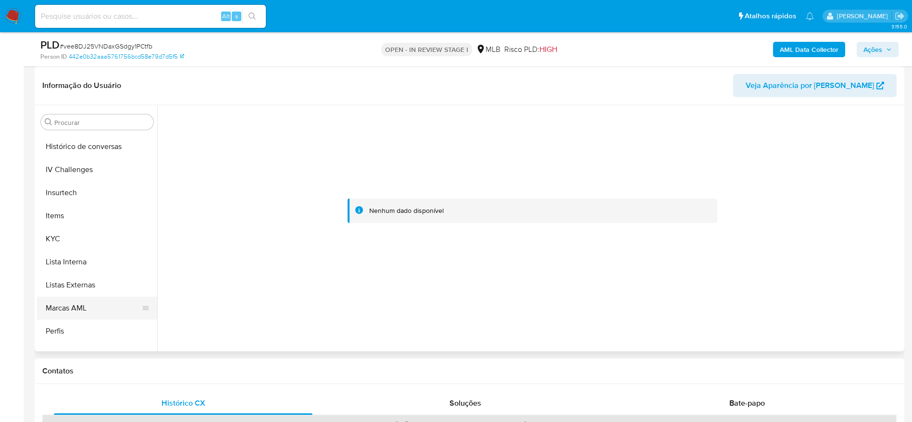
scroll to position [429, 0]
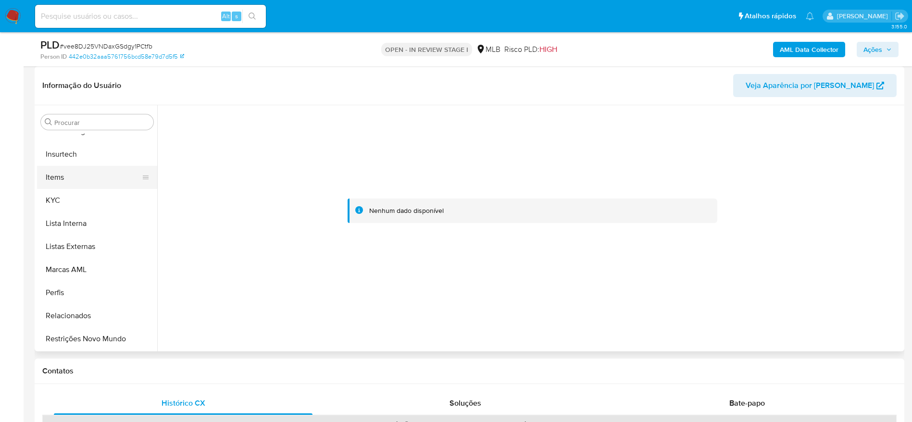
click at [64, 179] on button "Items" at bounding box center [93, 177] width 112 height 23
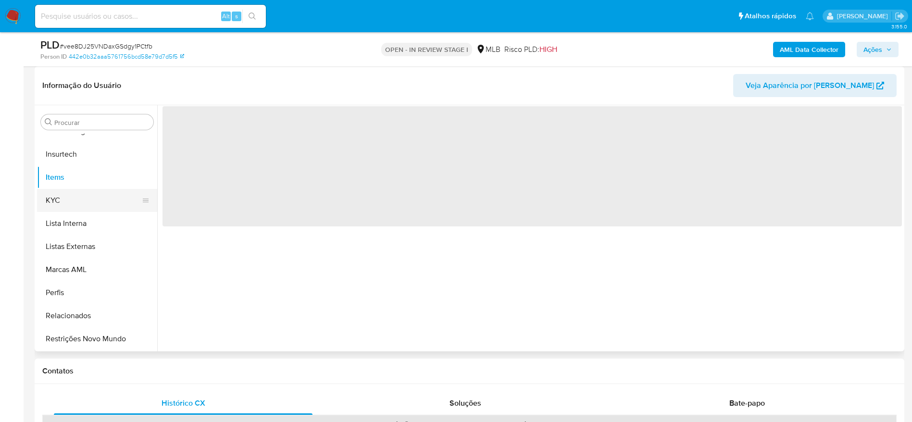
click at [59, 200] on button "KYC" at bounding box center [93, 200] width 112 height 23
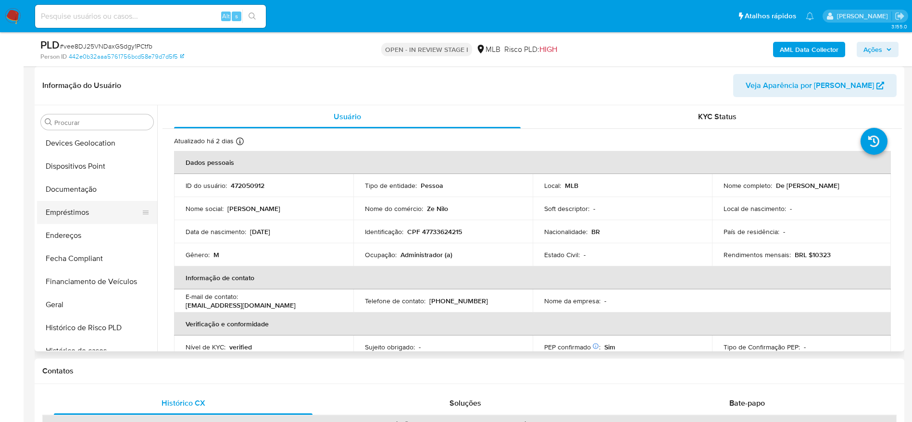
scroll to position [141, 0]
click at [81, 208] on button "Documentação" at bounding box center [93, 211] width 112 height 23
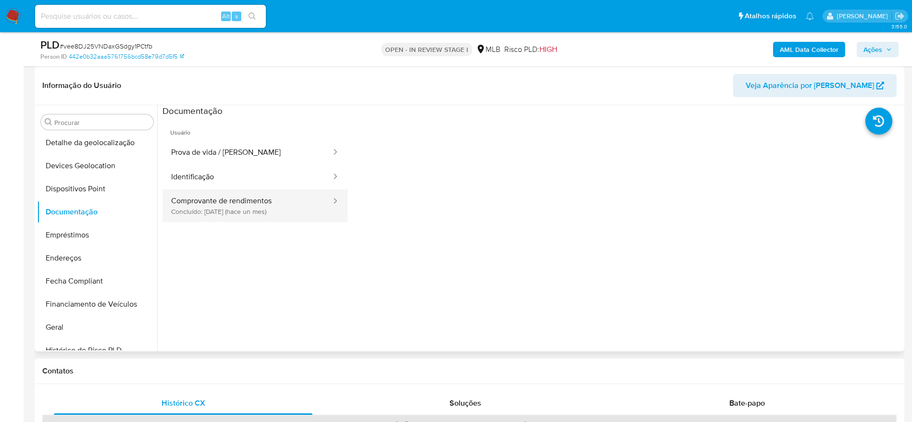
click at [243, 207] on button "Comprovante de rendimentos Concluído: 12/07/2025 (hace un mes)" at bounding box center [247, 205] width 170 height 33
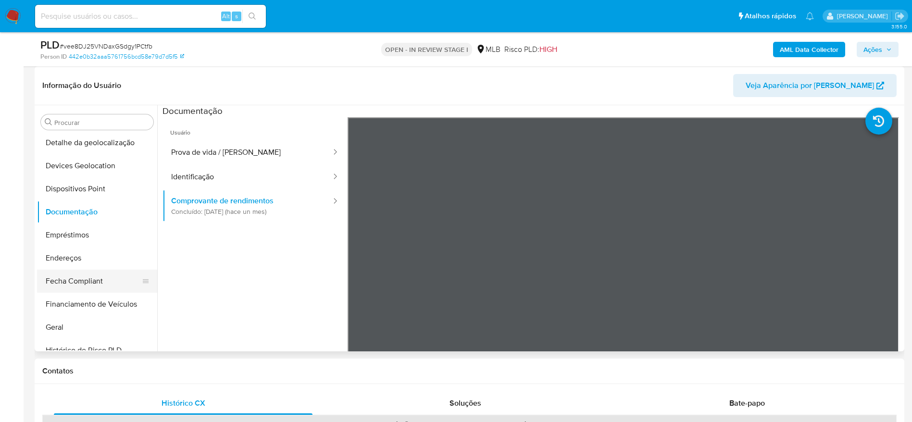
scroll to position [429, 0]
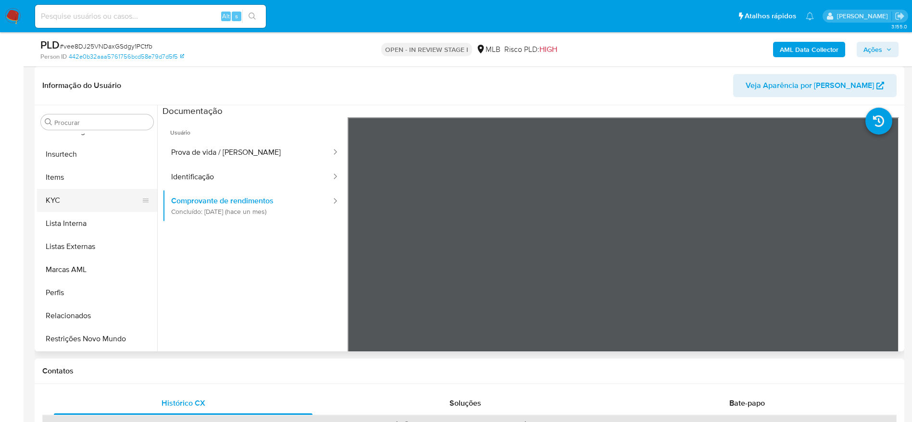
click at [87, 200] on button "KYC" at bounding box center [93, 200] width 112 height 23
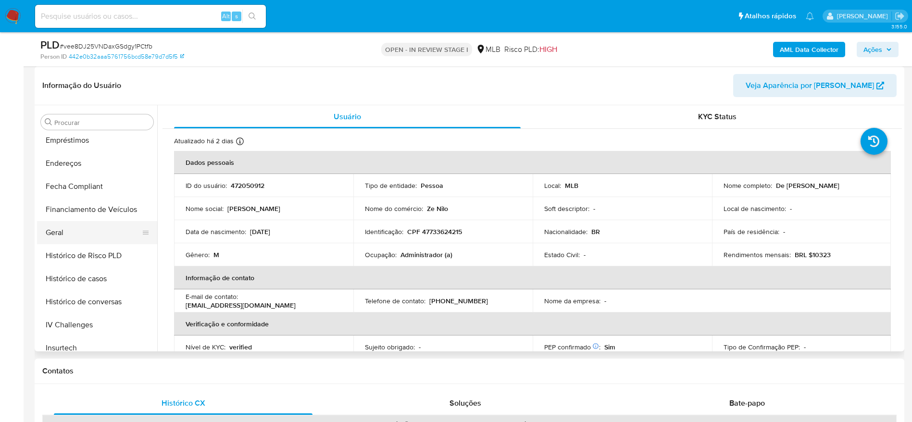
scroll to position [213, 0]
click at [59, 262] on button "Geral" at bounding box center [93, 255] width 112 height 23
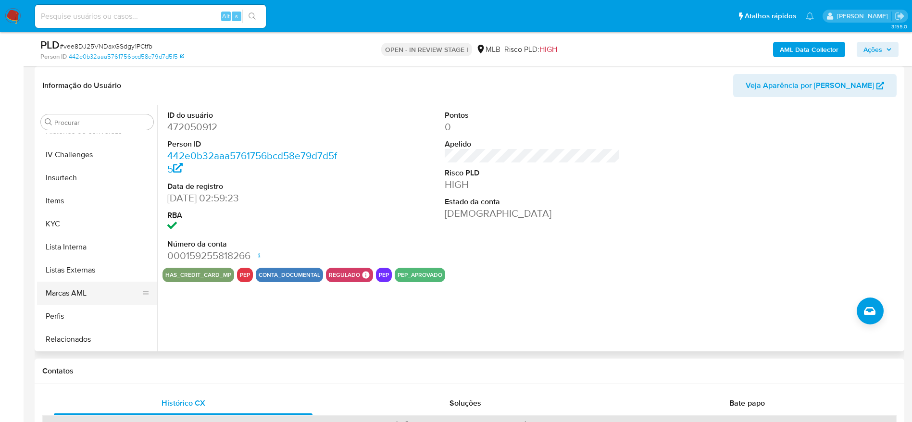
scroll to position [429, 0]
click at [67, 193] on button "KYC" at bounding box center [93, 200] width 112 height 23
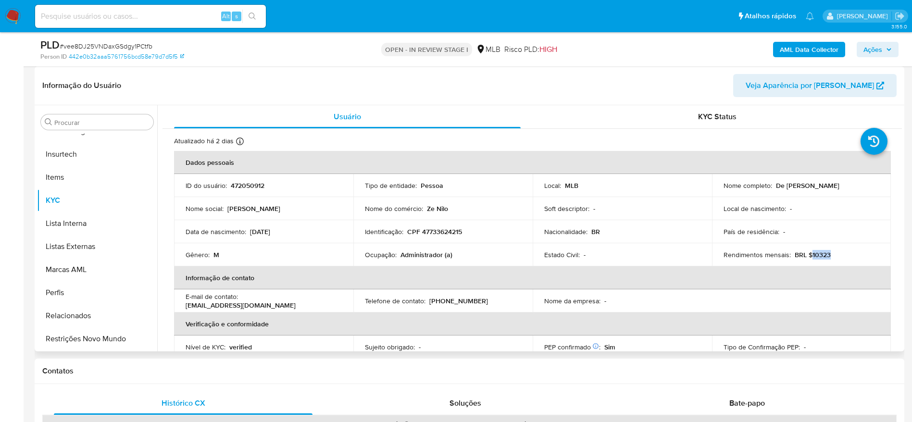
drag, startPoint x: 833, startPoint y: 253, endPoint x: 808, endPoint y: 258, distance: 25.5
click at [808, 258] on div "Rendimentos mensais : BRL $10323" at bounding box center [801, 254] width 156 height 9
copy p "10323"
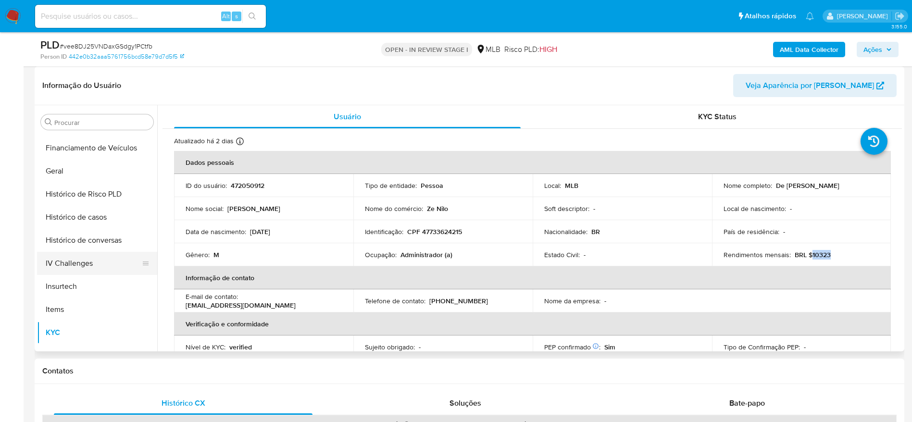
scroll to position [285, 0]
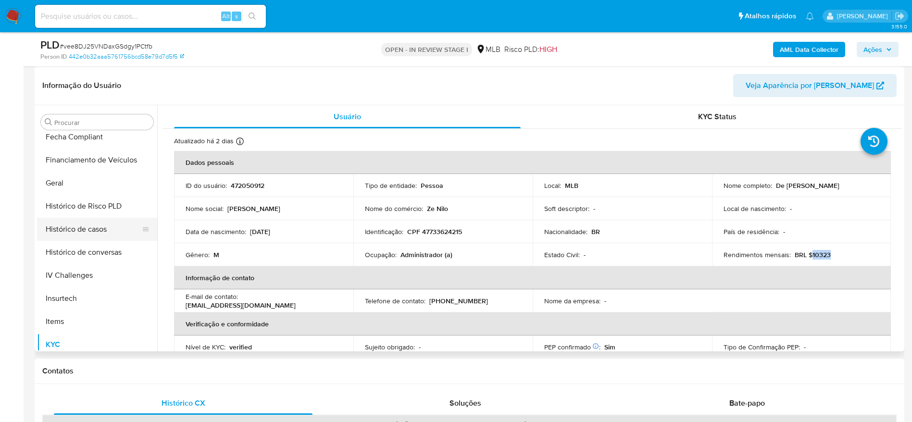
click at [82, 232] on button "Histórico de casos" at bounding box center [93, 229] width 112 height 23
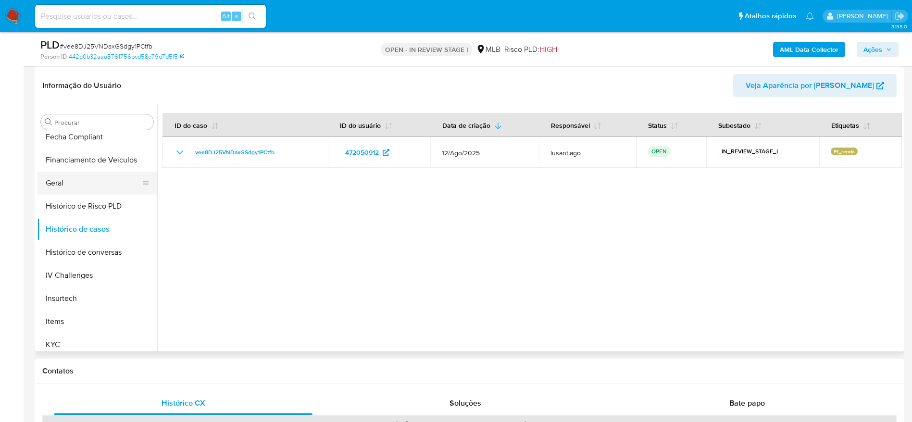
click at [66, 174] on button "Geral" at bounding box center [93, 183] width 112 height 23
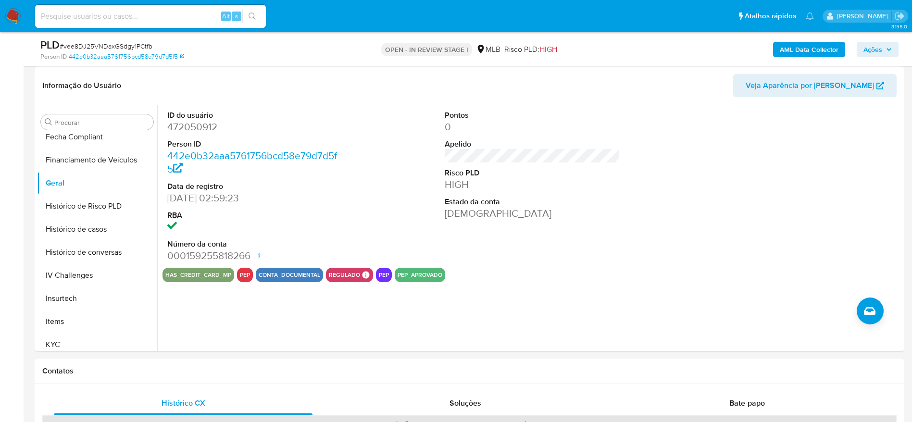
drag, startPoint x: 882, startPoint y: 44, endPoint x: 769, endPoint y: 57, distance: 114.1
click at [877, 44] on span "Ações" at bounding box center [877, 49] width 28 height 13
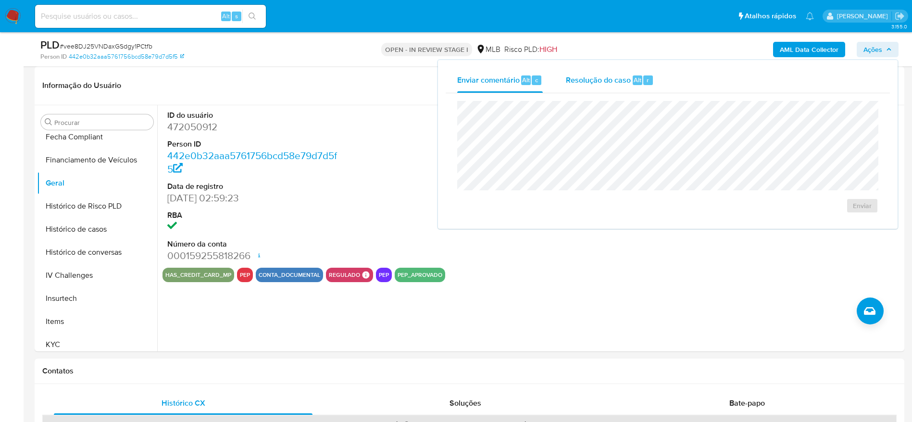
click at [610, 87] on div "Resolução do caso Alt r" at bounding box center [610, 80] width 88 height 25
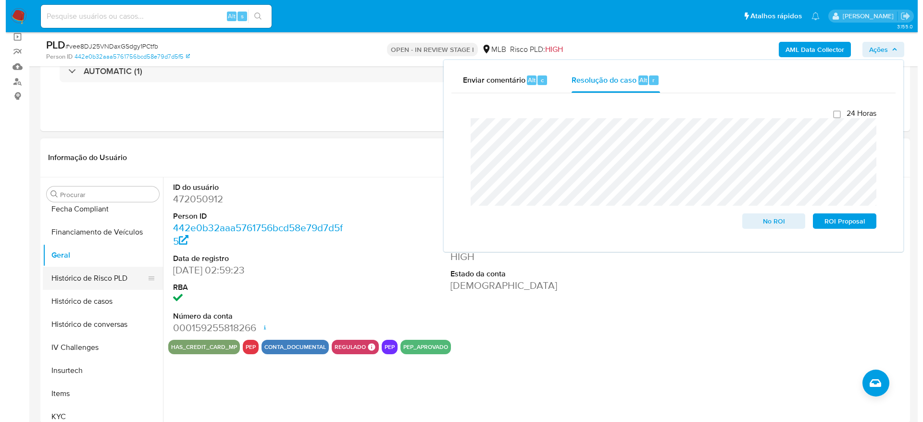
scroll to position [0, 0]
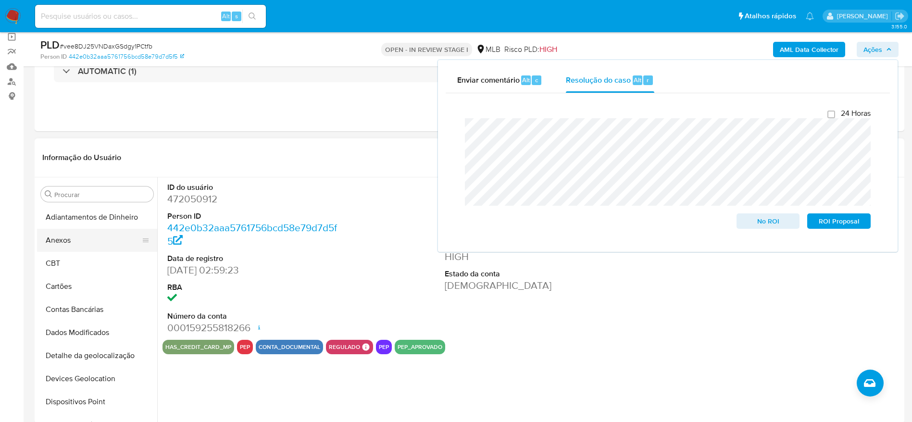
click at [99, 245] on button "Anexos" at bounding box center [93, 240] width 112 height 23
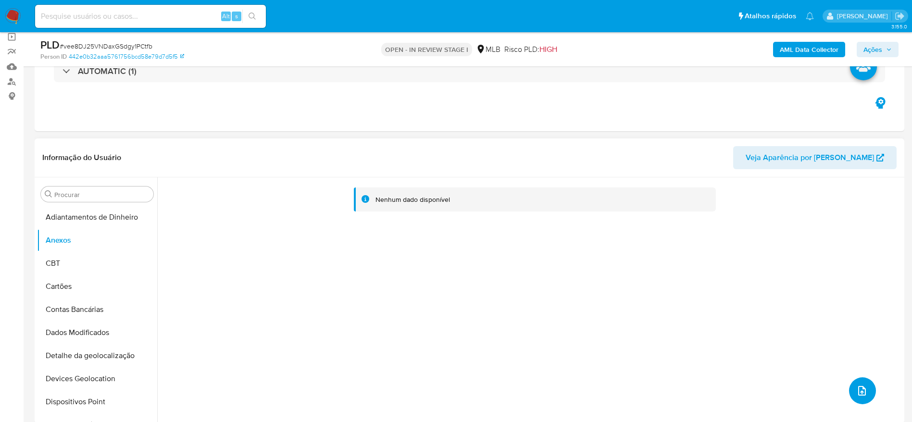
click at [866, 396] on button "upload-file" at bounding box center [862, 390] width 27 height 27
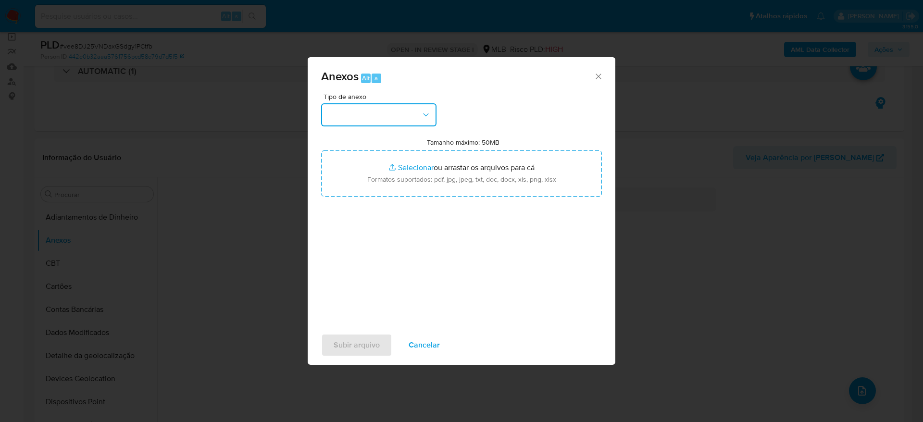
click at [376, 113] on button "button" at bounding box center [378, 114] width 115 height 23
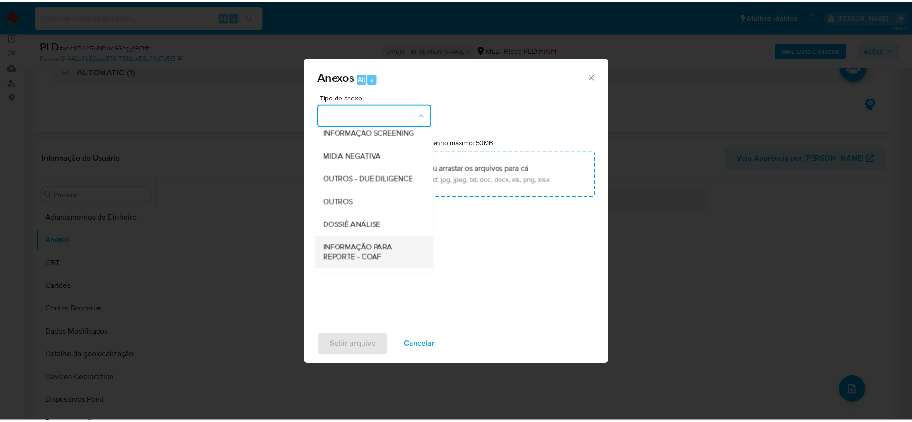
scroll to position [148, 0]
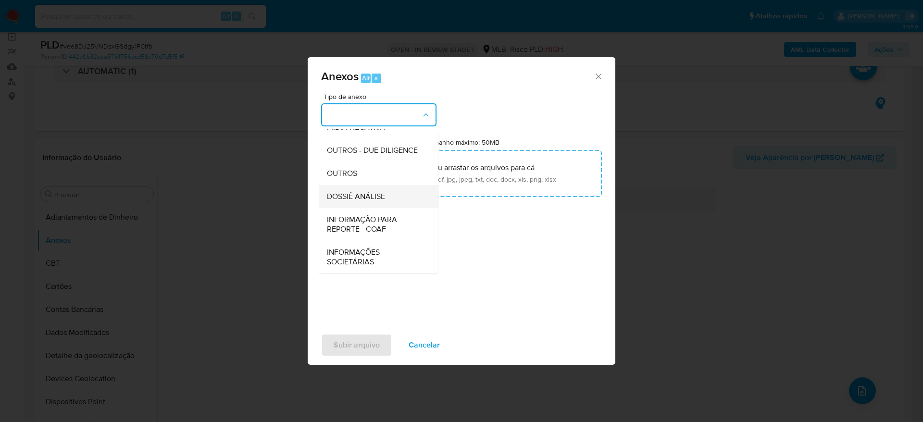
click at [368, 192] on span "DOSSIÊ ANÁLISE" at bounding box center [356, 197] width 58 height 10
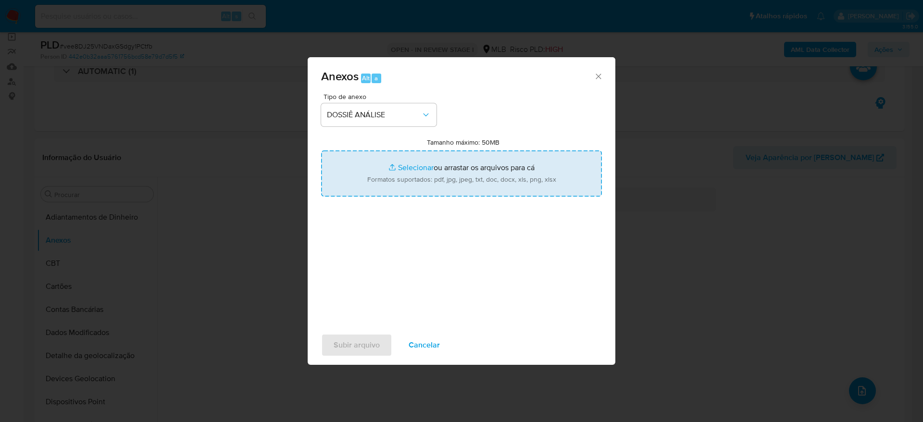
type input "C:\fakepath\Mulan 472050912_2025_08_20_17_37_30.xlsx"
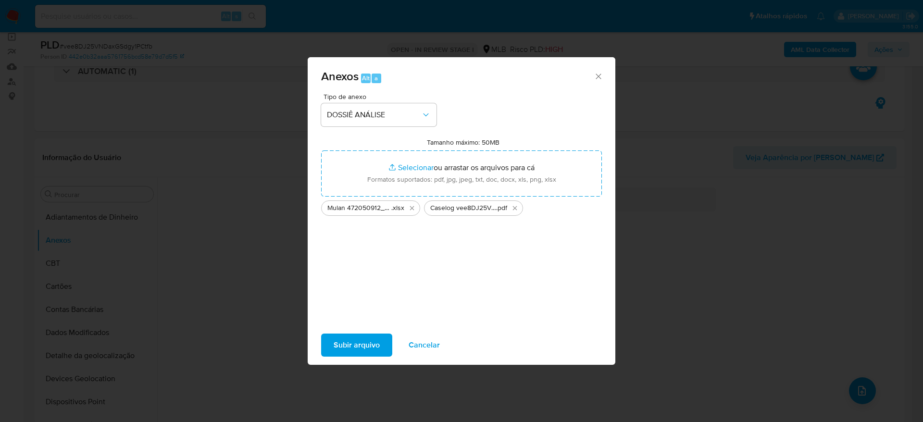
click at [355, 346] on span "Subir arquivo" at bounding box center [356, 344] width 46 height 21
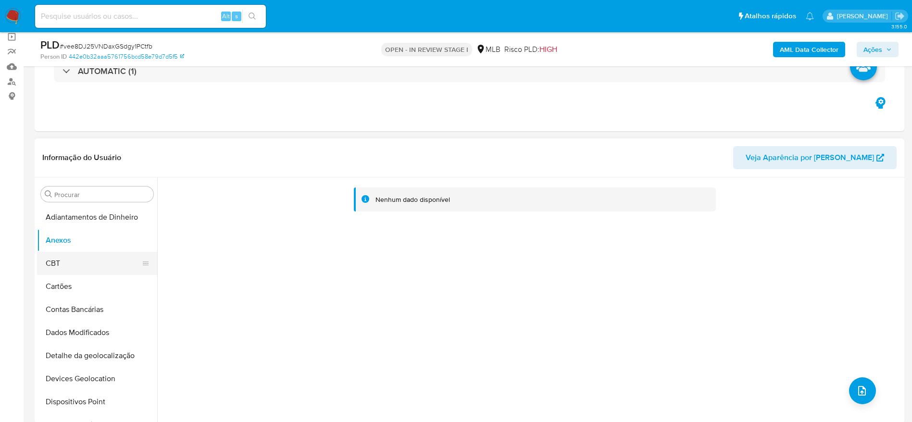
click at [66, 264] on button "CBT" at bounding box center [93, 263] width 112 height 23
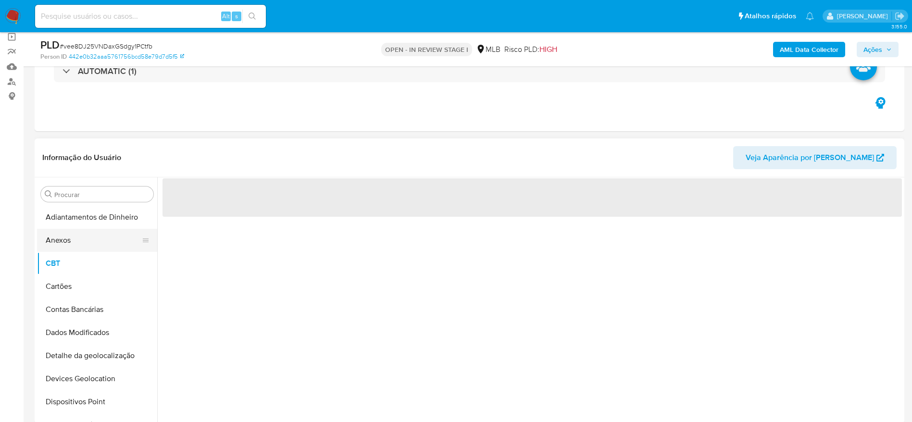
click at [75, 245] on button "Anexos" at bounding box center [93, 240] width 112 height 23
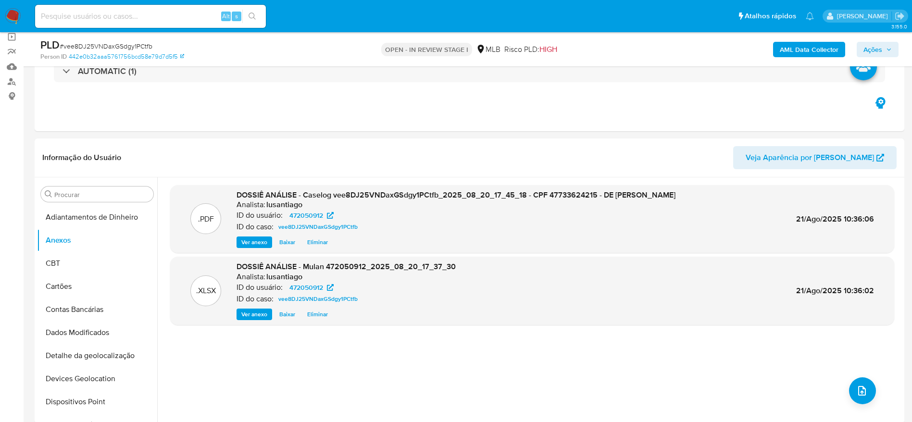
click at [815, 47] on b "AML Data Collector" at bounding box center [808, 49] width 59 height 15
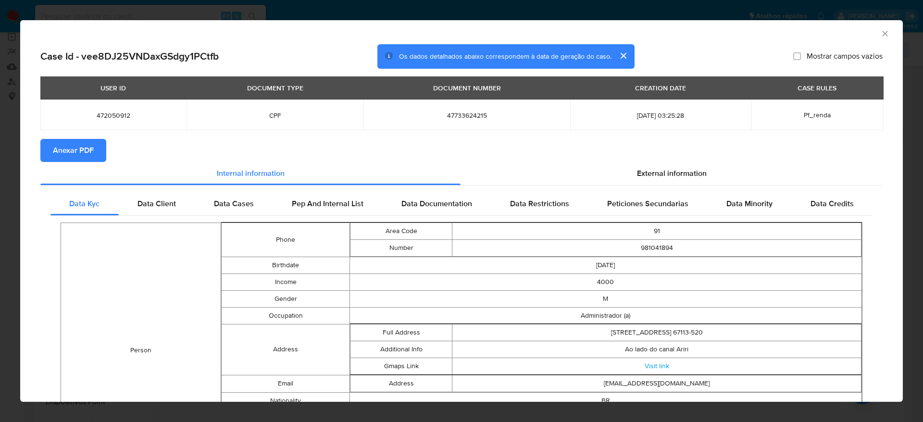
click at [86, 152] on span "Anexar PDF" at bounding box center [73, 150] width 41 height 21
click at [880, 35] on icon "Fechar a janela" at bounding box center [885, 34] width 10 height 10
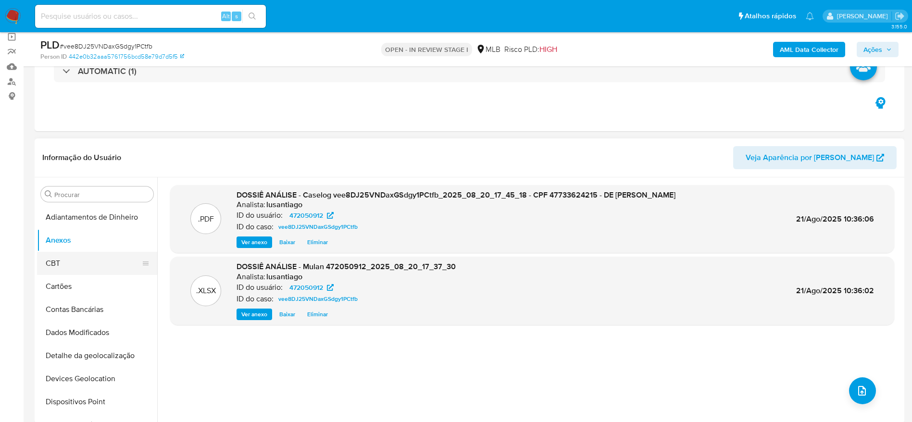
click at [53, 265] on button "CBT" at bounding box center [93, 263] width 112 height 23
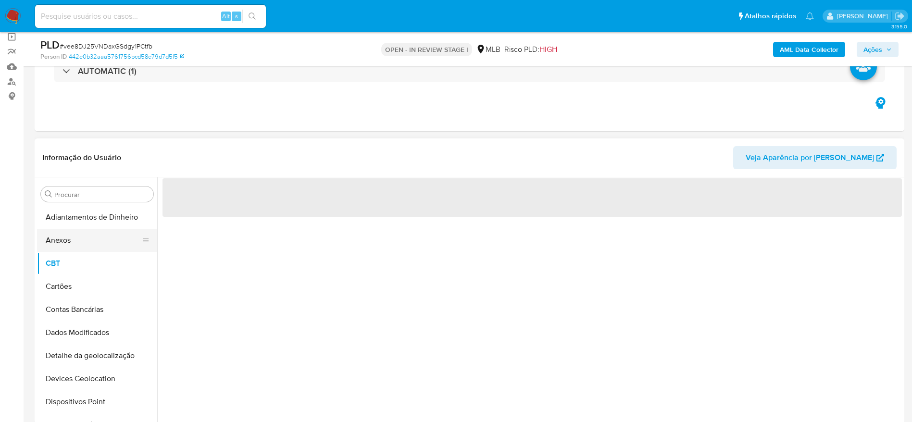
click at [74, 241] on button "Anexos" at bounding box center [93, 240] width 112 height 23
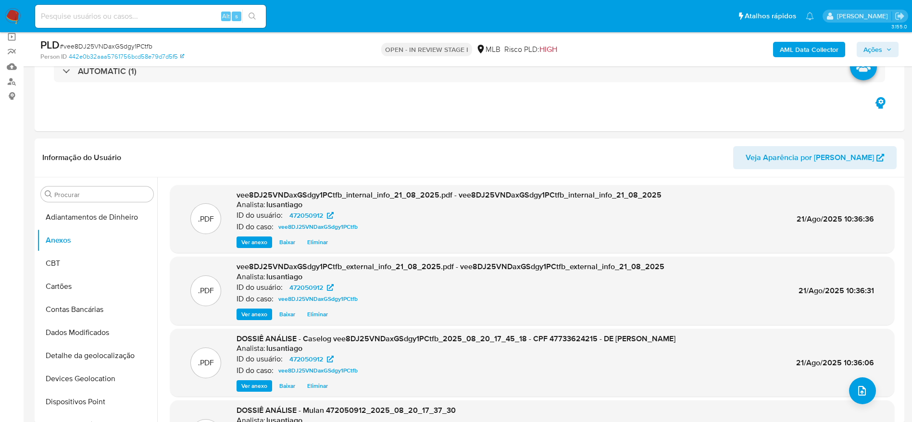
drag, startPoint x: 886, startPoint y: 50, endPoint x: 885, endPoint y: 56, distance: 5.5
click at [887, 50] on icon "button" at bounding box center [889, 50] width 6 height 6
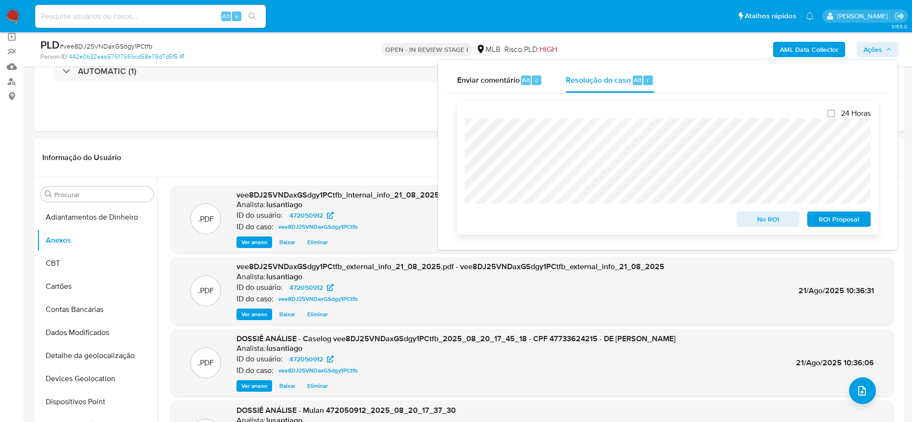
click at [772, 222] on span "No ROI" at bounding box center [768, 218] width 50 height 13
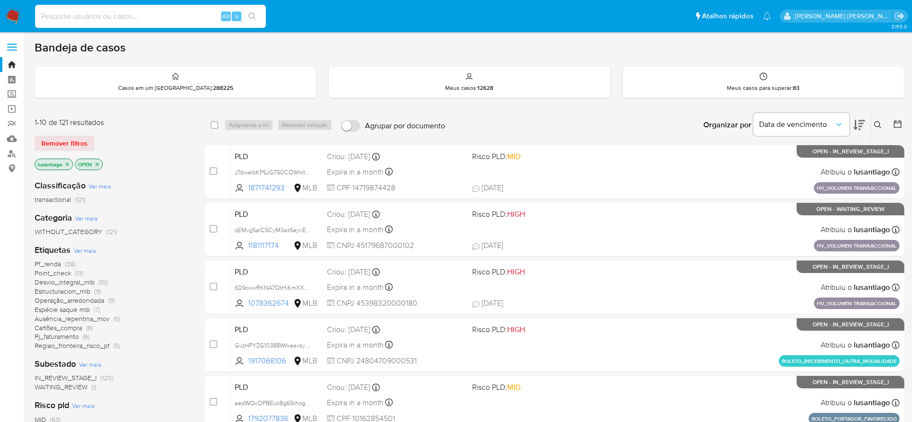
click at [93, 19] on input at bounding box center [150, 16] width 231 height 12
paste input "230870075"
type input "230870075"
click at [252, 16] on icon "search-icon" at bounding box center [252, 16] width 8 height 8
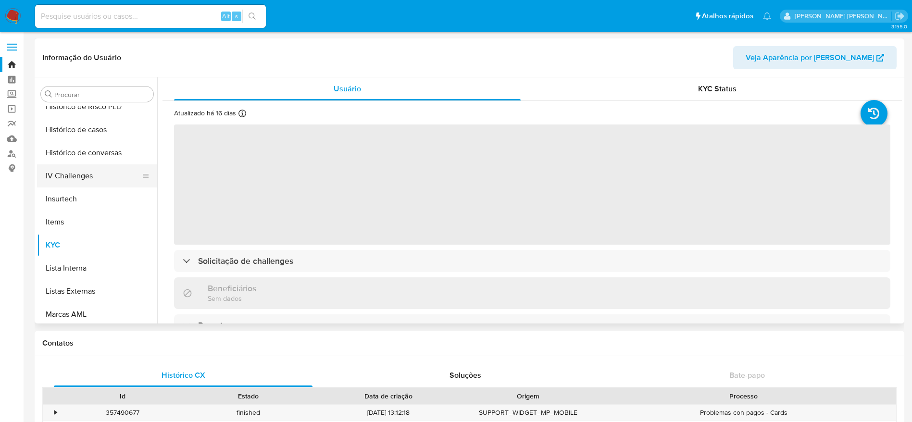
scroll to position [285, 0]
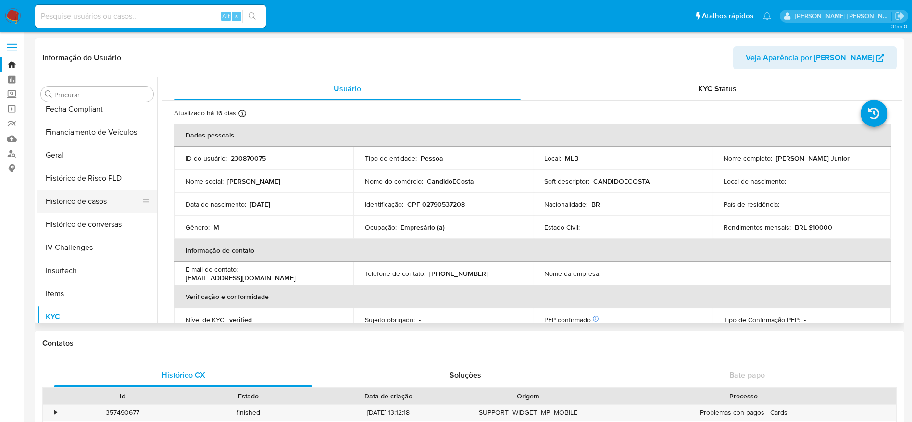
select select "10"
click at [93, 210] on button "Histórico de casos" at bounding box center [93, 201] width 112 height 23
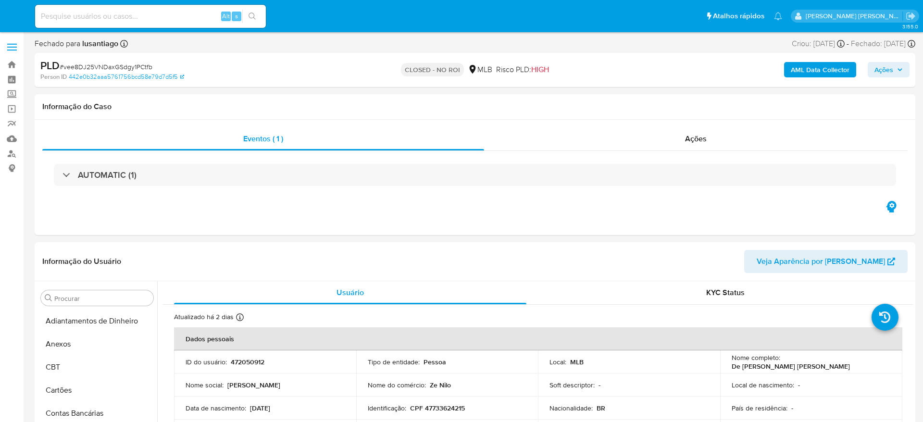
select select "10"
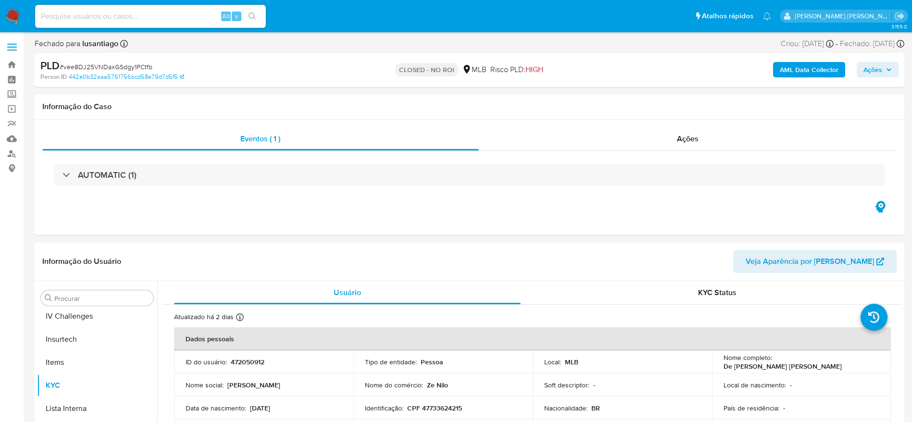
click at [145, 17] on input at bounding box center [150, 16] width 231 height 12
paste input "345838173"
type input "345838173"
click at [249, 14] on icon "search-icon" at bounding box center [252, 16] width 8 height 8
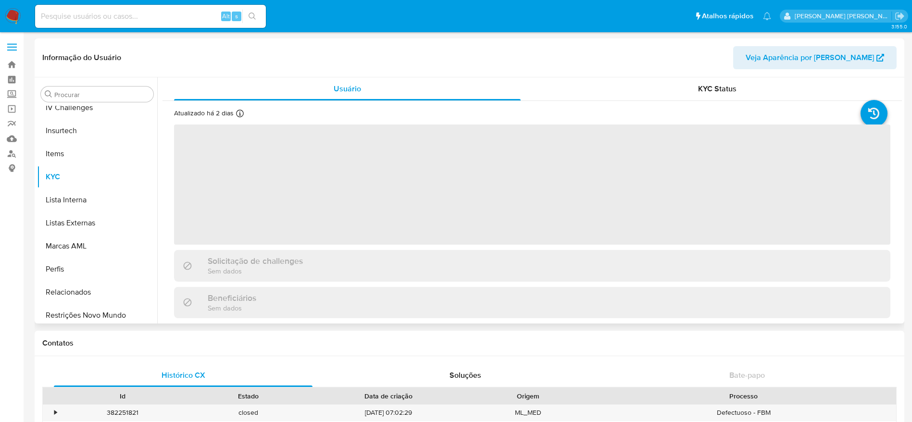
scroll to position [429, 0]
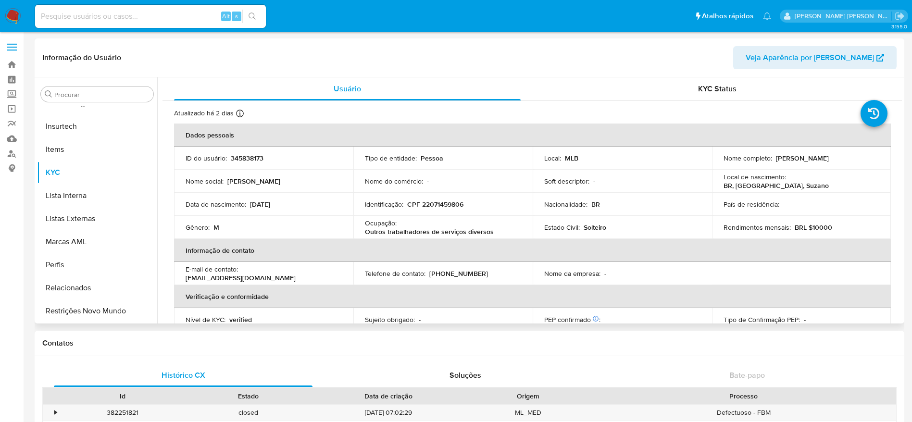
select select "10"
click at [442, 203] on p "CPF 22071459806" at bounding box center [435, 204] width 56 height 9
copy p "22071459806"
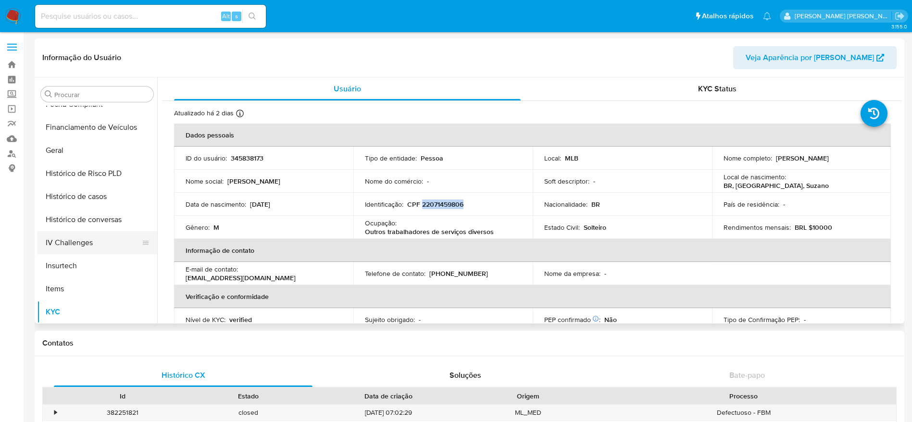
scroll to position [357, 0]
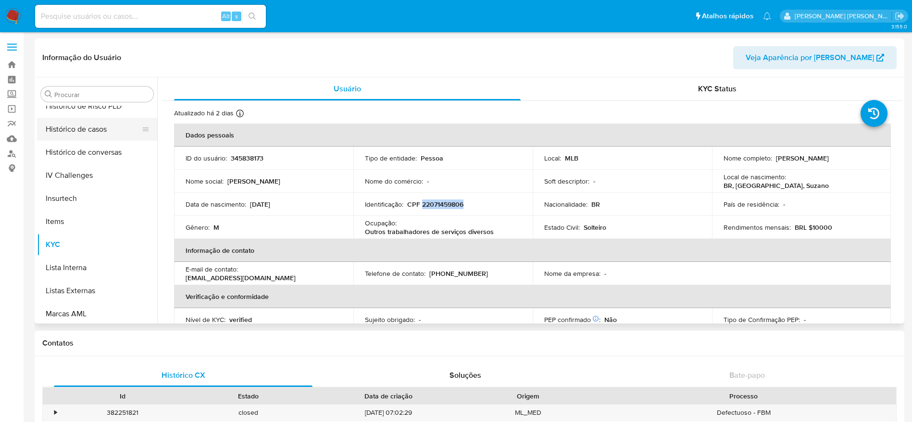
click at [87, 132] on button "Histórico de casos" at bounding box center [93, 129] width 112 height 23
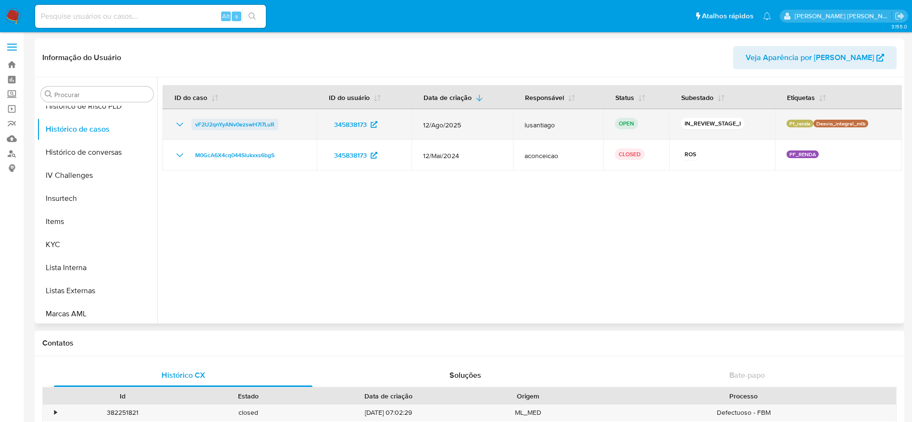
click at [234, 125] on span "vF2U2qnYyANv0ezswH7I7LuR" at bounding box center [234, 125] width 79 height 12
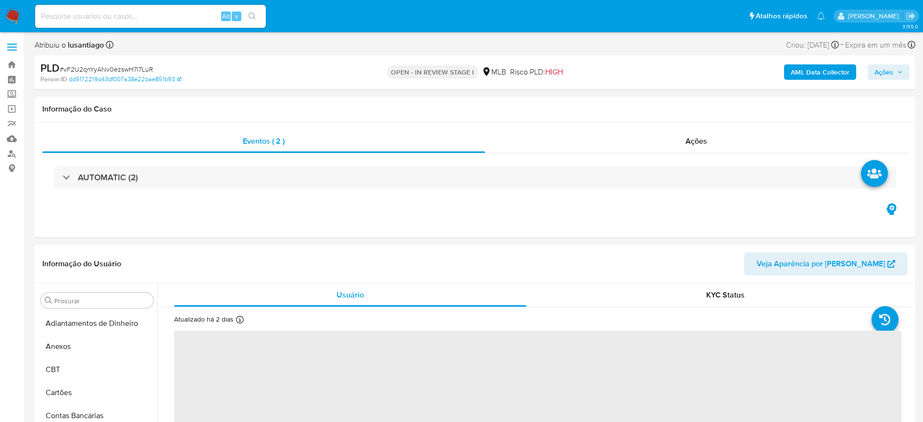
select select "10"
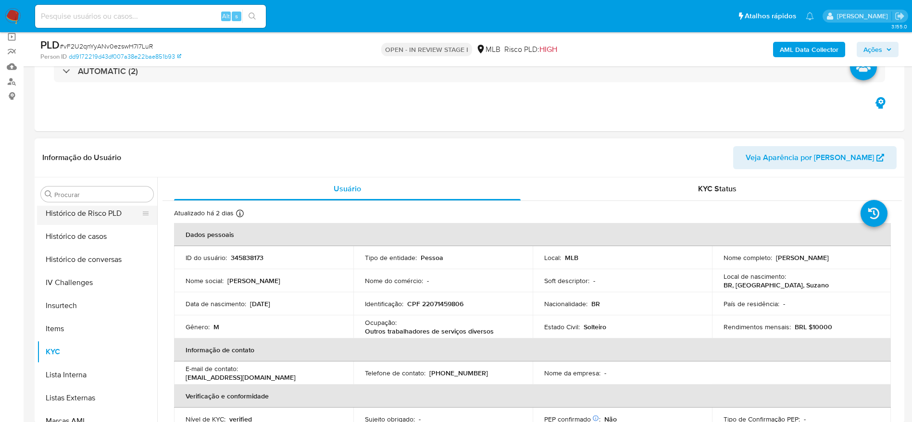
scroll to position [285, 0]
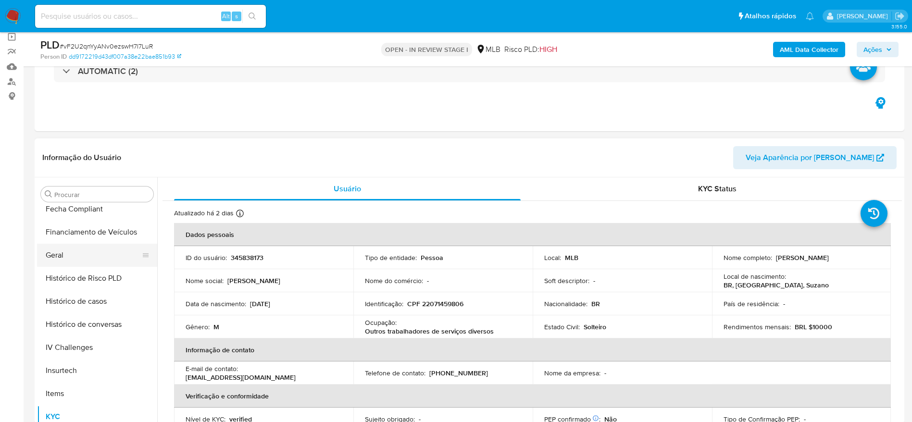
click at [73, 250] on button "Geral" at bounding box center [93, 255] width 112 height 23
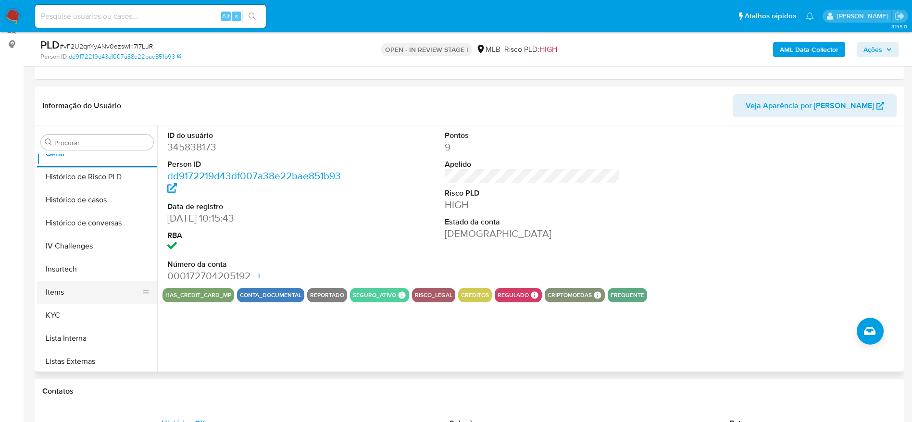
scroll to position [357, 0]
click at [80, 290] on button "KYC" at bounding box center [93, 292] width 112 height 23
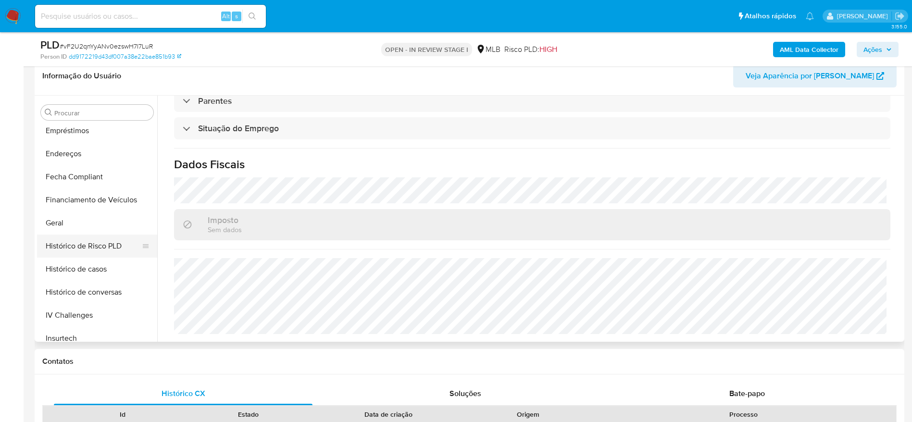
scroll to position [213, 0]
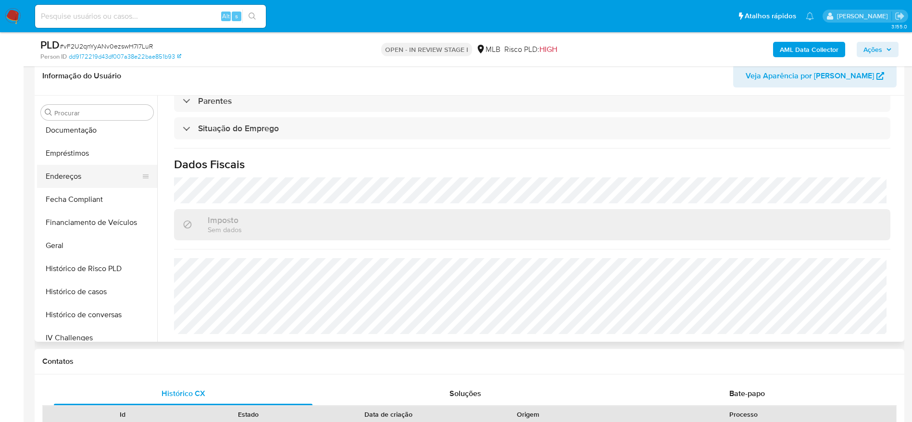
click at [68, 182] on button "Endereços" at bounding box center [93, 176] width 112 height 23
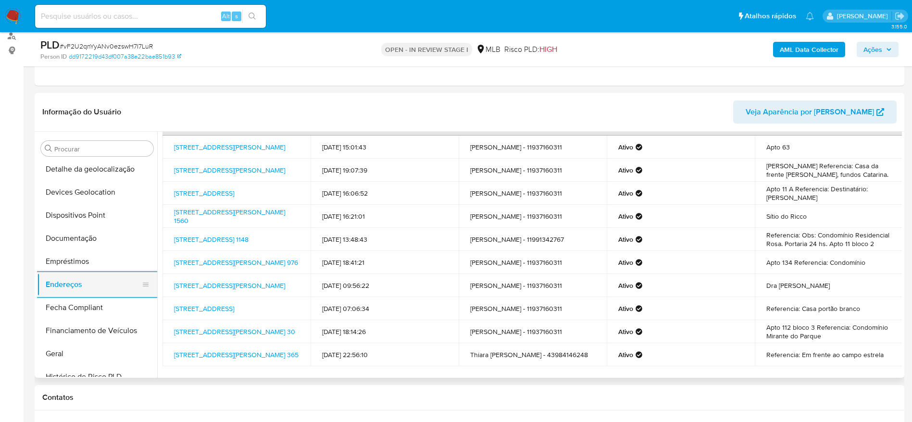
scroll to position [69, 0]
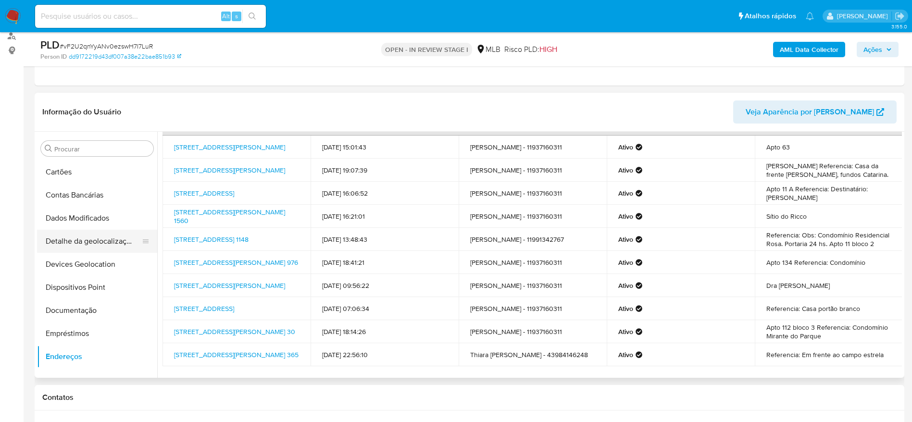
click at [87, 235] on button "Detalhe da geolocalização" at bounding box center [93, 241] width 112 height 23
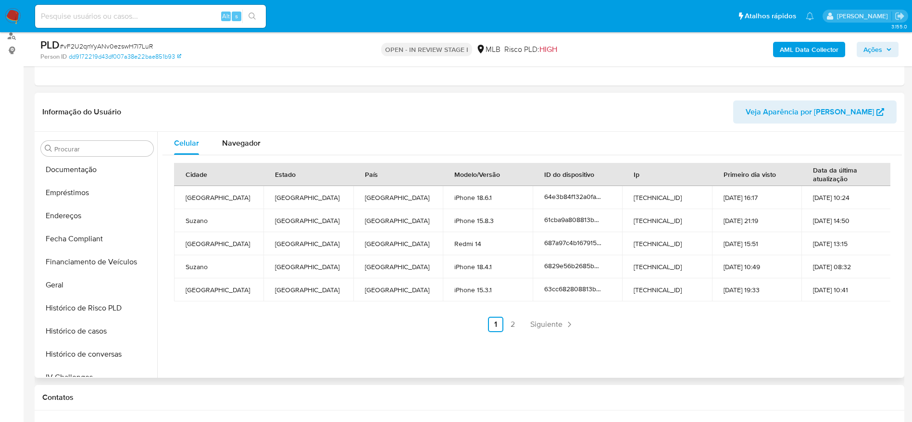
scroll to position [429, 0]
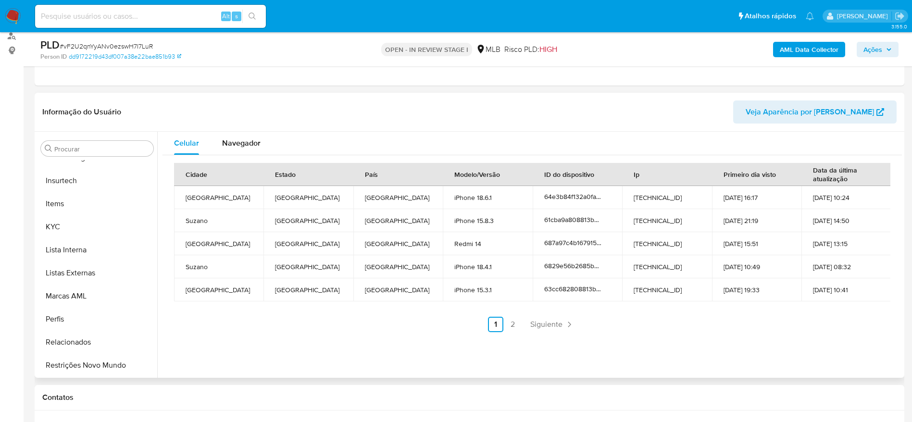
drag, startPoint x: 86, startPoint y: 365, endPoint x: 474, endPoint y: 319, distance: 391.0
click at [88, 366] on button "Restrições Novo Mundo" at bounding box center [97, 365] width 120 height 23
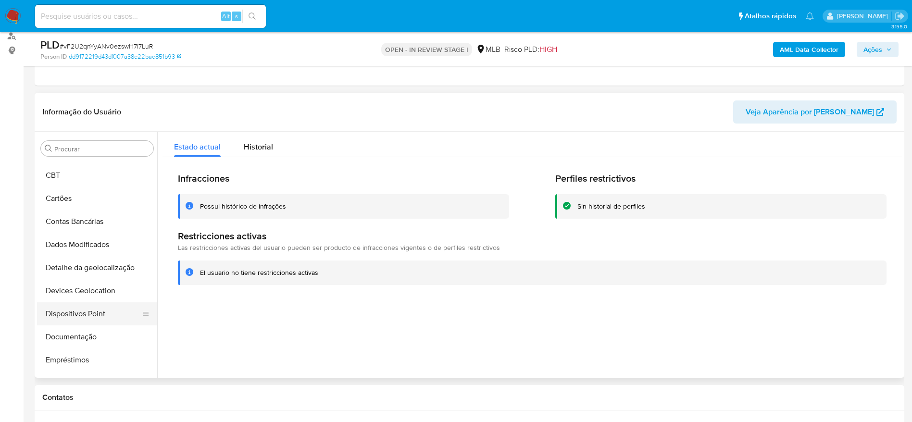
scroll to position [72, 0]
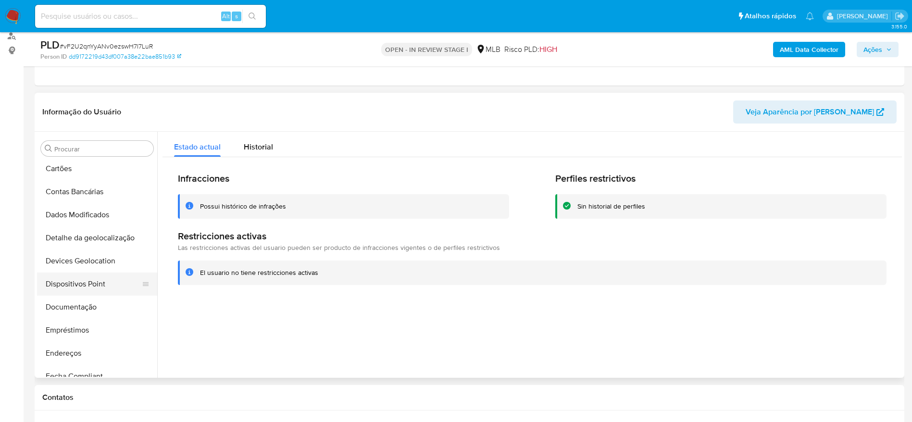
click at [90, 282] on button "Dispositivos Point" at bounding box center [93, 283] width 112 height 23
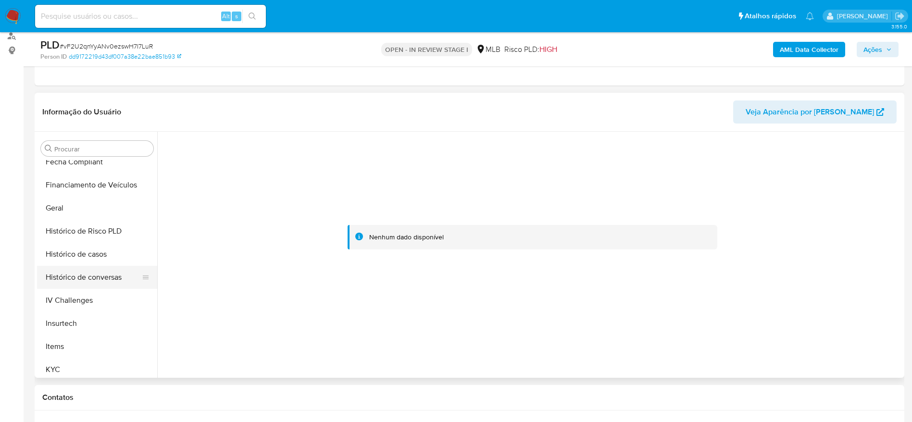
scroll to position [288, 0]
click at [61, 364] on button "KYC" at bounding box center [93, 367] width 112 height 23
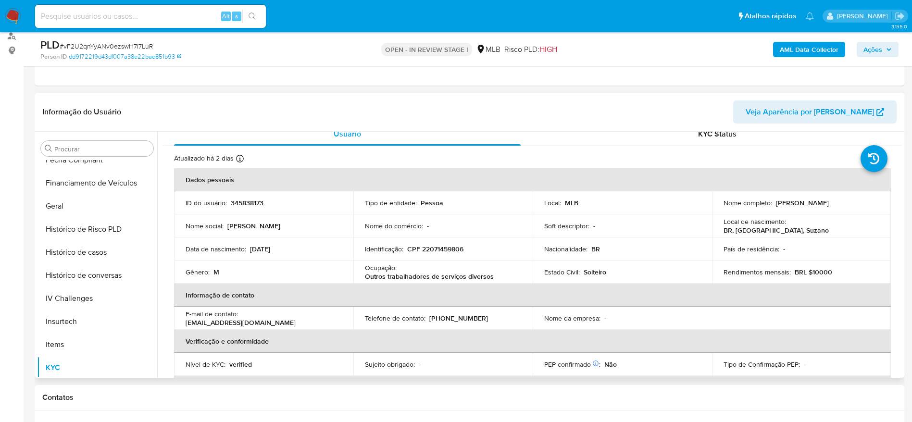
scroll to position [0, 0]
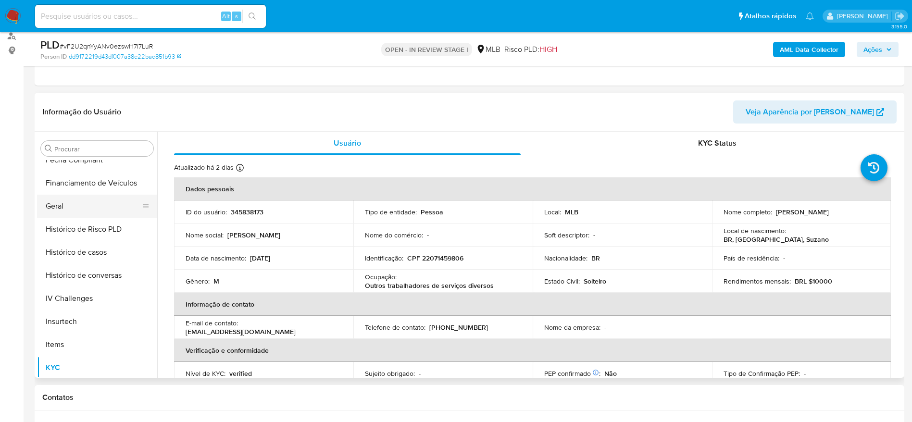
click at [87, 205] on button "Geral" at bounding box center [93, 206] width 112 height 23
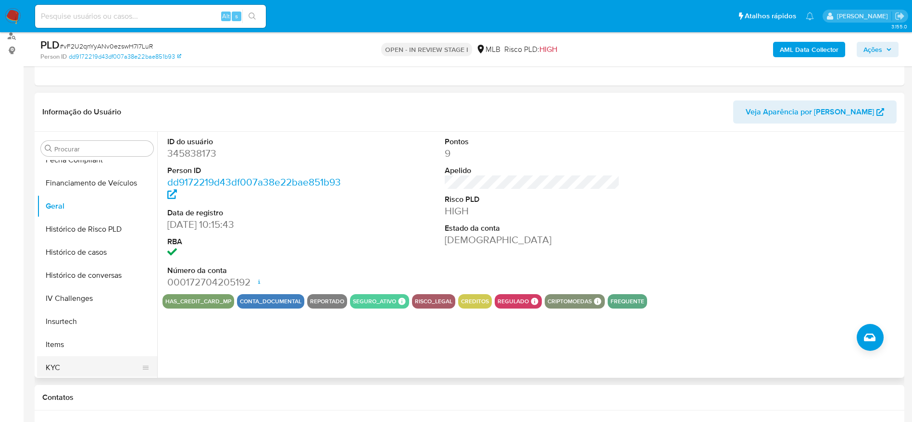
click at [95, 361] on button "KYC" at bounding box center [93, 367] width 112 height 23
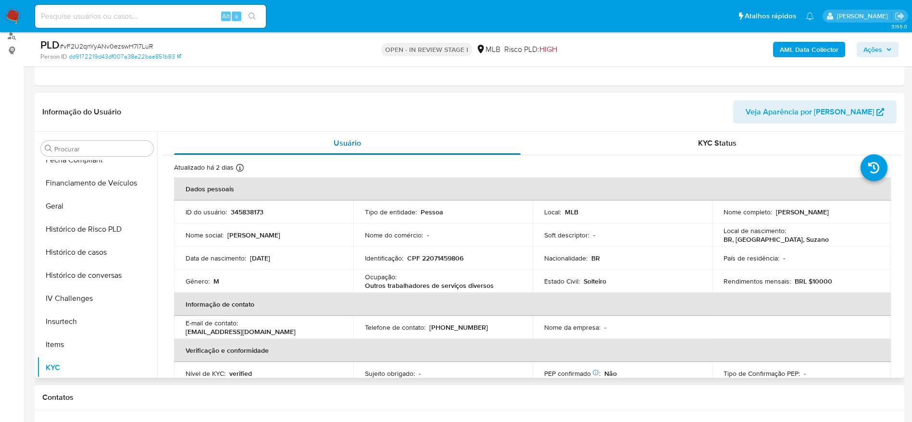
scroll to position [72, 0]
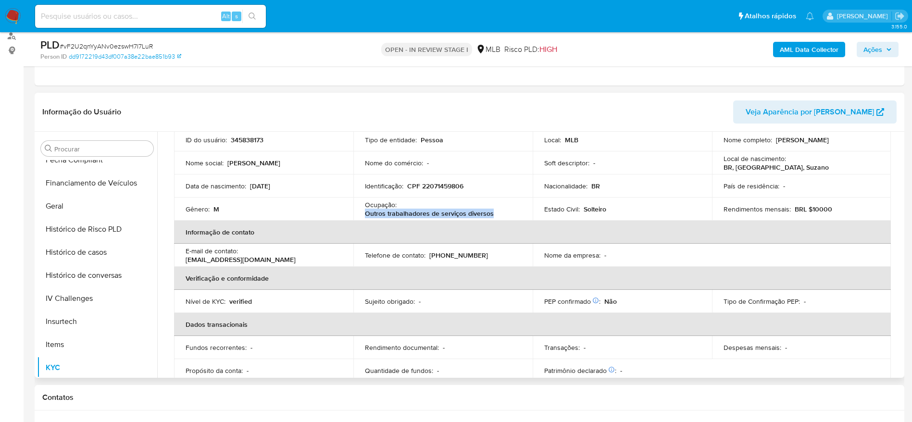
drag, startPoint x: 495, startPoint y: 213, endPoint x: 362, endPoint y: 214, distance: 133.1
click at [362, 214] on td "Ocupação : Outros trabalhadores de serviços diversos" at bounding box center [442, 208] width 179 height 23
copy p "Outros trabalhadores de serviços diversos"
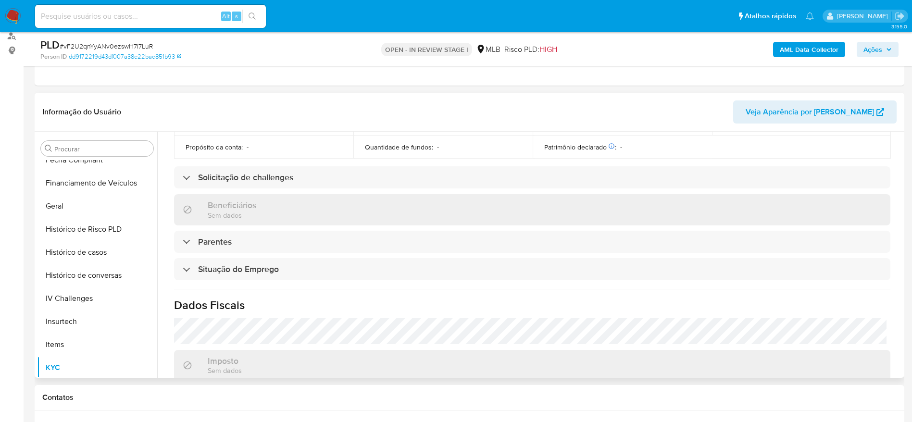
scroll to position [400, 0]
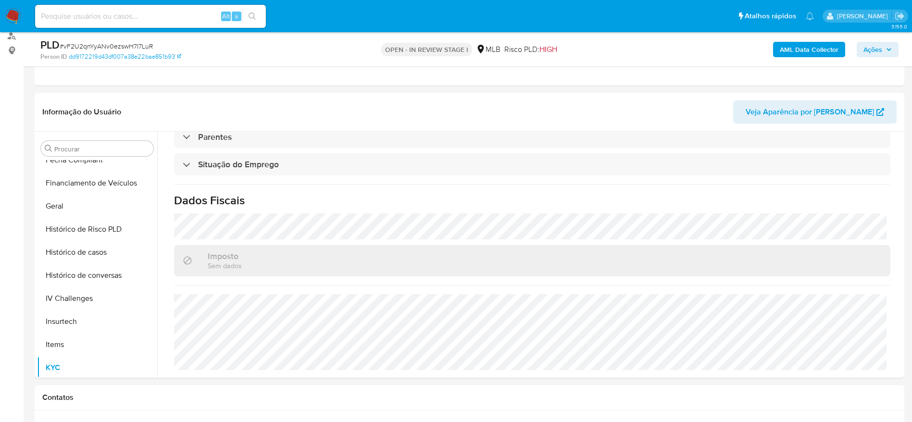
click at [877, 51] on span "Ações" at bounding box center [872, 49] width 19 height 15
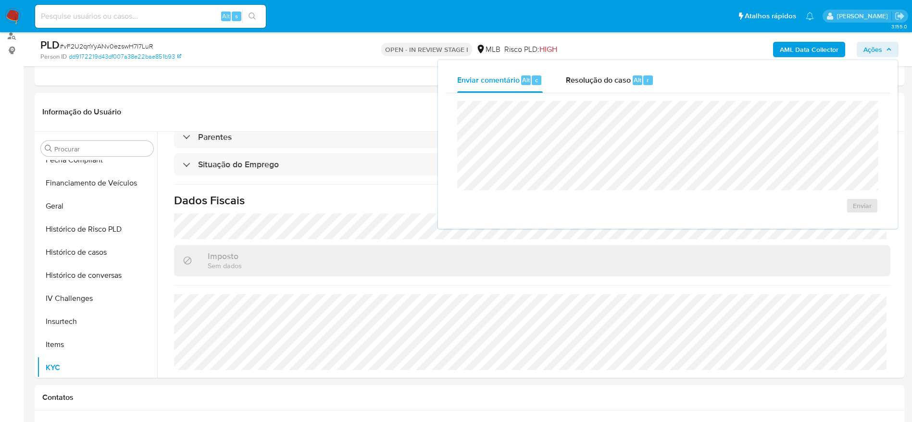
drag, startPoint x: 581, startPoint y: 77, endPoint x: 580, endPoint y: 95, distance: 18.3
click at [581, 79] on span "Resolução do caso" at bounding box center [598, 79] width 65 height 11
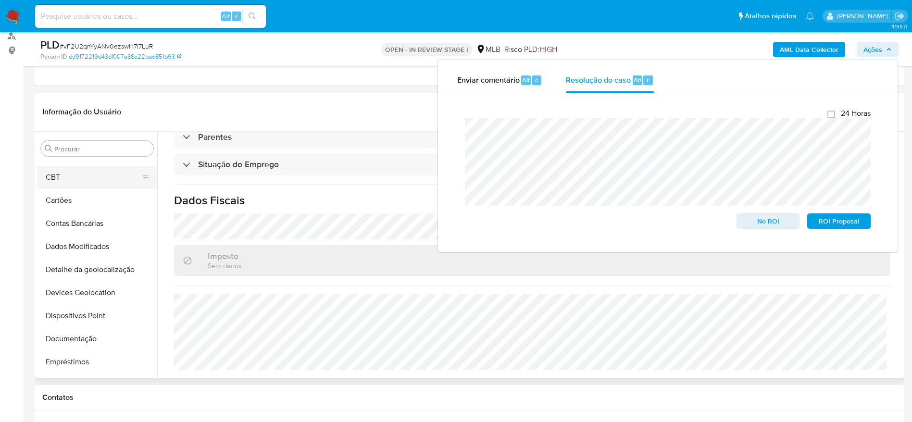
scroll to position [0, 0]
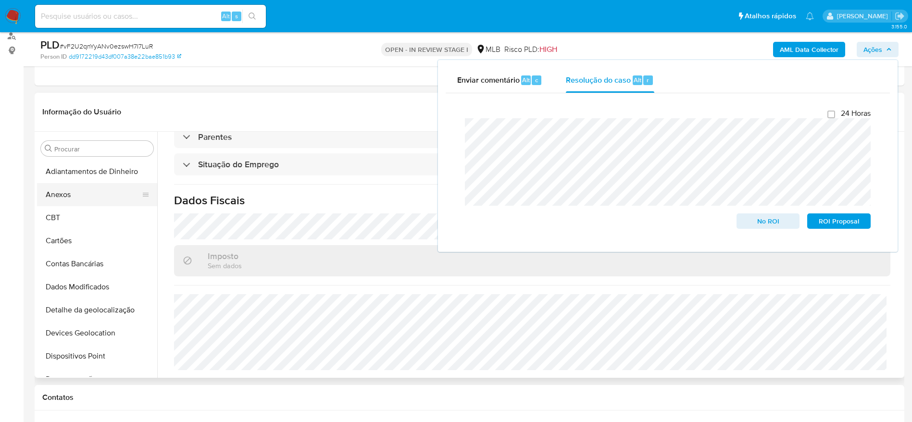
click at [88, 204] on button "Anexos" at bounding box center [93, 194] width 112 height 23
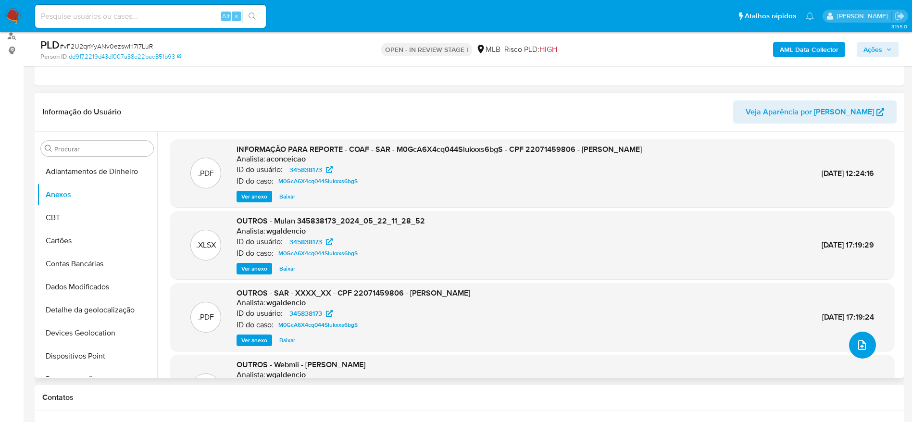
click at [856, 350] on icon "upload-file" at bounding box center [862, 345] width 12 height 12
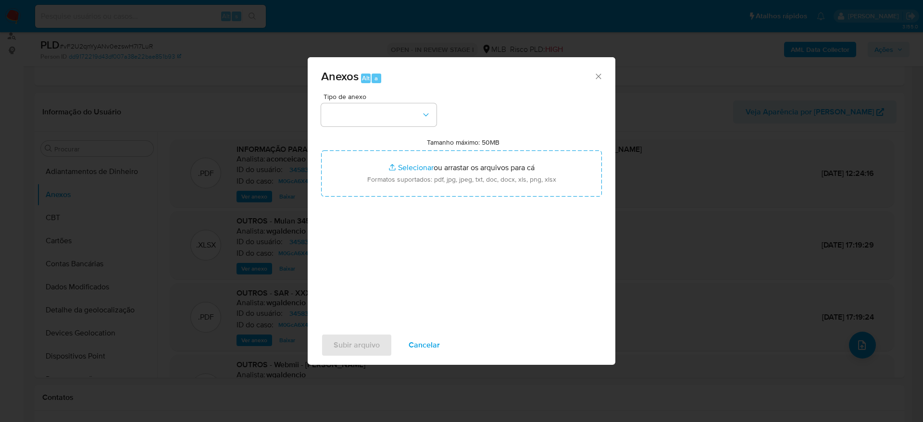
click at [401, 345] on button "Cancelar" at bounding box center [424, 344] width 56 height 23
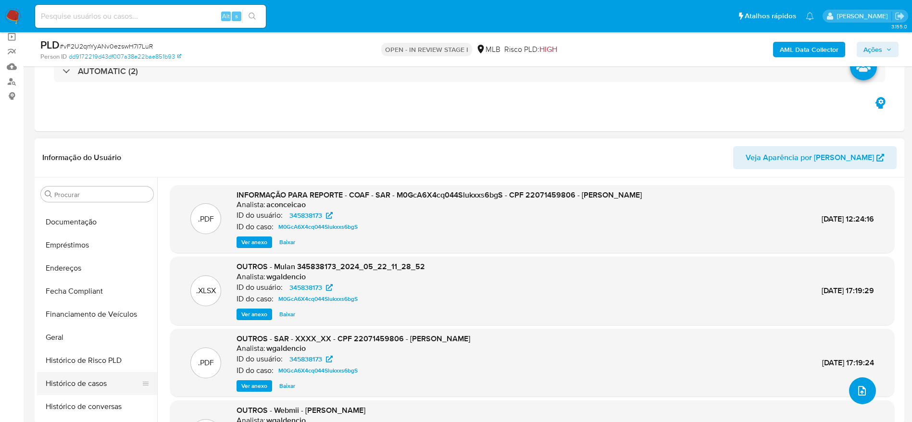
scroll to position [216, 0]
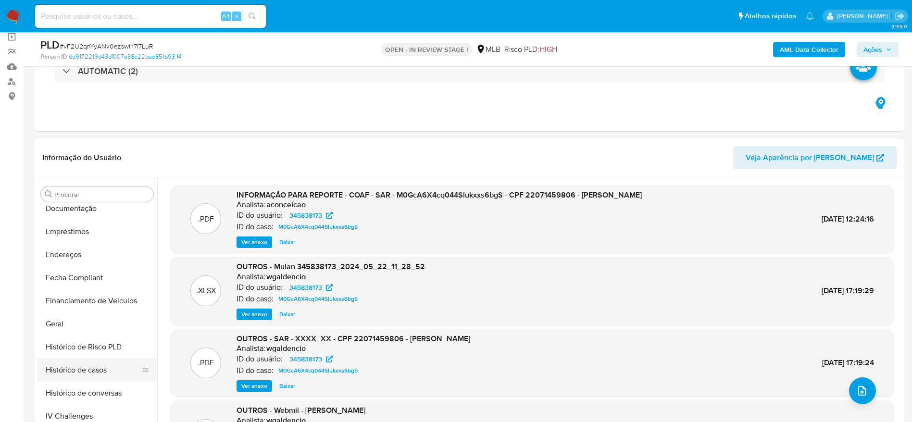
click at [85, 369] on button "Histórico de casos" at bounding box center [93, 369] width 112 height 23
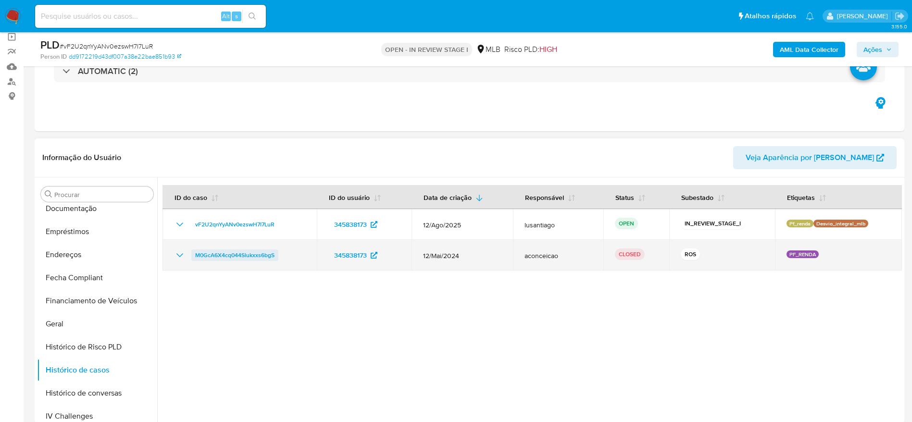
click at [256, 255] on span "M0GcA6X4cq044Slukxxs6bgS" at bounding box center [234, 255] width 79 height 12
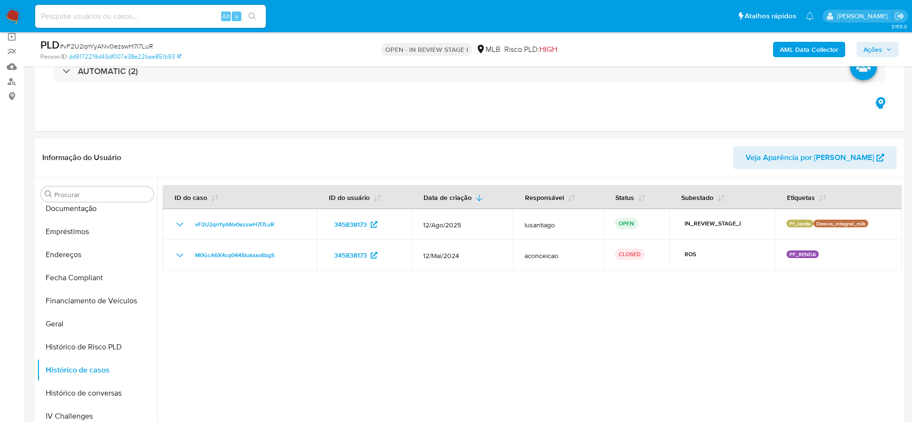
click at [877, 49] on span "Ações" at bounding box center [872, 49] width 19 height 15
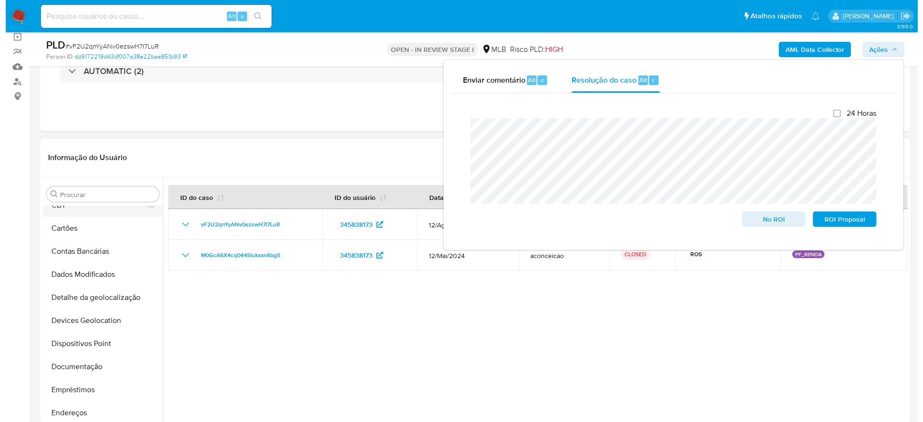
scroll to position [0, 0]
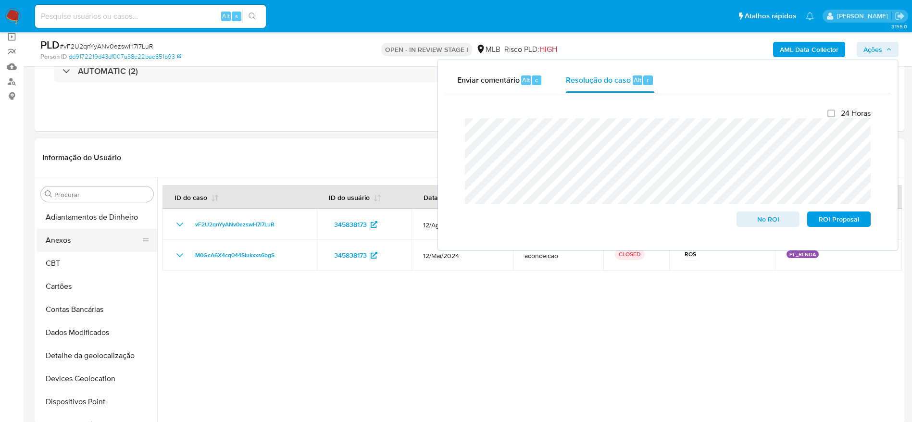
click at [81, 245] on button "Anexos" at bounding box center [93, 240] width 112 height 23
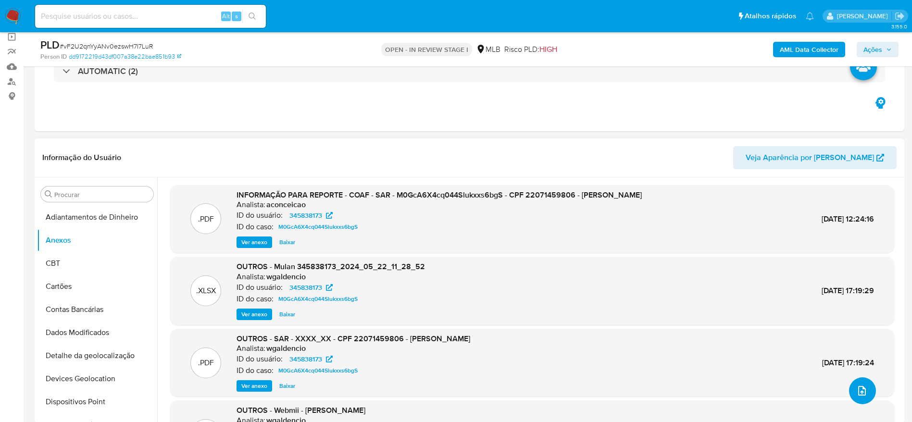
click at [859, 390] on icon "upload-file" at bounding box center [862, 391] width 12 height 12
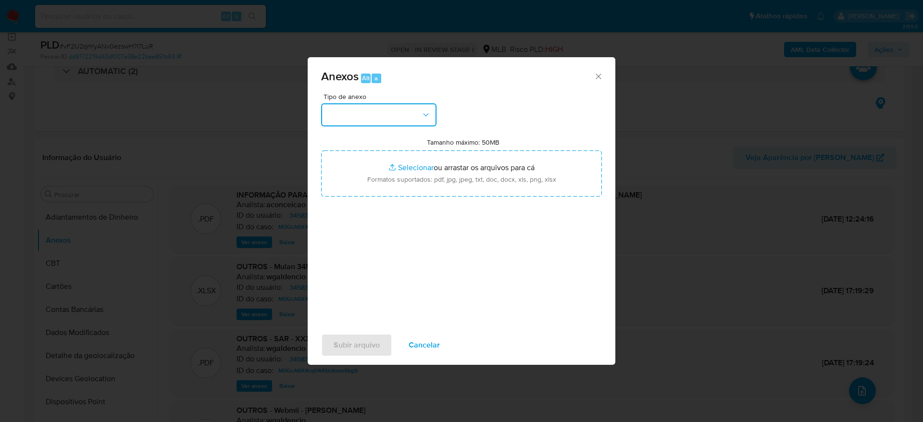
click at [393, 116] on button "button" at bounding box center [378, 114] width 115 height 23
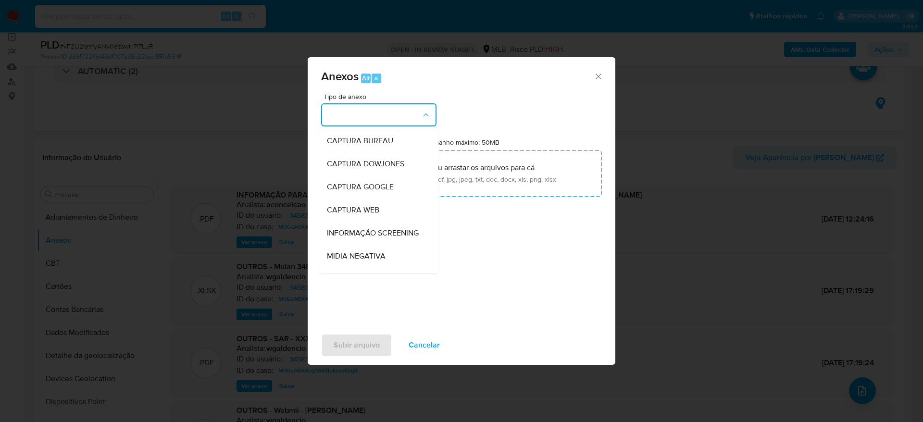
scroll to position [148, 0]
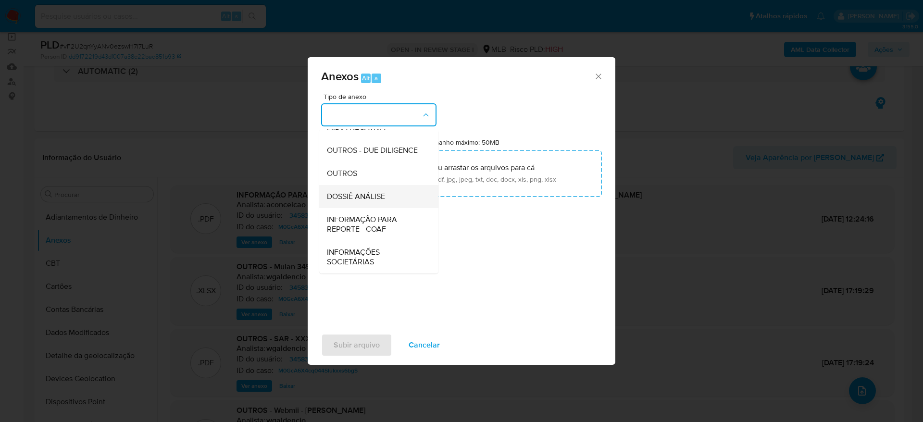
click at [367, 199] on span "DOSSIÊ ANÁLISE" at bounding box center [356, 197] width 58 height 10
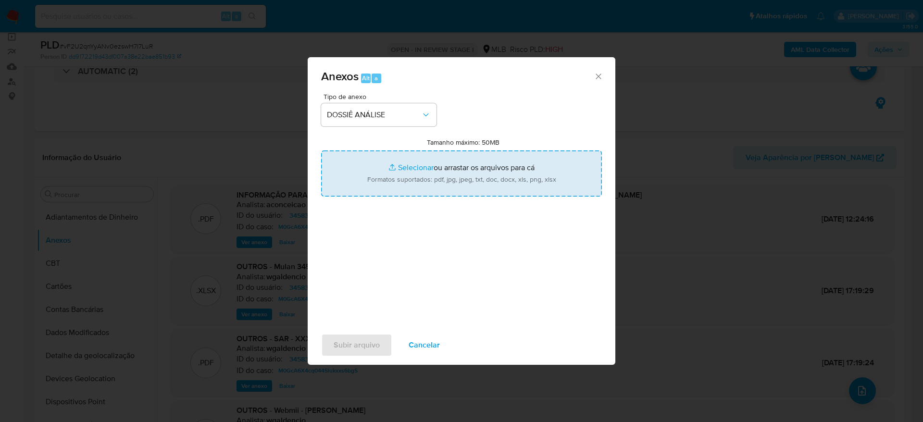
type input "C:\fakepath\SAR - XXXXXXX - CPF 22071459806 - EDVALDO REVEIHU JUNIOR.pdf"
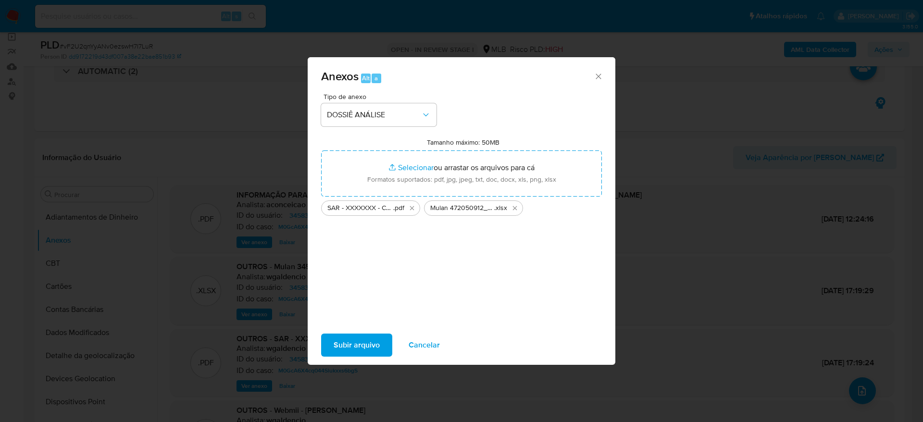
click at [358, 351] on span "Subir arquivo" at bounding box center [356, 344] width 46 height 21
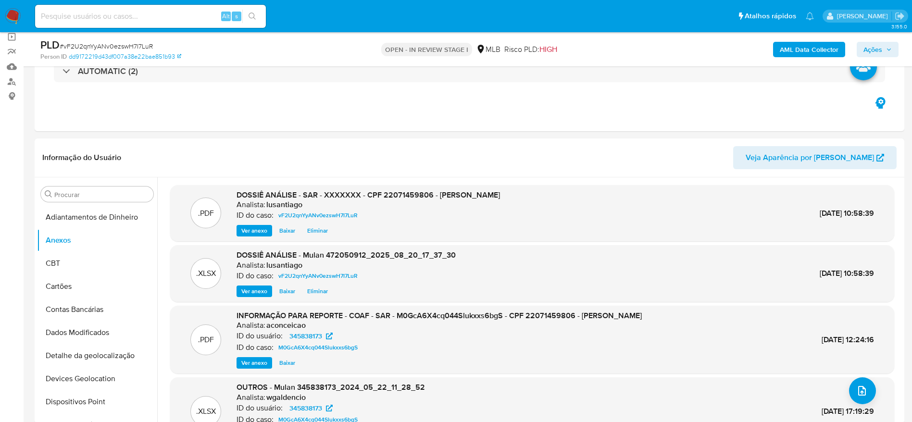
click at [871, 51] on span "Ações" at bounding box center [872, 49] width 19 height 15
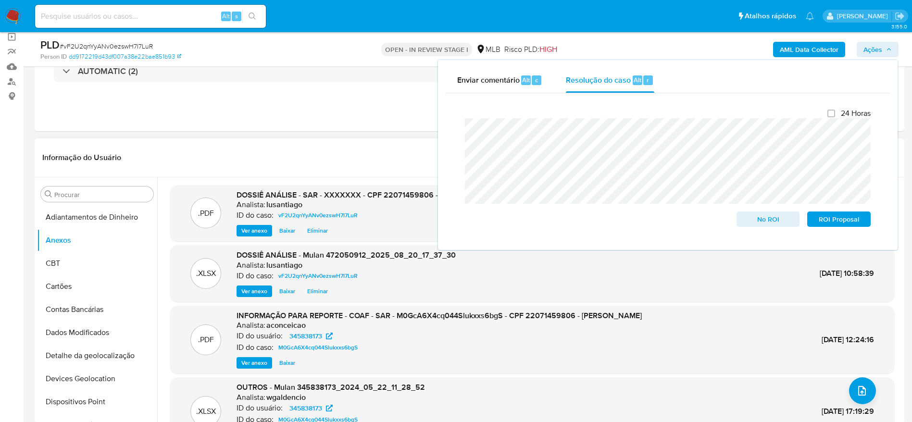
click at [313, 147] on header "Informação do Usuário Veja Aparência por Pessoa" at bounding box center [469, 157] width 854 height 23
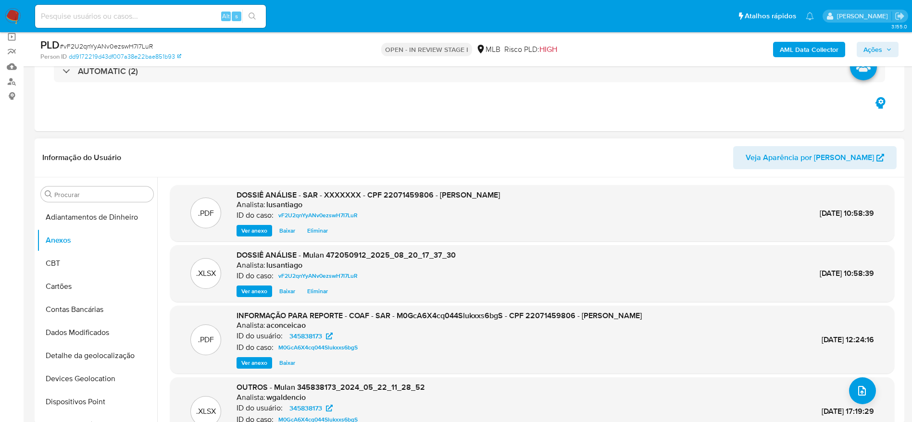
click at [316, 289] on span "Eliminar" at bounding box center [317, 291] width 21 height 10
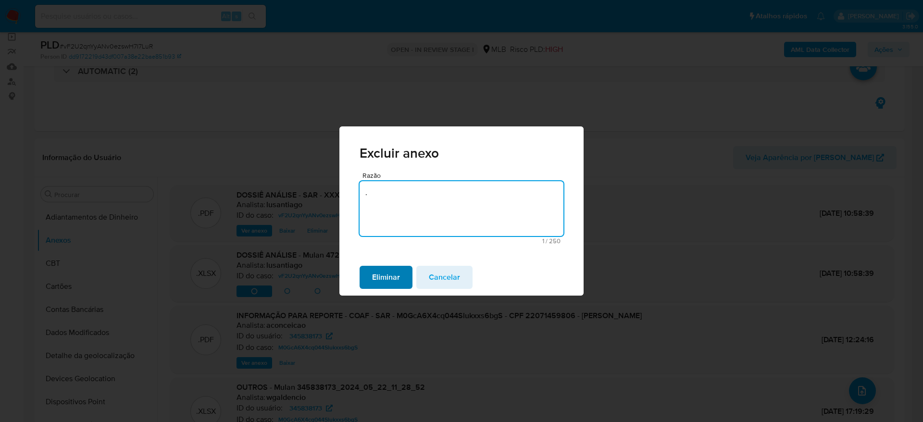
type textarea "."
click at [379, 273] on span "Eliminar" at bounding box center [386, 277] width 28 height 21
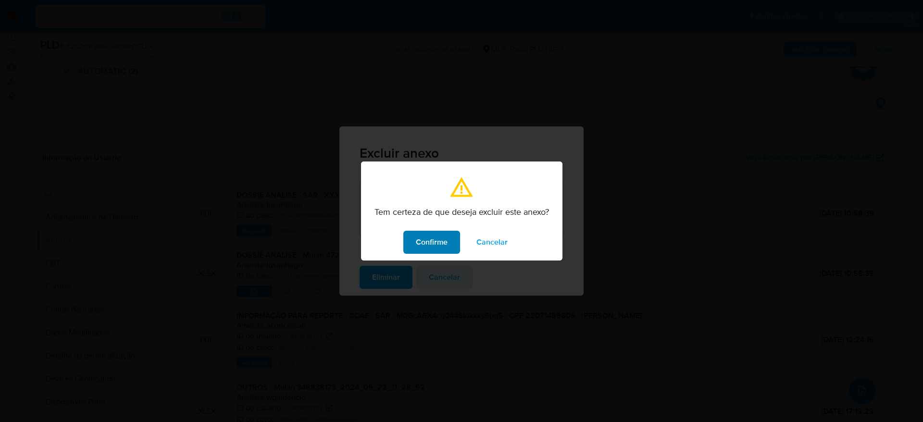
click at [406, 238] on button "Confirme" at bounding box center [431, 242] width 57 height 23
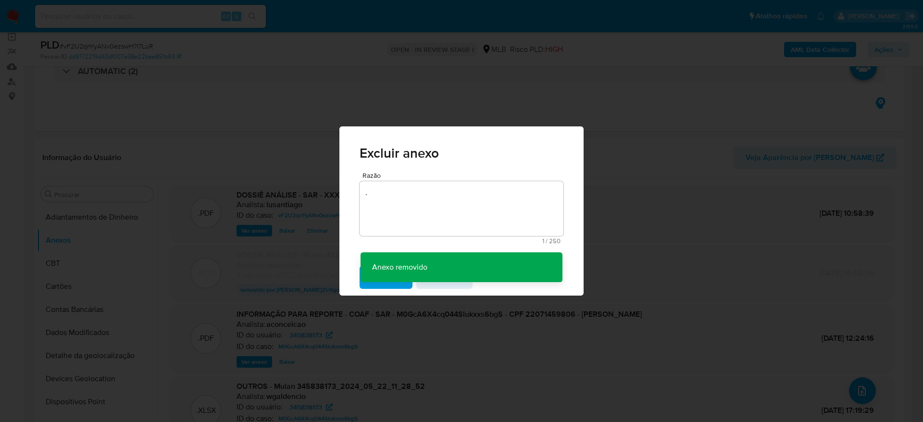
click at [632, 110] on div "Excluir anexo Razão . 1 / 250 249 caracteres restantes Anexo removido Anexo rem…" at bounding box center [461, 211] width 923 height 422
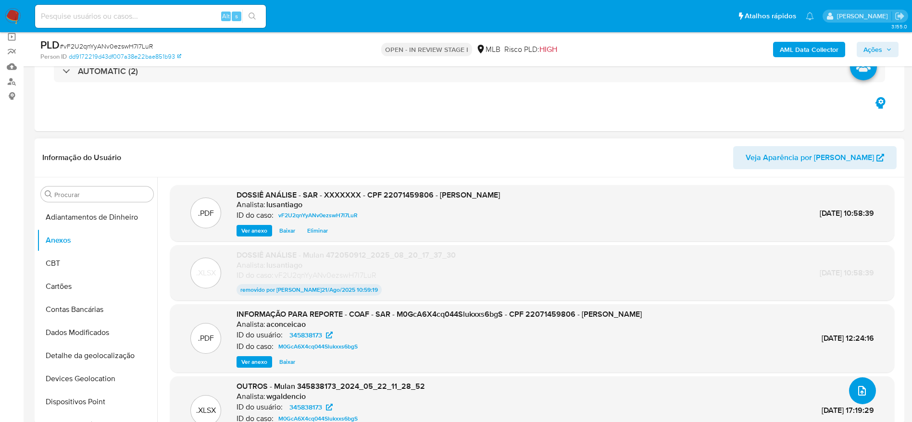
click at [856, 393] on icon "upload-file" at bounding box center [862, 391] width 12 height 12
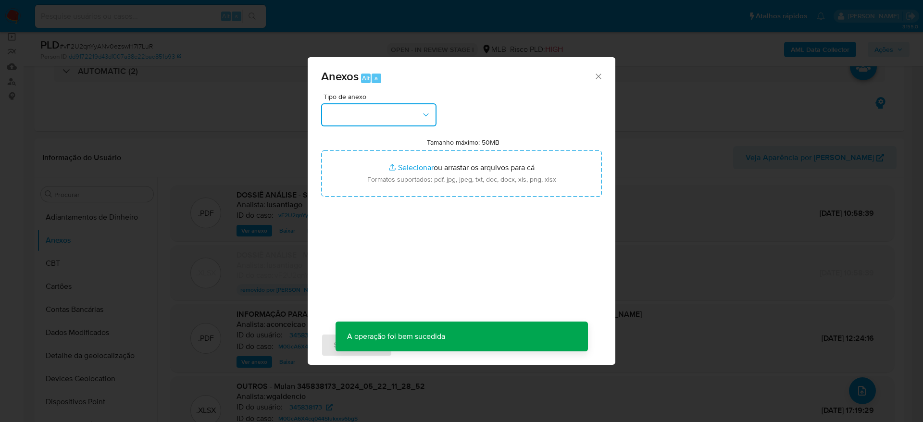
click at [379, 106] on button "button" at bounding box center [378, 114] width 115 height 23
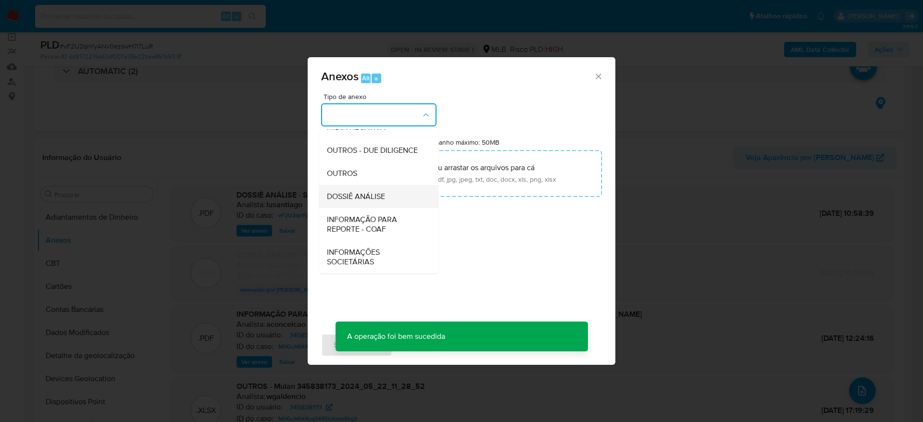
click at [371, 197] on span "DOSSIÊ ANÁLISE" at bounding box center [356, 197] width 58 height 10
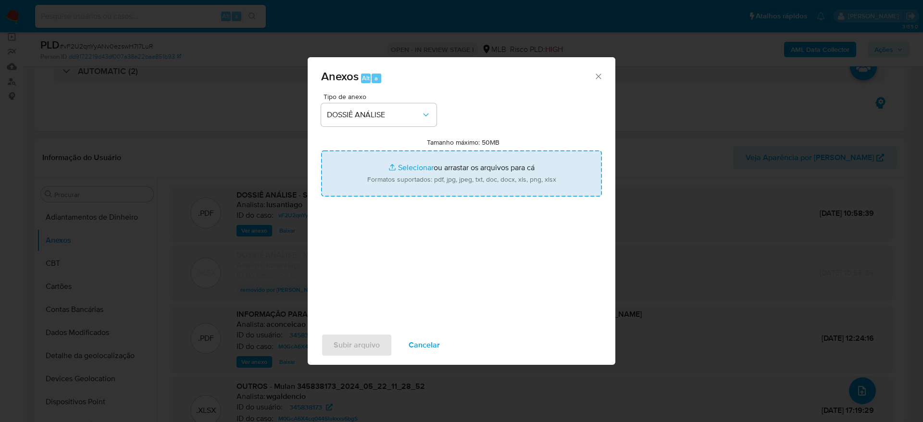
type input "C:\fakepath\Mulan 345838173_2025_08_20_17_42_17.xlsx"
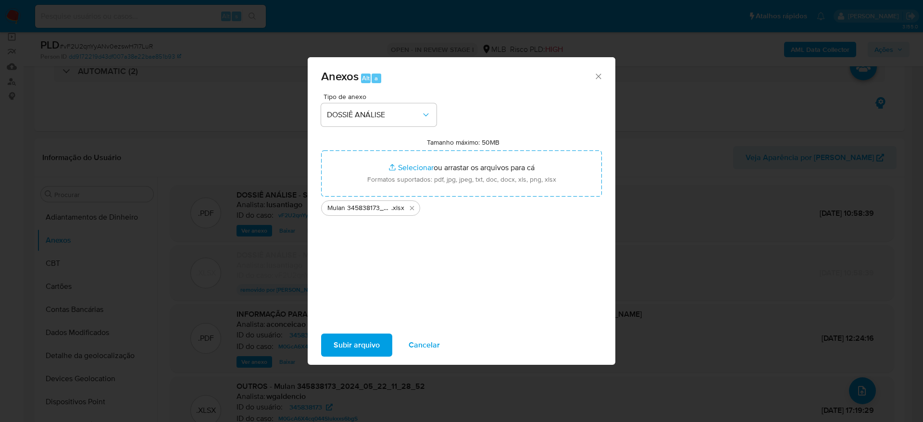
drag, startPoint x: 439, startPoint y: 174, endPoint x: 352, endPoint y: 346, distance: 193.4
click at [352, 346] on span "Subir arquivo" at bounding box center [356, 344] width 46 height 21
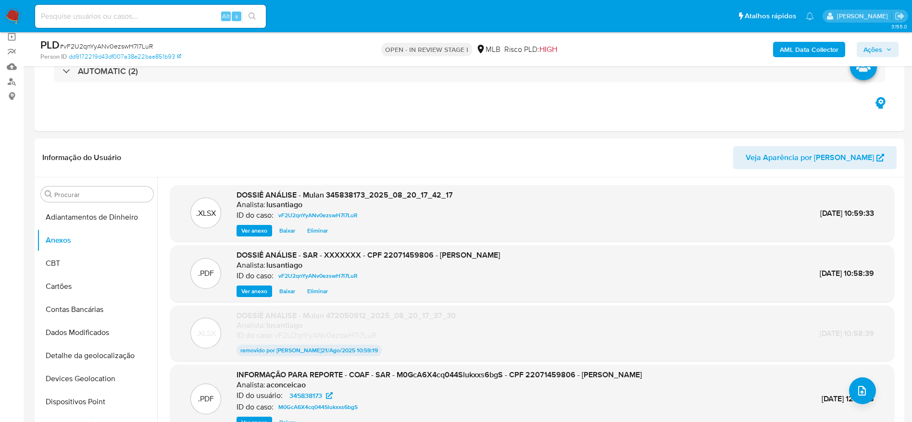
click at [870, 42] on span "Ações" at bounding box center [872, 49] width 19 height 15
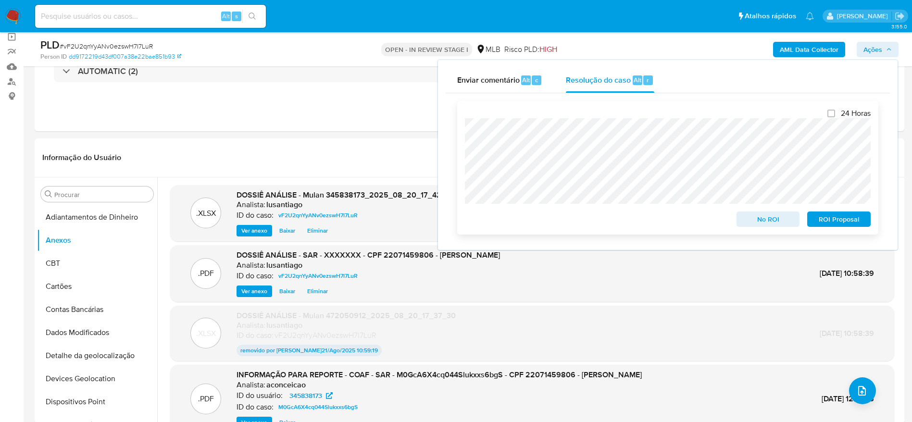
click at [826, 223] on span "ROI Proposal" at bounding box center [839, 218] width 50 height 13
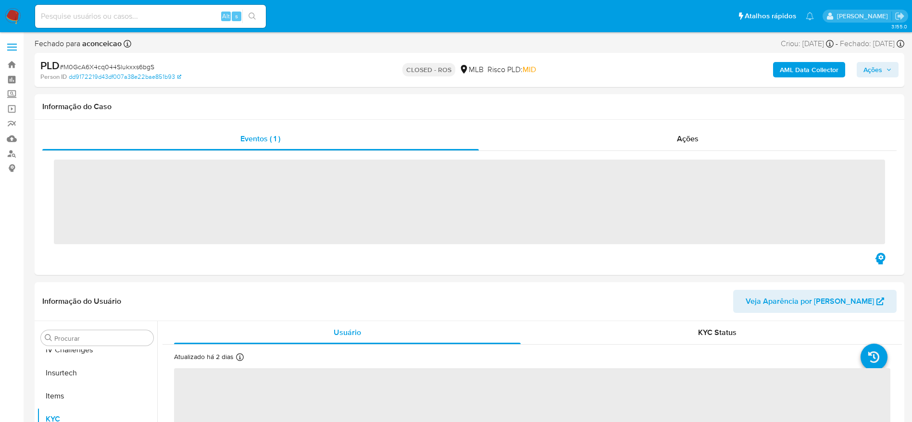
scroll to position [429, 0]
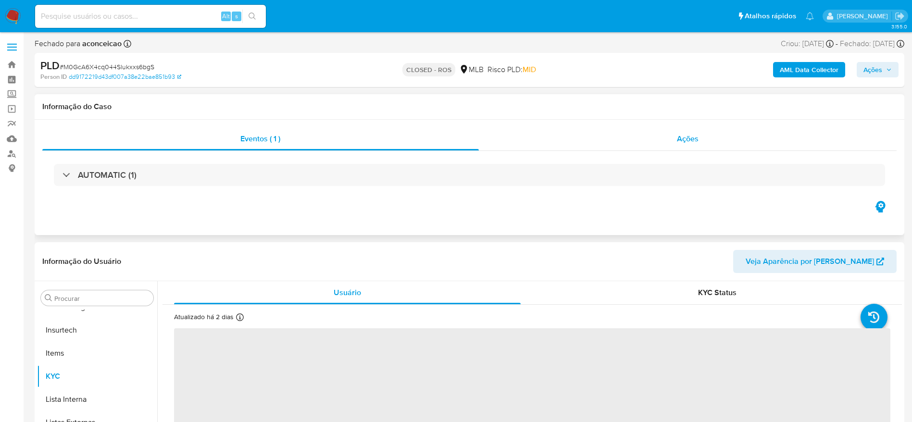
click at [571, 136] on div "Ações" at bounding box center [688, 138] width 418 height 23
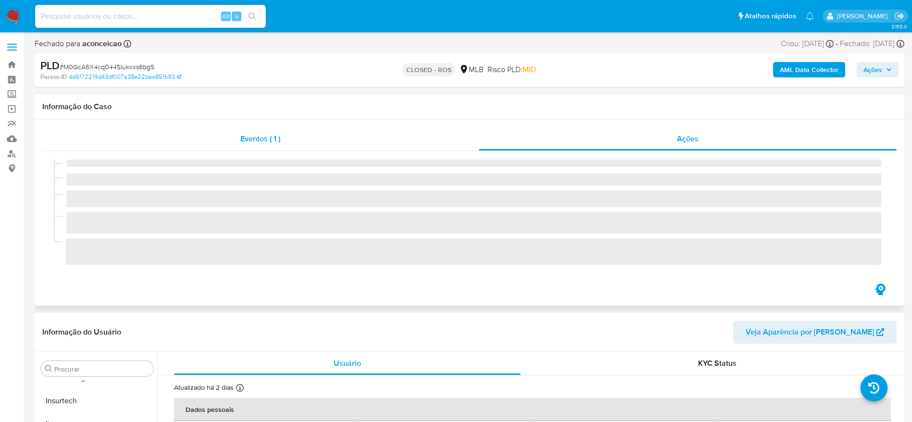
select select "10"
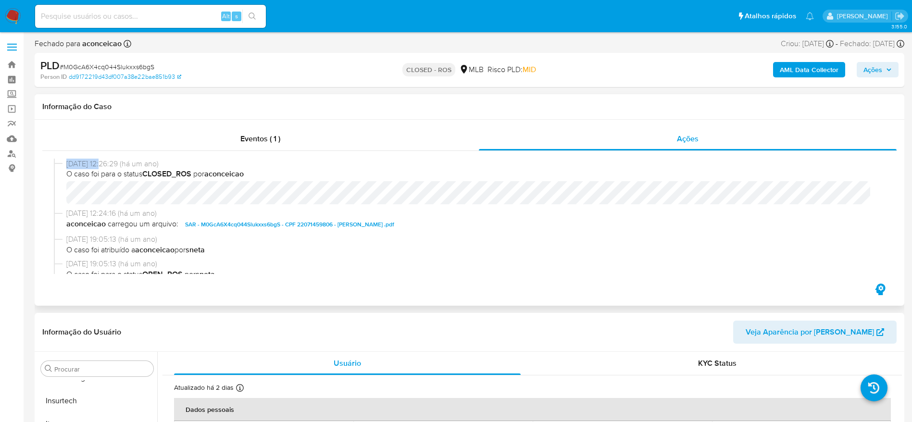
drag, startPoint x: 106, startPoint y: 166, endPoint x: 61, endPoint y: 165, distance: 45.2
click at [62, 165] on div "[DATE] 12:26:29 (há um ano) O caso foi para o status CLOSED_ROS por aconceicao" at bounding box center [469, 184] width 831 height 50
copy div "[DATE]"
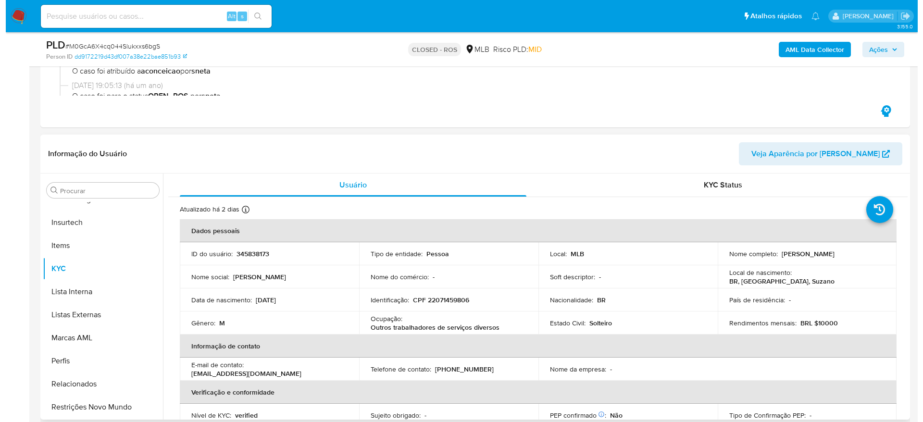
scroll to position [0, 0]
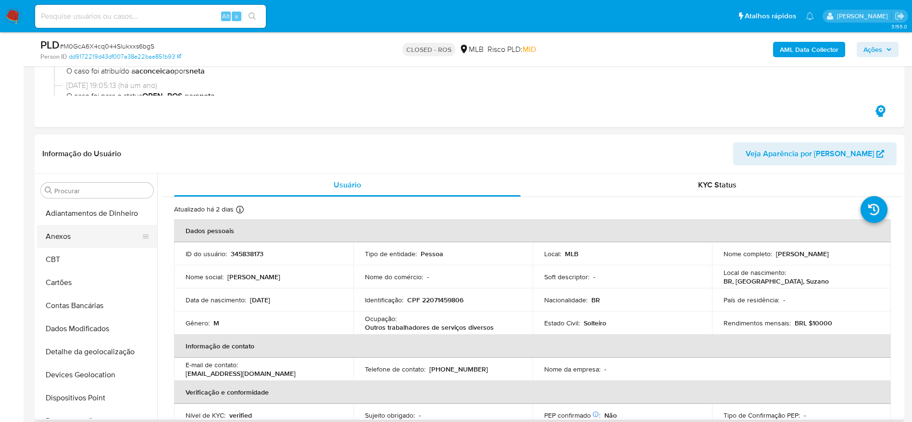
click at [80, 241] on button "Anexos" at bounding box center [93, 236] width 112 height 23
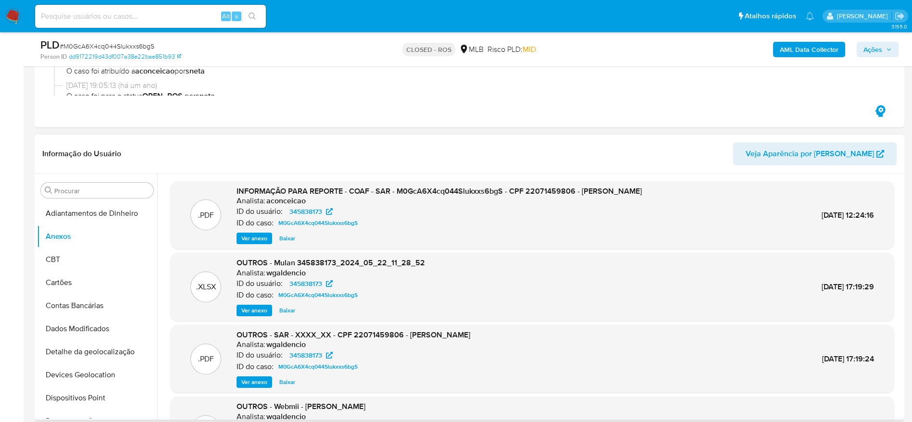
click at [261, 242] on span "Ver anexo" at bounding box center [254, 239] width 26 height 10
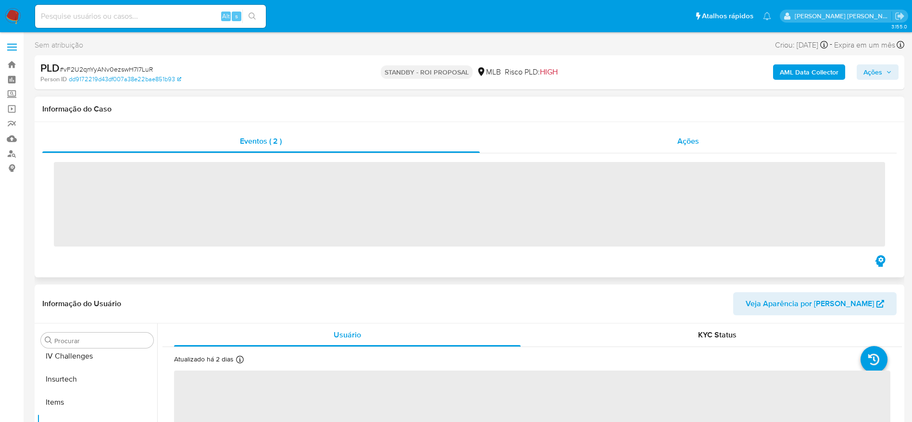
scroll to position [429, 0]
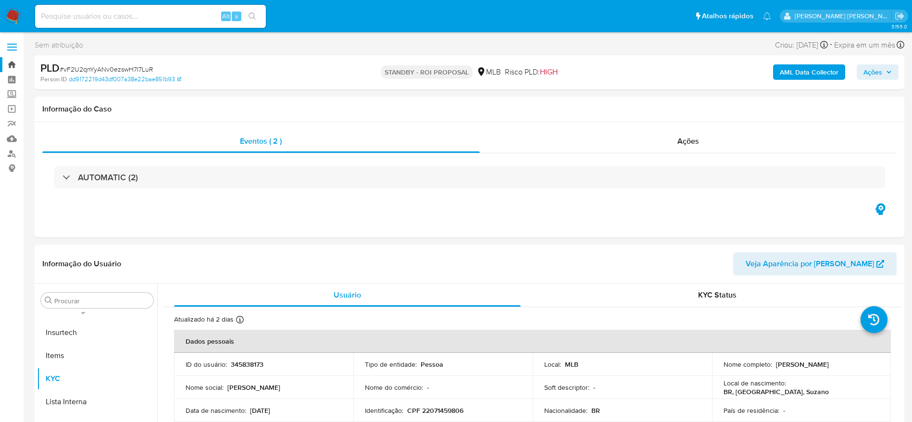
click at [10, 66] on link "Bandeja" at bounding box center [57, 64] width 114 height 15
select select "10"
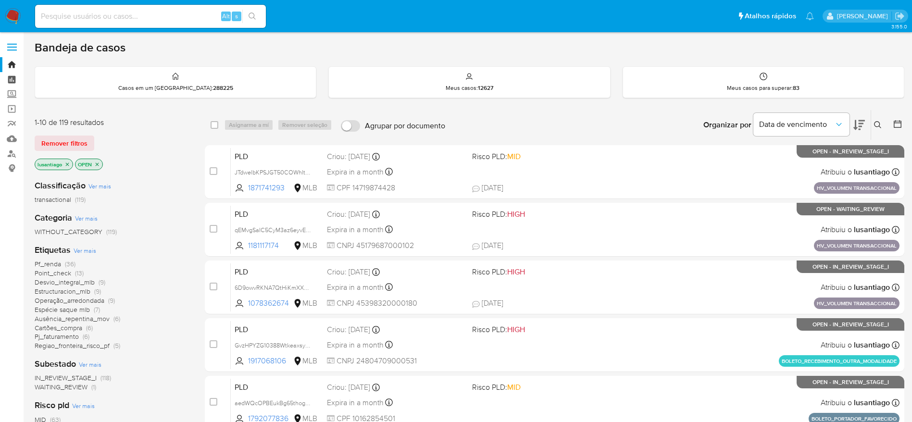
drag, startPoint x: 0, startPoint y: 0, endPoint x: 10, endPoint y: 80, distance: 80.9
click at [10, 80] on link "Painel" at bounding box center [57, 79] width 114 height 15
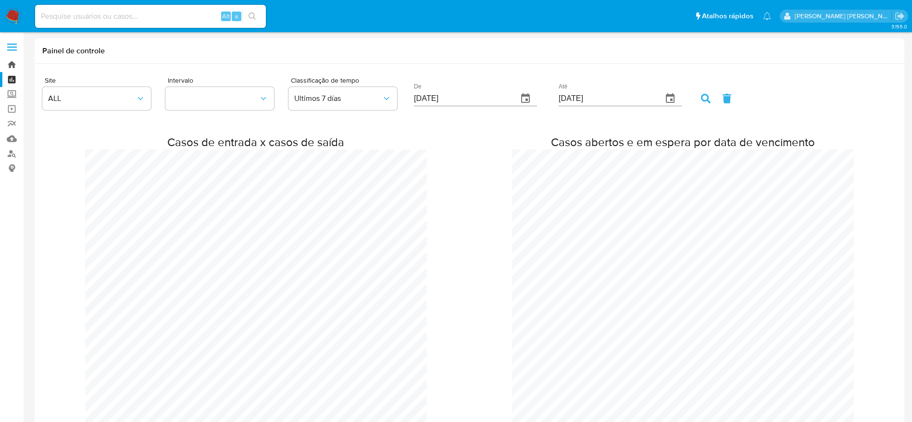
click at [12, 65] on link "Bandeja" at bounding box center [57, 64] width 114 height 15
